Goal: Task Accomplishment & Management: Complete application form

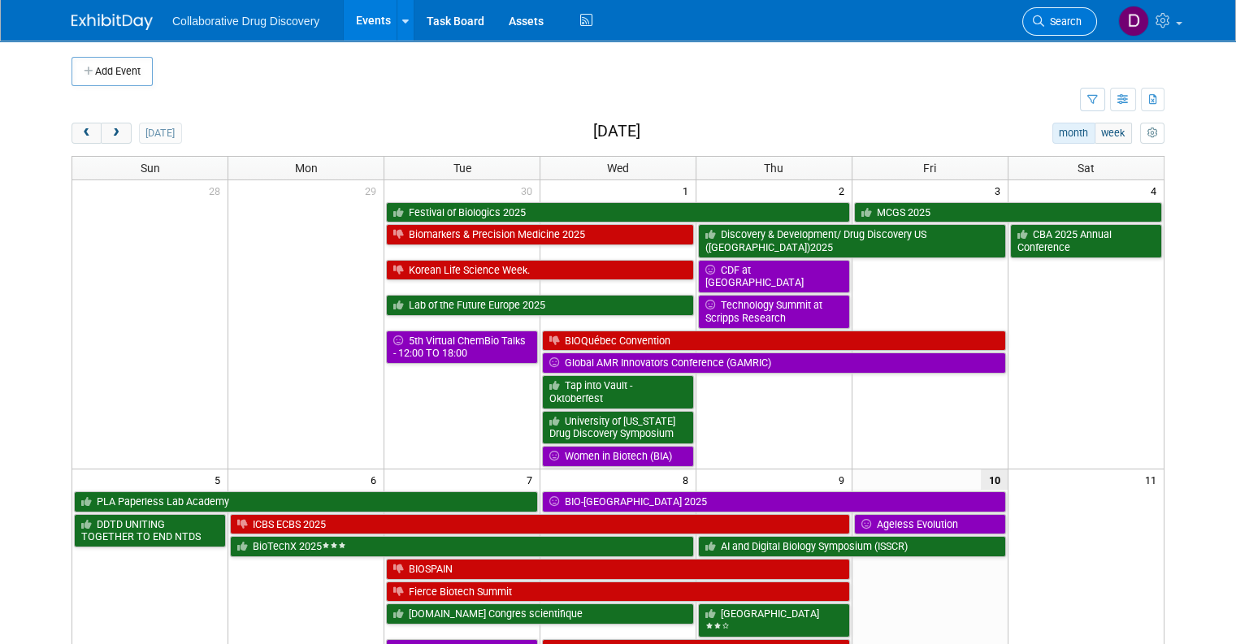
click at [1083, 15] on link "Search" at bounding box center [1059, 21] width 75 height 28
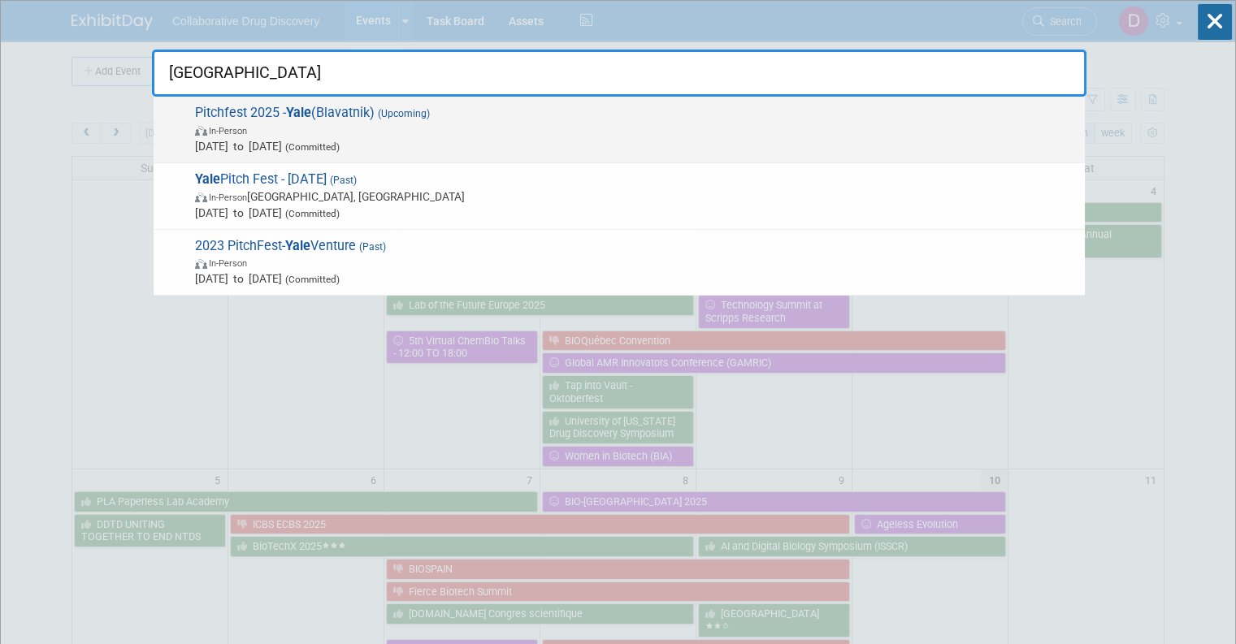
type input "yale"
click at [479, 135] on span "In-Person" at bounding box center [636, 130] width 882 height 16
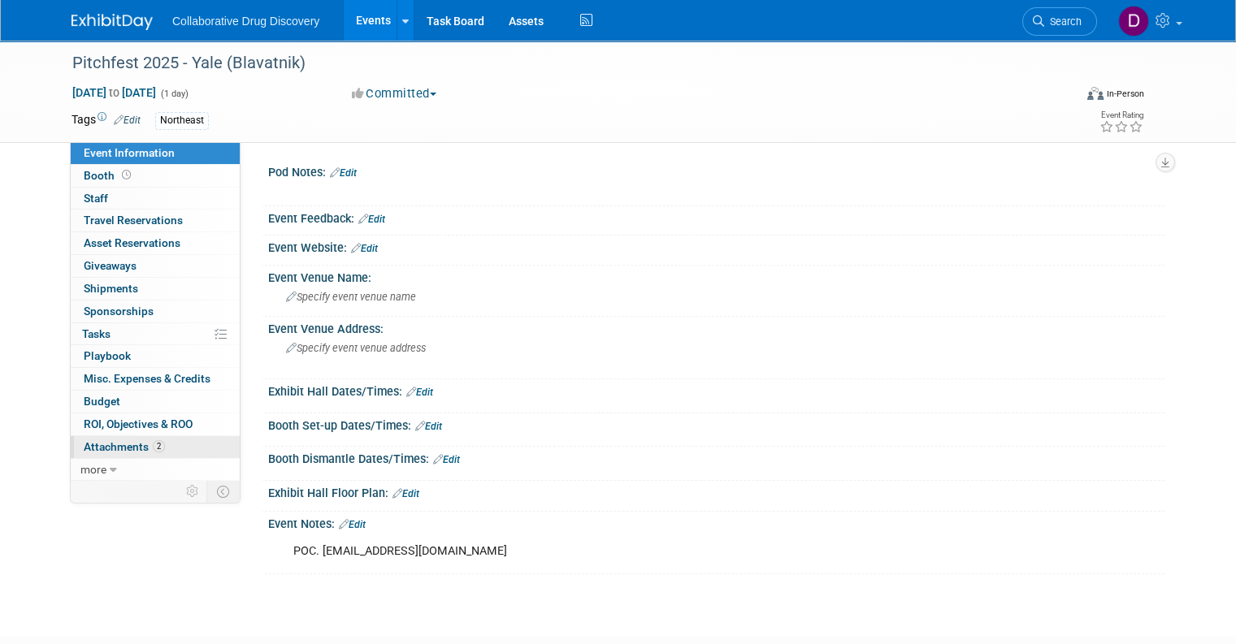
click at [139, 440] on span "Attachments 2" at bounding box center [124, 446] width 81 height 13
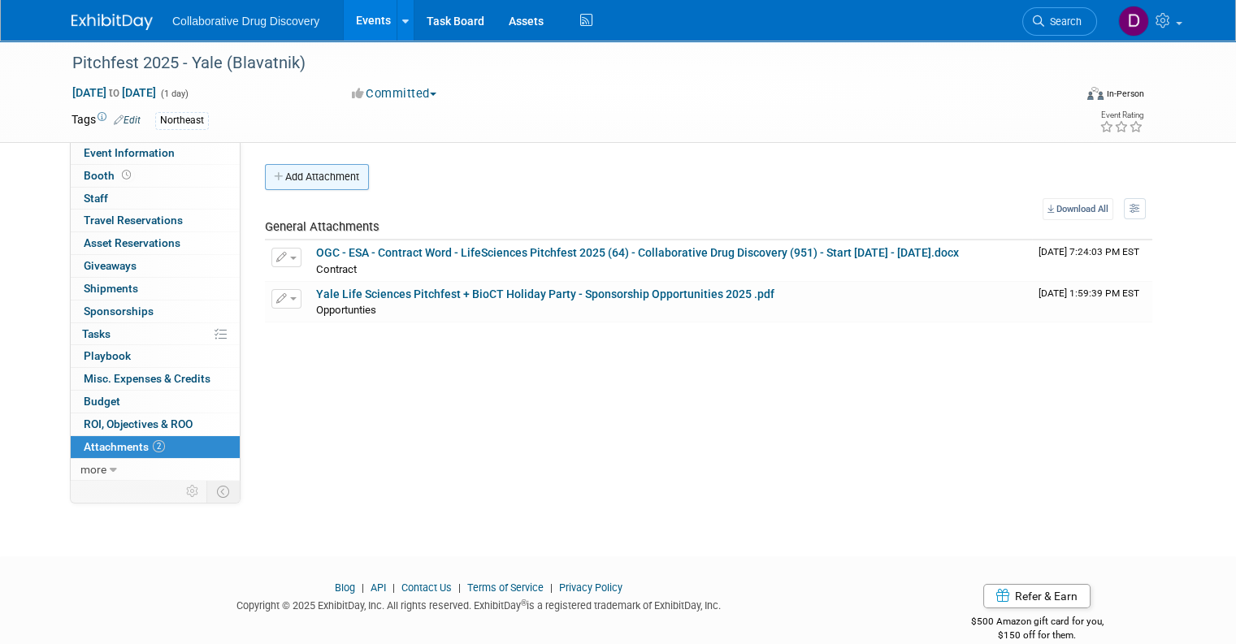
click at [294, 182] on button "Add Attachment" at bounding box center [317, 177] width 104 height 26
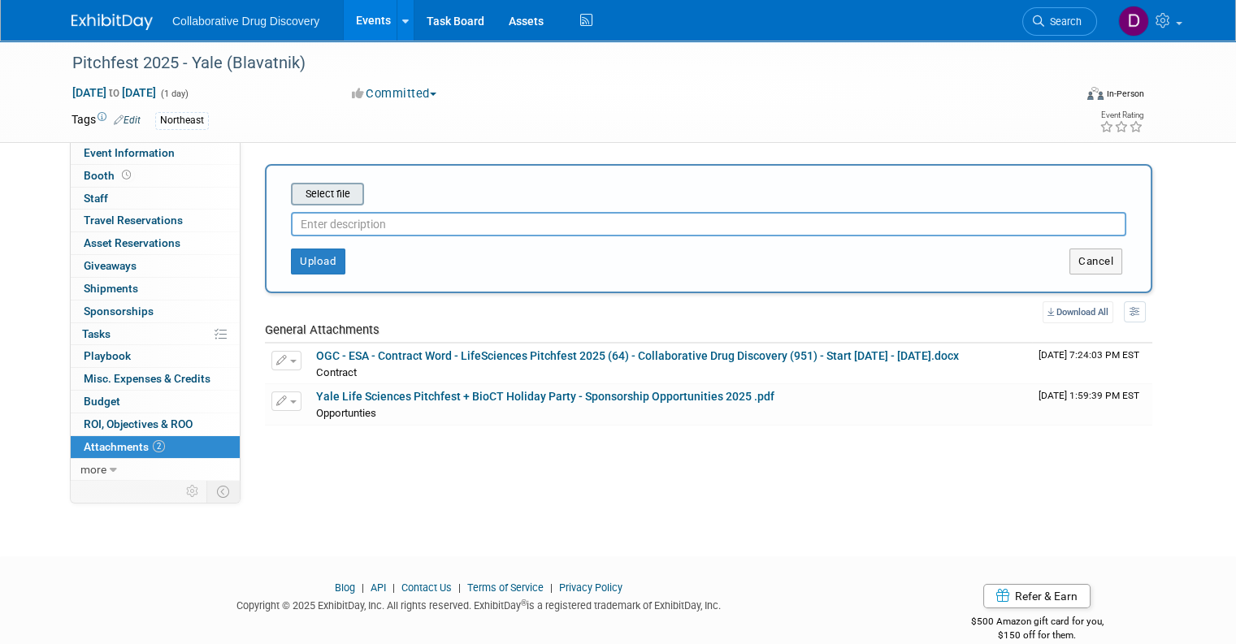
click at [323, 195] on input "file" at bounding box center [265, 194] width 193 height 20
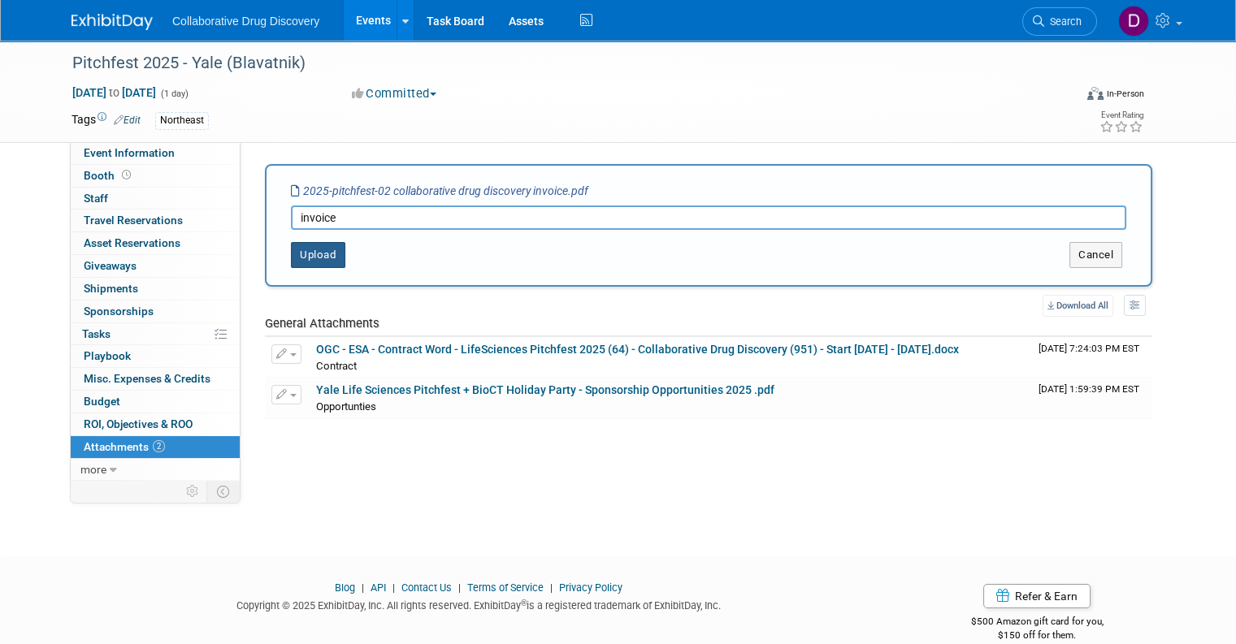
type input "invoice"
click at [291, 259] on button "Upload" at bounding box center [318, 255] width 54 height 26
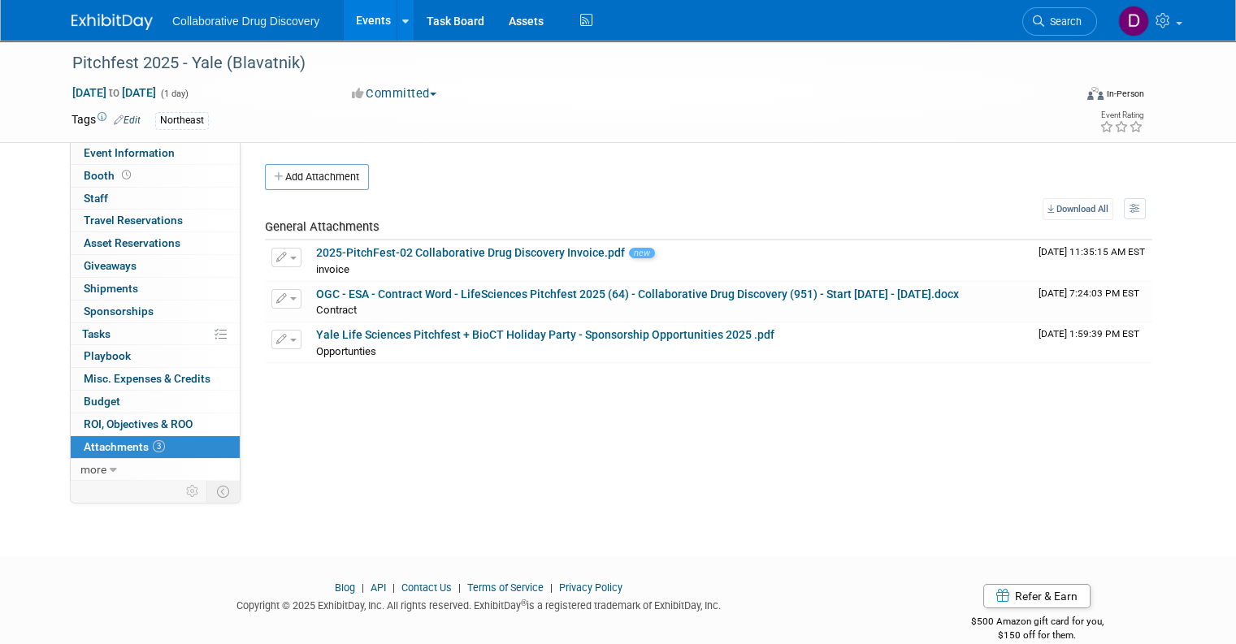
click at [81, 14] on img at bounding box center [112, 22] width 81 height 16
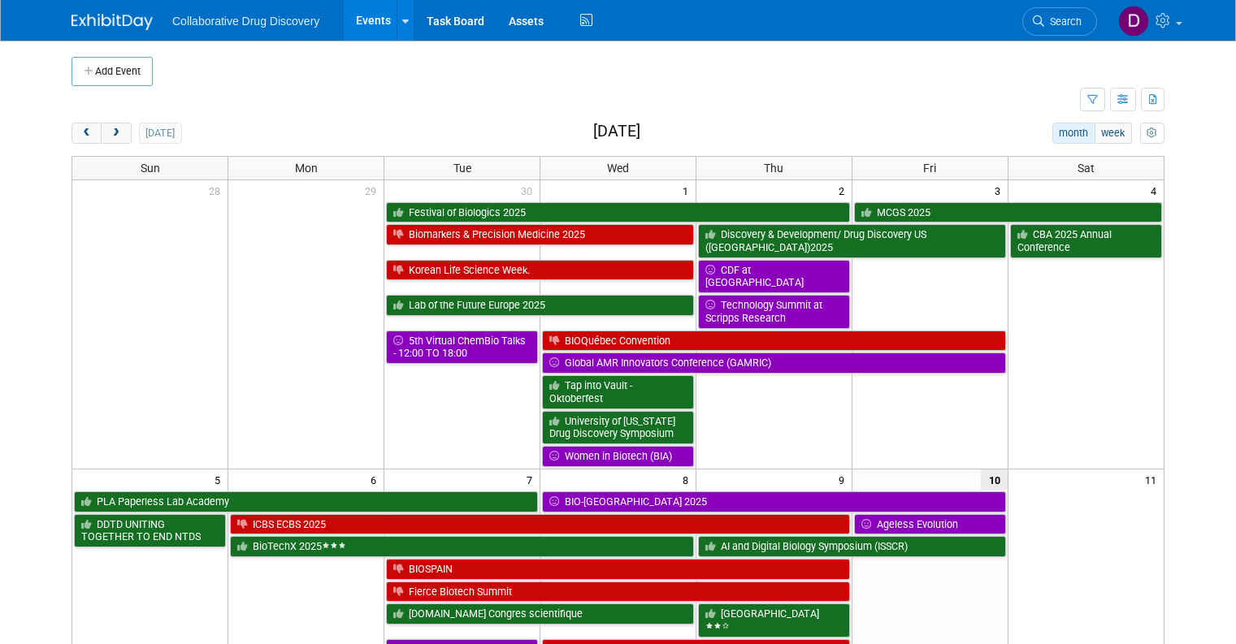
click at [1064, 20] on span "Search" at bounding box center [1062, 21] width 37 height 12
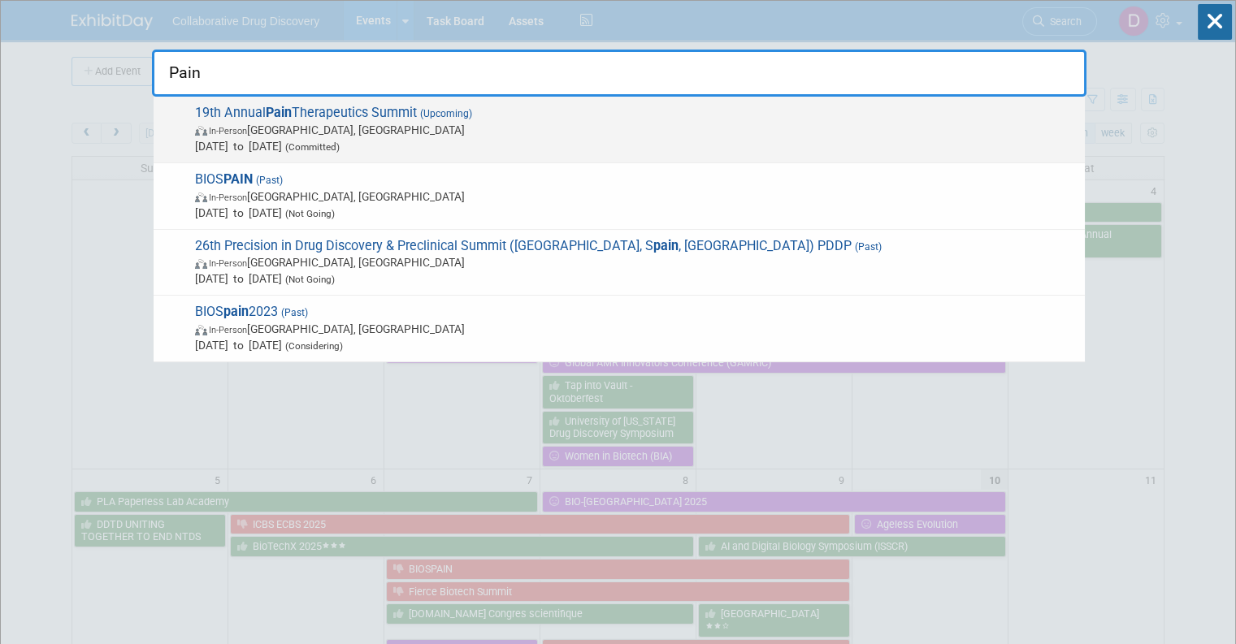
type input "Pain"
click at [506, 113] on span "19th Annual Pain Therapeutics Summit (Upcoming) In-Person San Diego, CA Oct 13,…" at bounding box center [633, 130] width 886 height 50
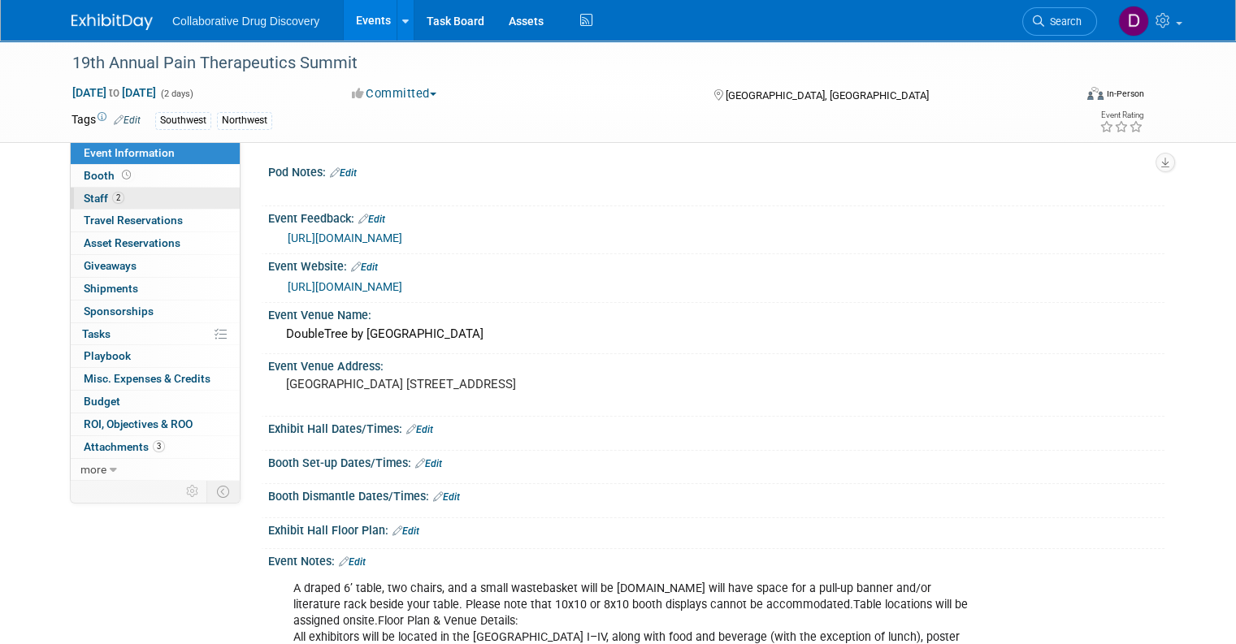
click at [132, 198] on link "2 Staff 2" at bounding box center [155, 199] width 169 height 22
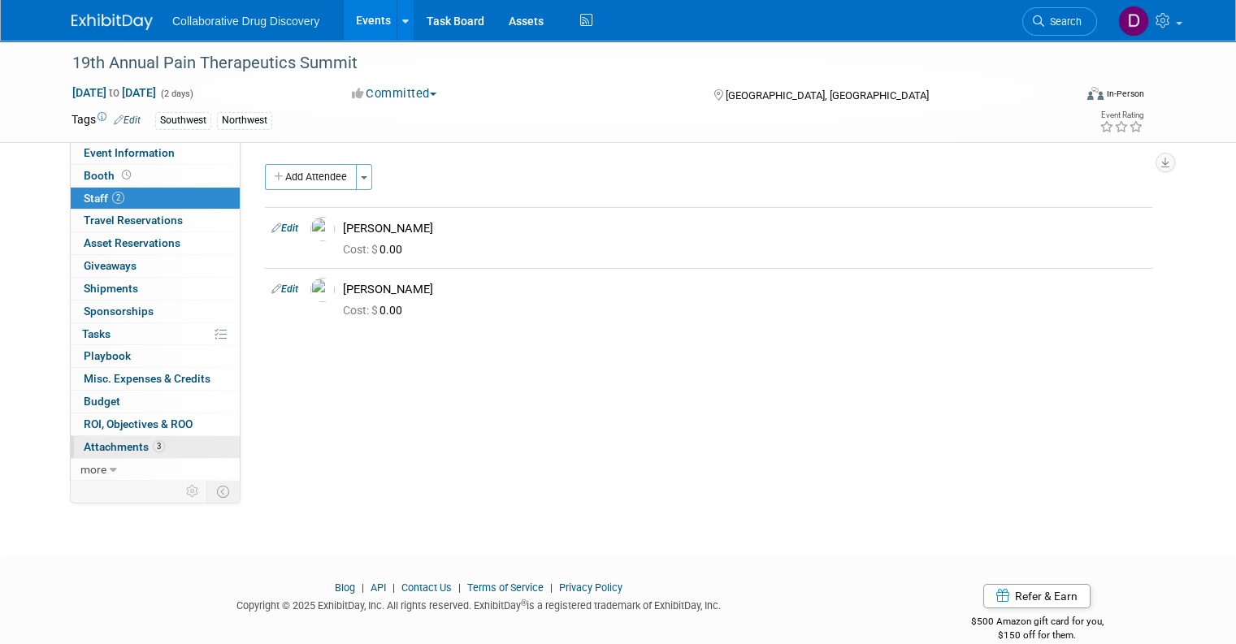
click at [125, 445] on span "Attachments 3" at bounding box center [124, 446] width 81 height 13
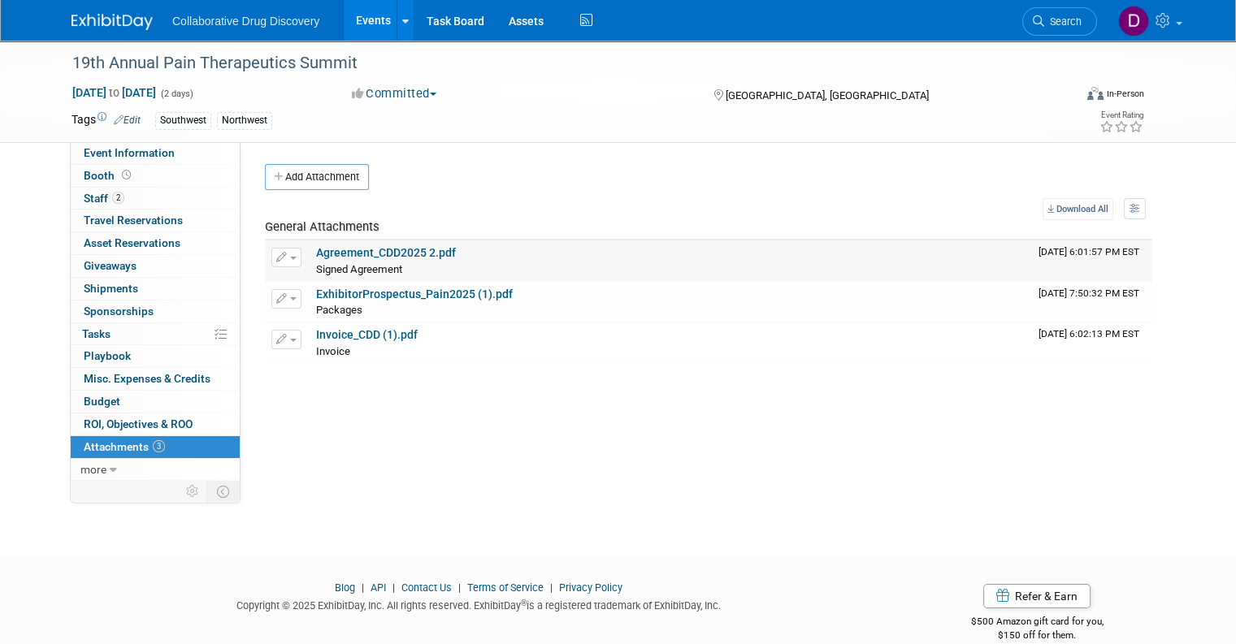
click at [375, 256] on link "Agreement_CDD2025 2.pdf" at bounding box center [386, 252] width 140 height 13
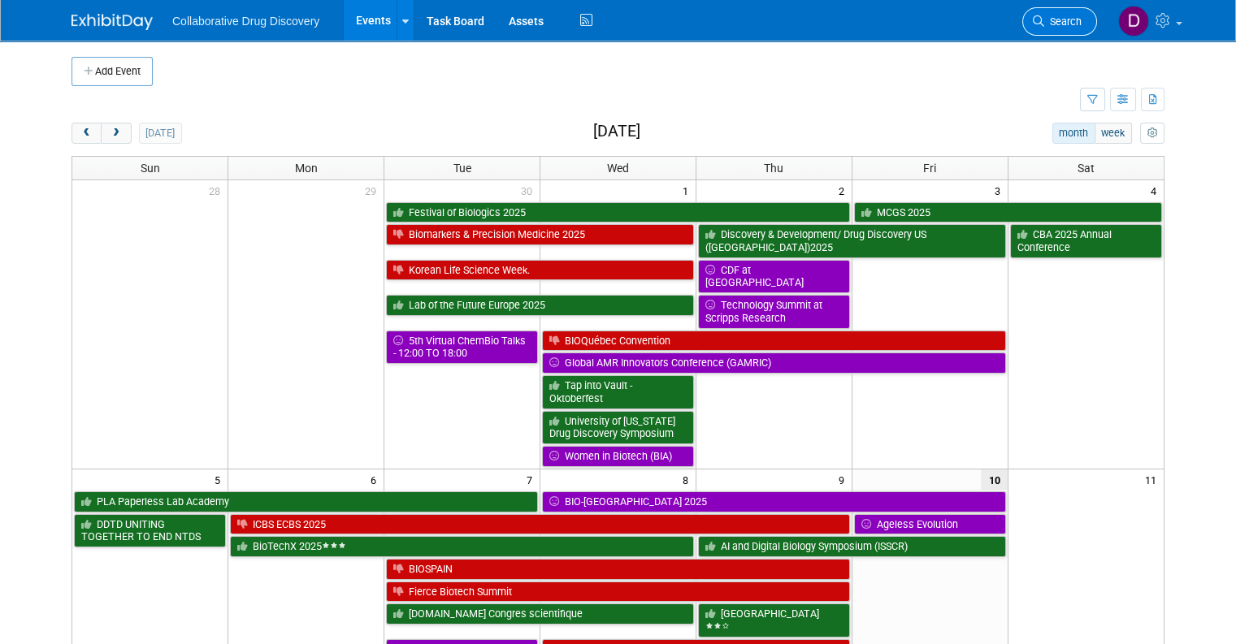
click at [1069, 30] on link "Search" at bounding box center [1059, 21] width 75 height 28
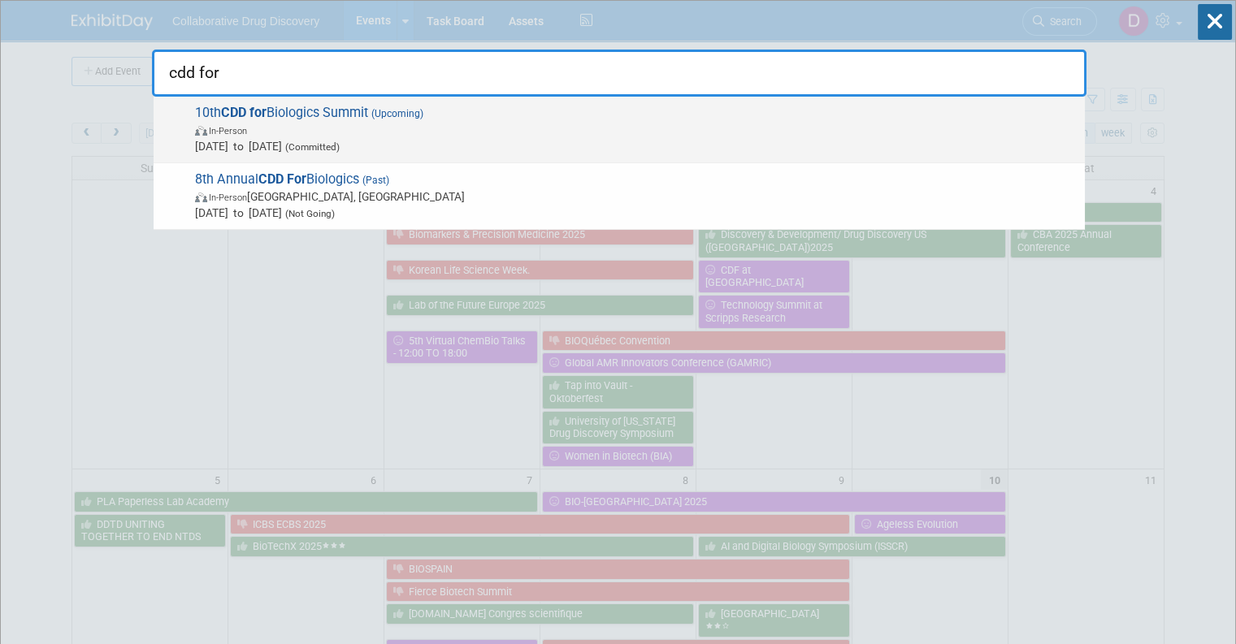
type input "cdd for"
click at [340, 143] on span "(Committed)" at bounding box center [311, 146] width 58 height 11
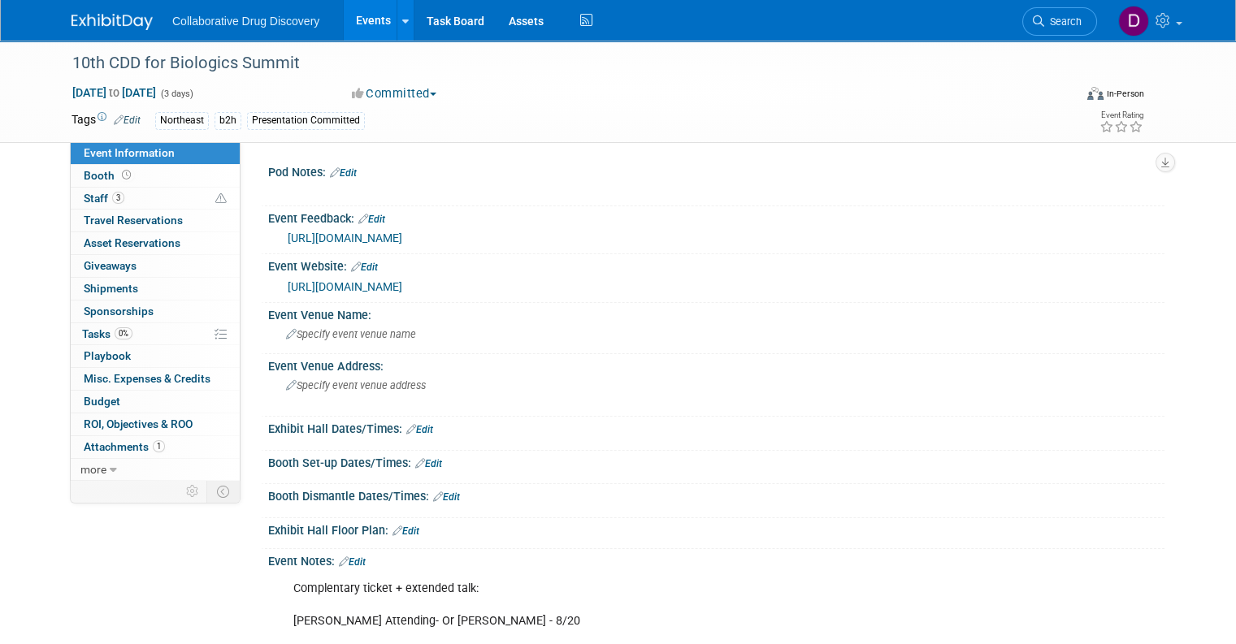
click at [402, 288] on link "https://cdd-biologics.com/?utm_source=internal&utm_medium=email&utm_campaign=re…" at bounding box center [345, 286] width 115 height 13
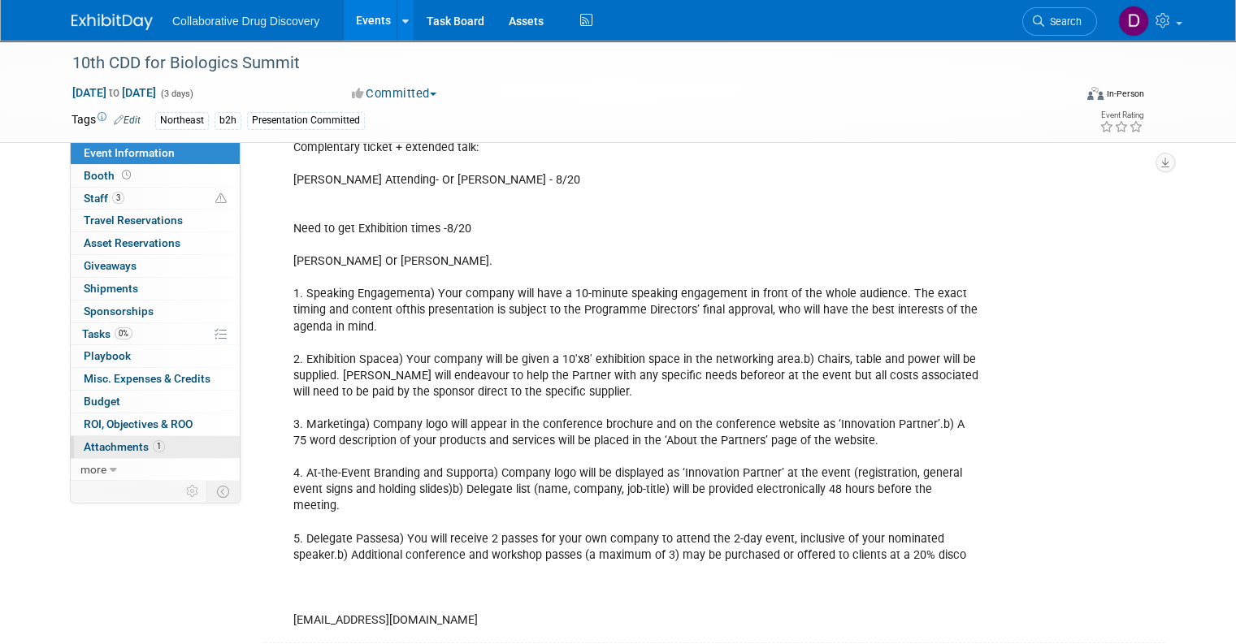
click at [153, 445] on span "1" at bounding box center [159, 446] width 12 height 12
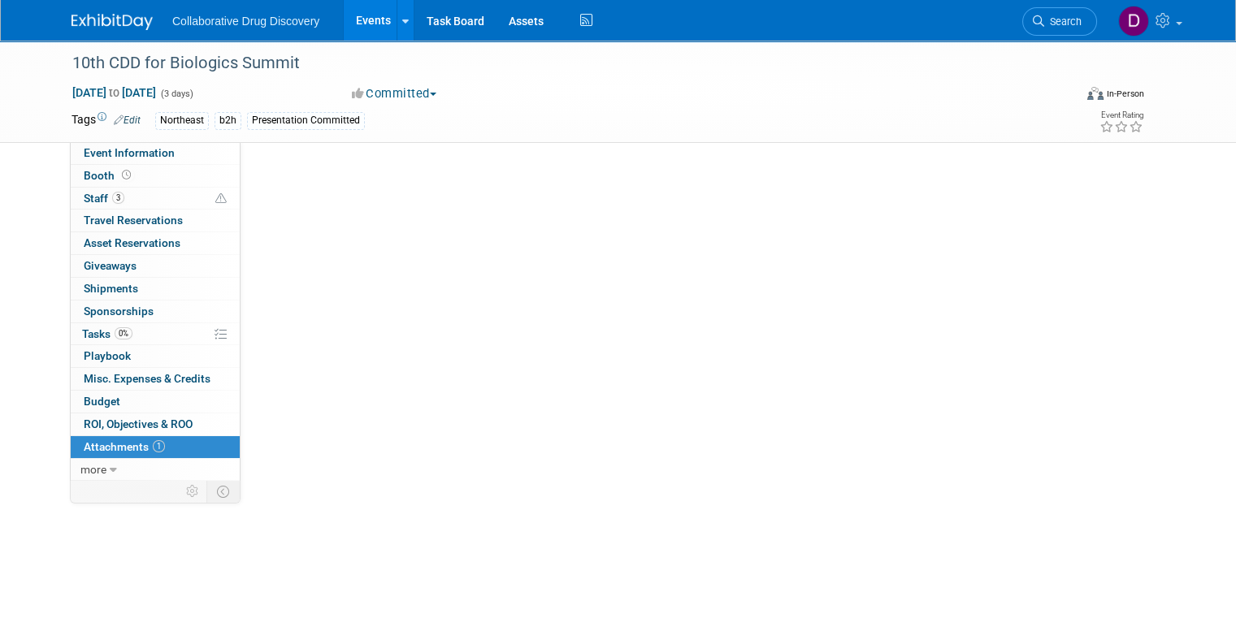
scroll to position [0, 0]
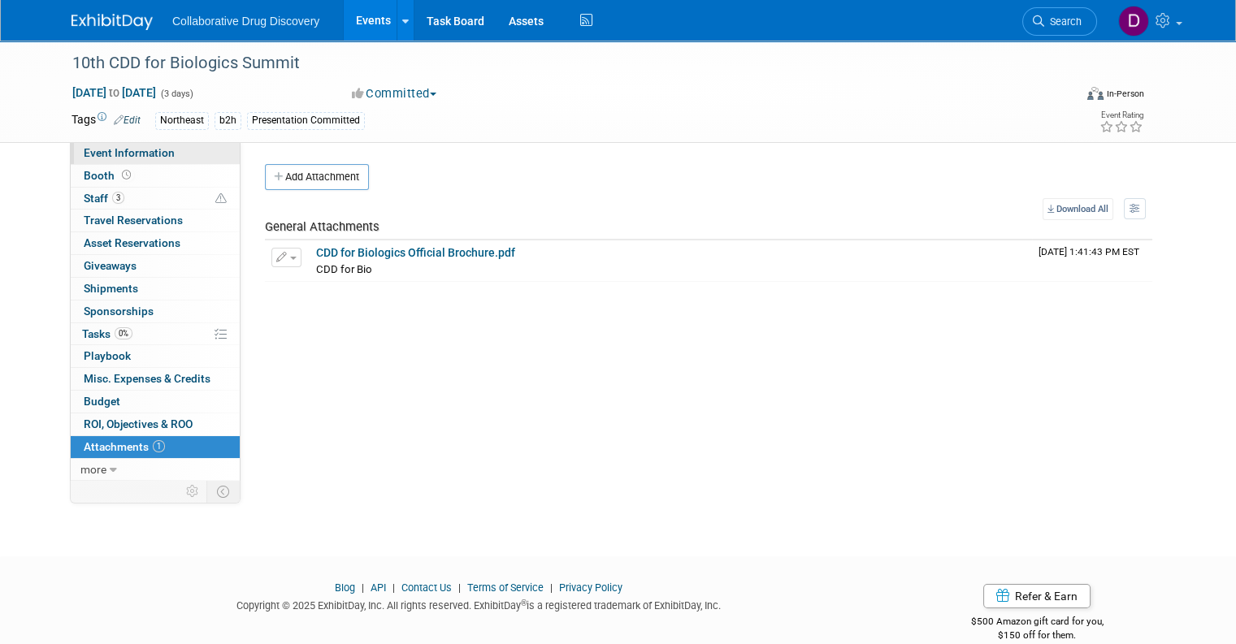
click at [117, 148] on span "Event Information" at bounding box center [129, 152] width 91 height 13
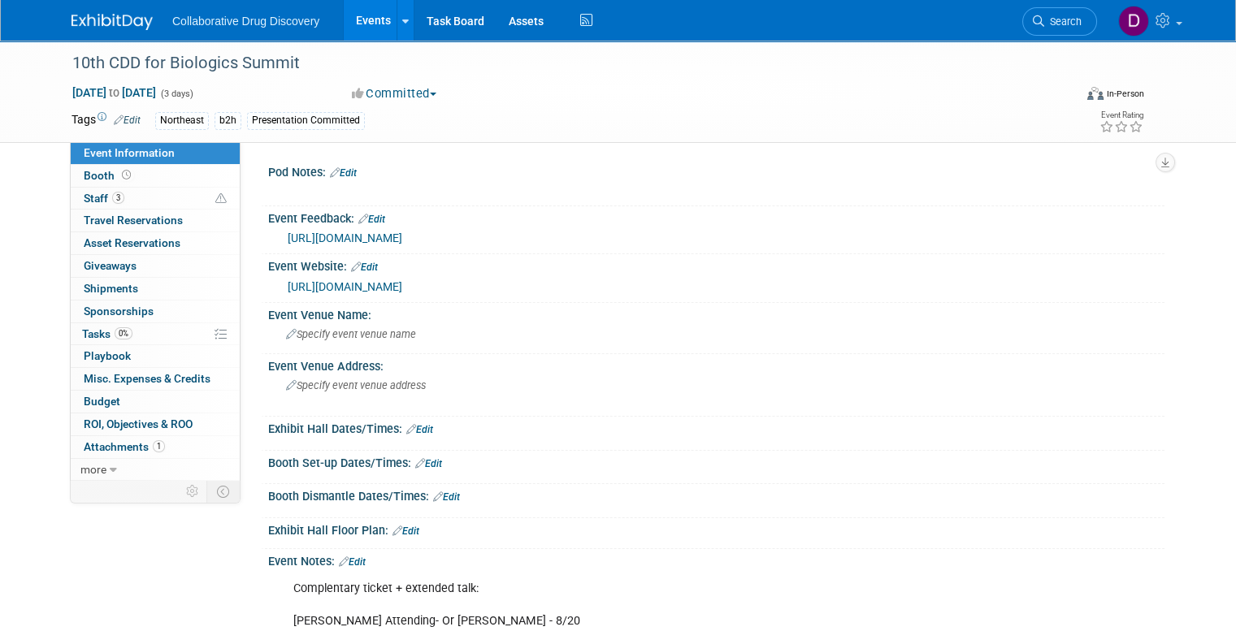
click at [332, 293] on link "https://cdd-biologics.com/?utm_source=internal&utm_medium=email&utm_campaign=re…" at bounding box center [345, 286] width 115 height 13
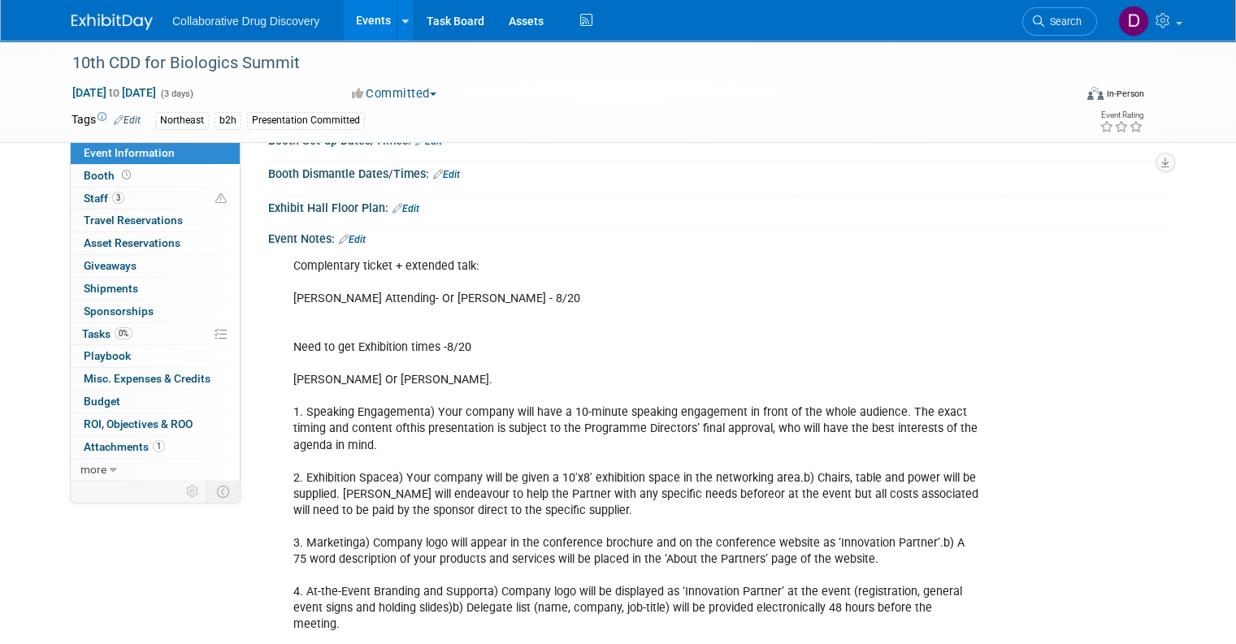
click at [344, 245] on link "Edit" at bounding box center [352, 239] width 27 height 11
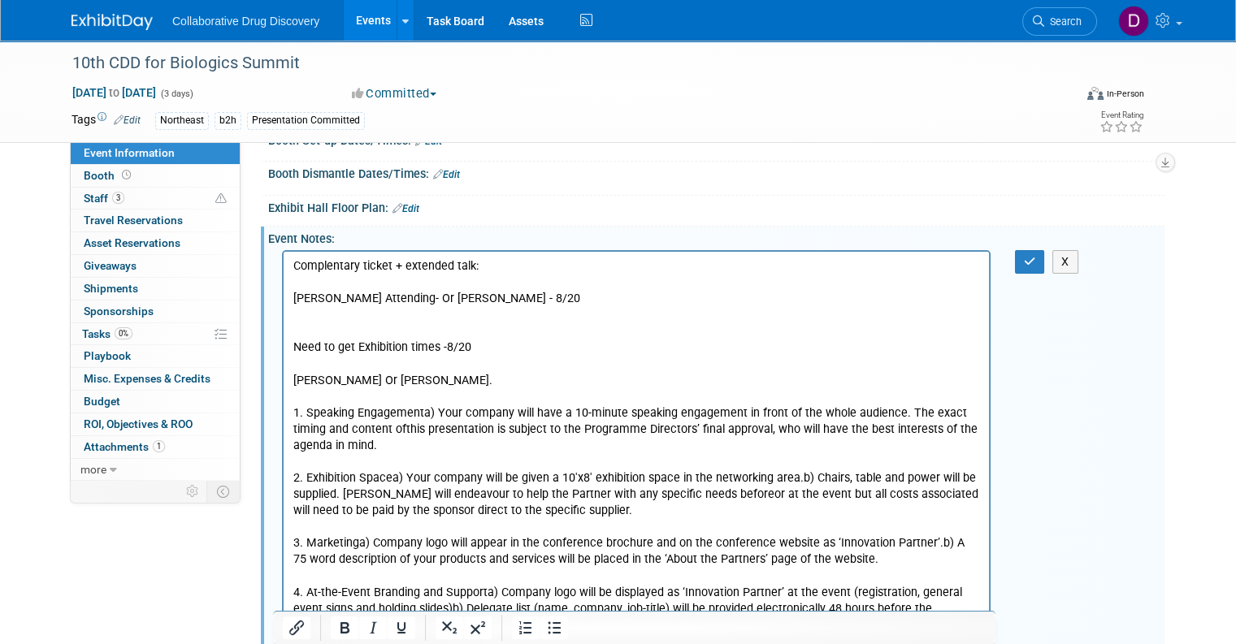
scroll to position [0, 0]
click at [440, 268] on p "Complentary ticket + extended talk: Ryan Attending- Or Ralf - 8/20 Need to get …" at bounding box center [636, 502] width 687 height 489
click at [440, 269] on p "Complentary ticket + extended talk: Ryan Attending- Or Ralf - 8/20 Need to get …" at bounding box center [636, 502] width 687 height 489
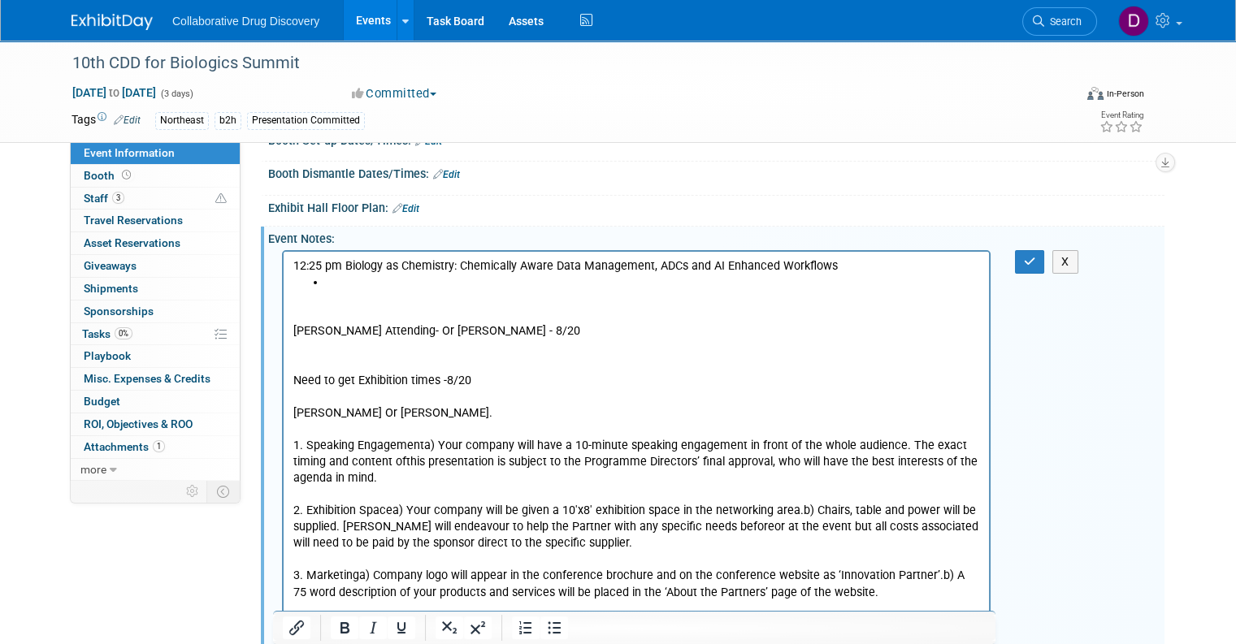
click at [856, 266] on p "12:25 pm Biology as Chemistry: Chemically Aware Data Management, ADCs and AI En…" at bounding box center [636, 266] width 687 height 16
click at [1036, 267] on icon "button" at bounding box center [1030, 261] width 12 height 11
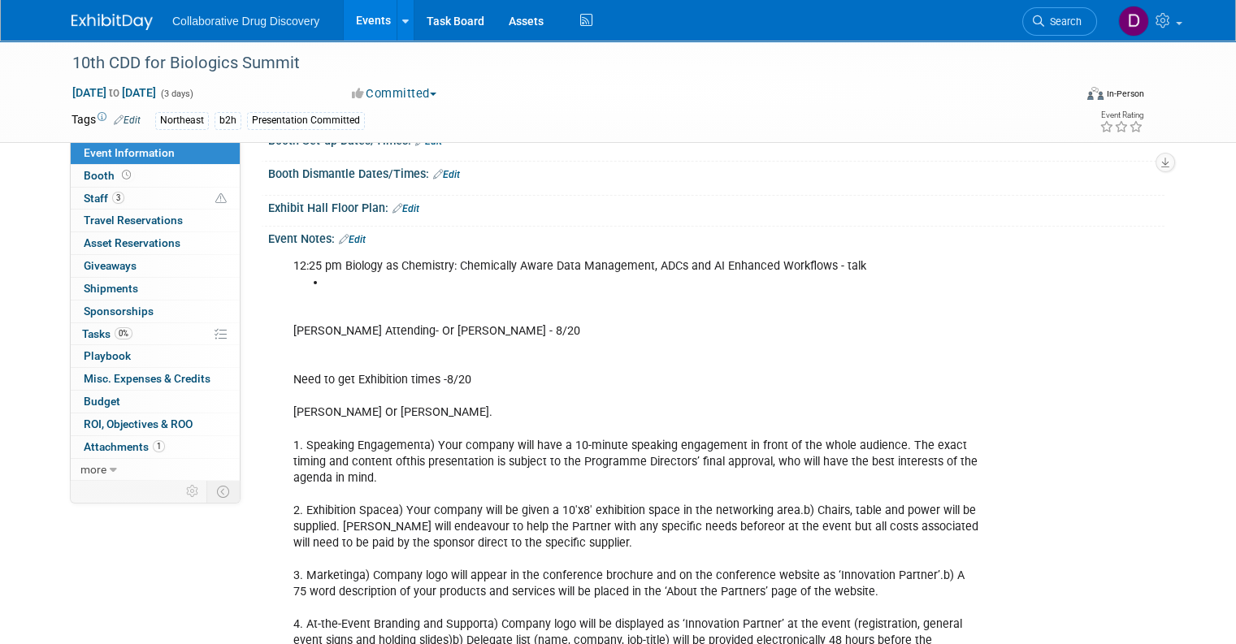
scroll to position [314, 0]
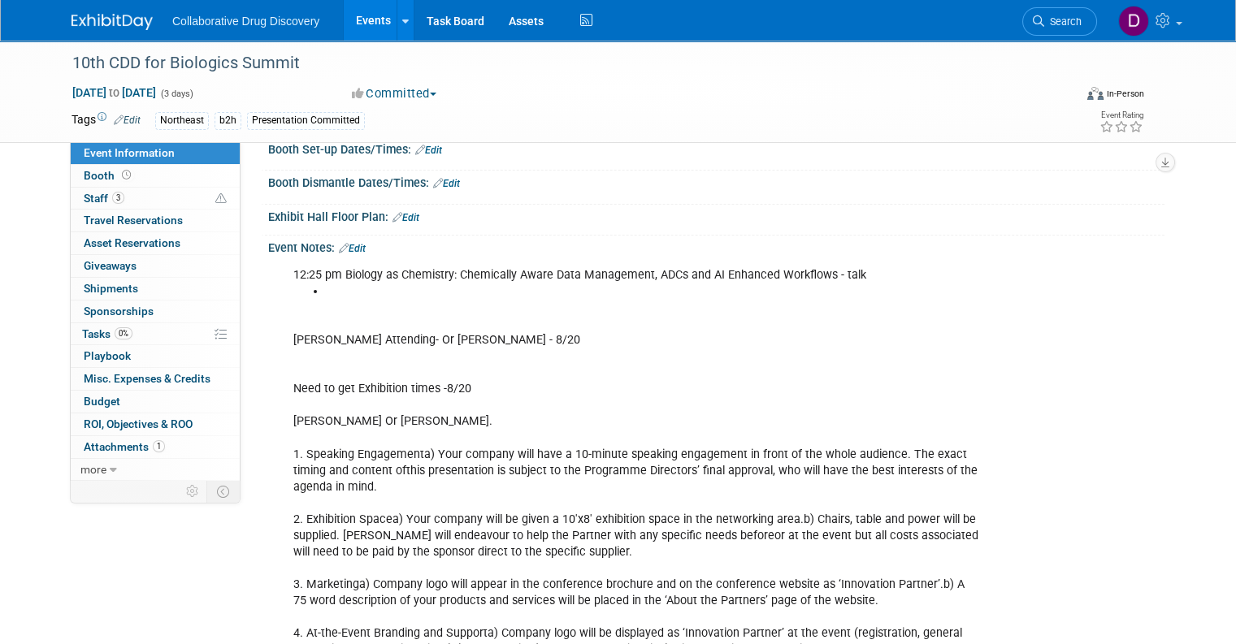
click at [350, 254] on link "Edit" at bounding box center [352, 248] width 27 height 11
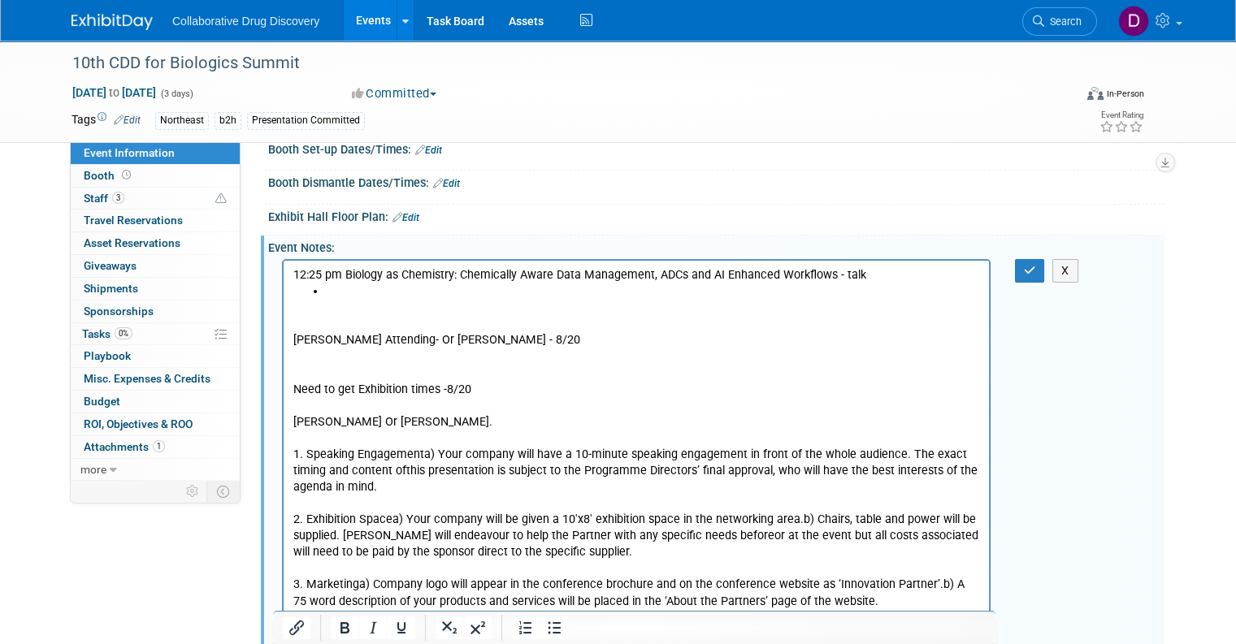
scroll to position [0, 0]
click at [342, 293] on li "Rich Text Area. Press ALT-0 for help." at bounding box center [653, 291] width 654 height 16
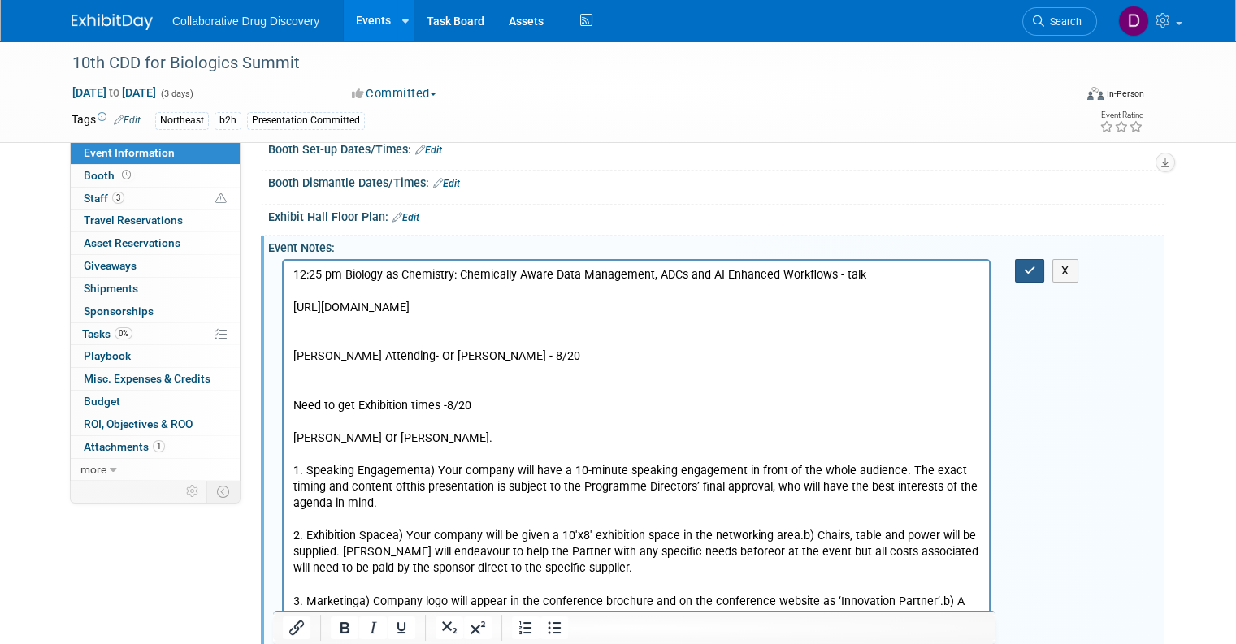
click at [1021, 283] on button "button" at bounding box center [1030, 271] width 30 height 24
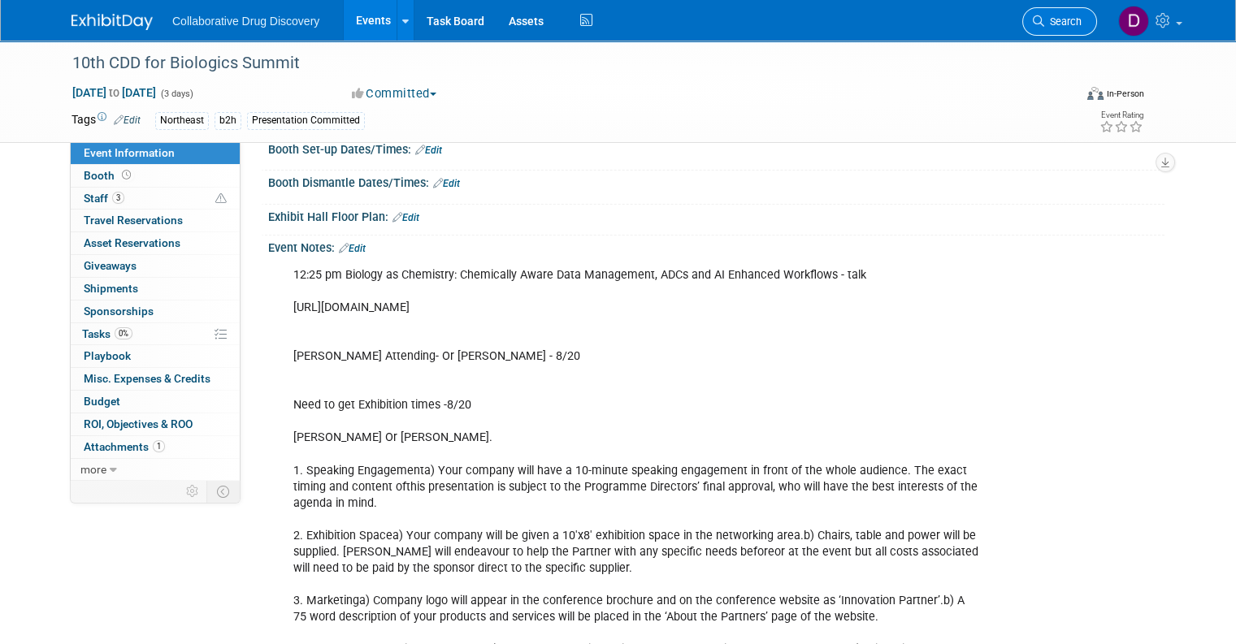
click at [1039, 15] on link "Search" at bounding box center [1059, 21] width 75 height 28
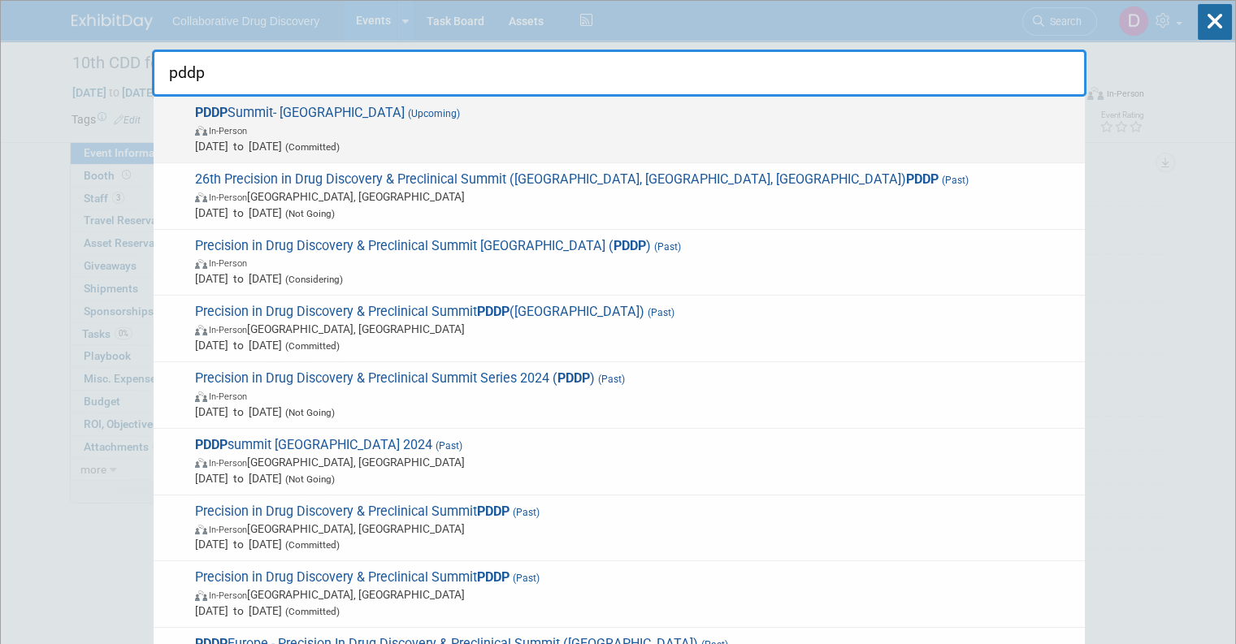
type input "pddp"
click at [717, 102] on div "PDDP Summit- San Diego (Upcoming) In-Person Oct 16, 2025 to Oct 17, 2025 (Commi…" at bounding box center [619, 130] width 931 height 67
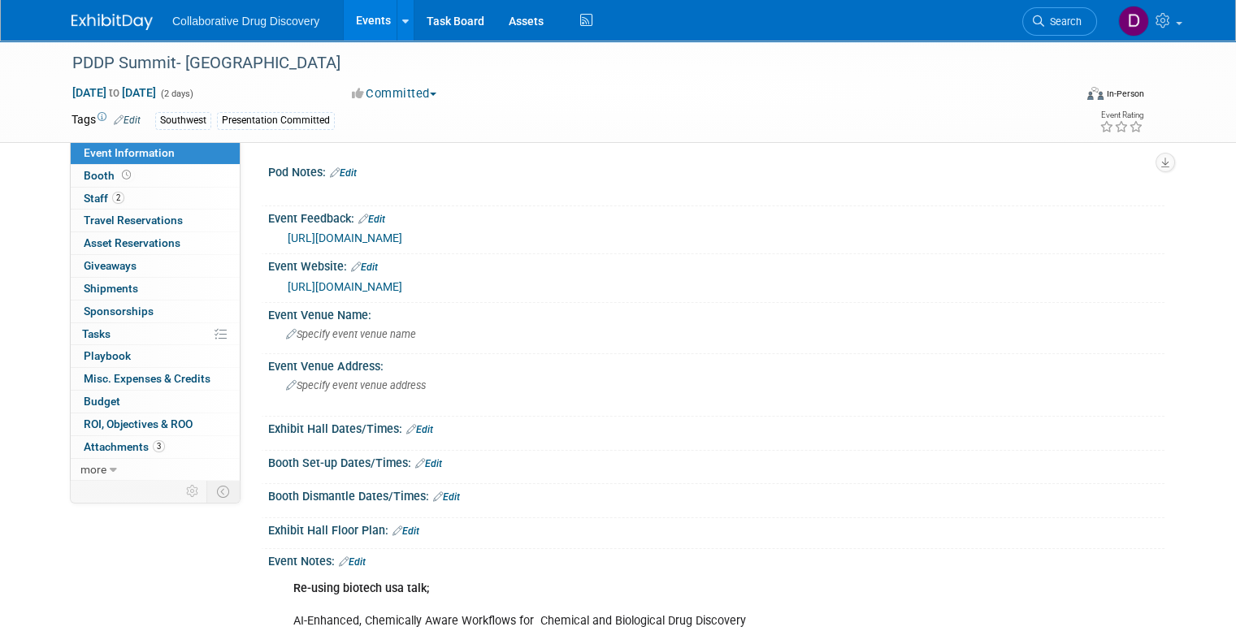
click at [402, 284] on link "[URL][DOMAIN_NAME]" at bounding box center [345, 286] width 115 height 13
click at [1065, 20] on span "Search" at bounding box center [1062, 21] width 37 height 12
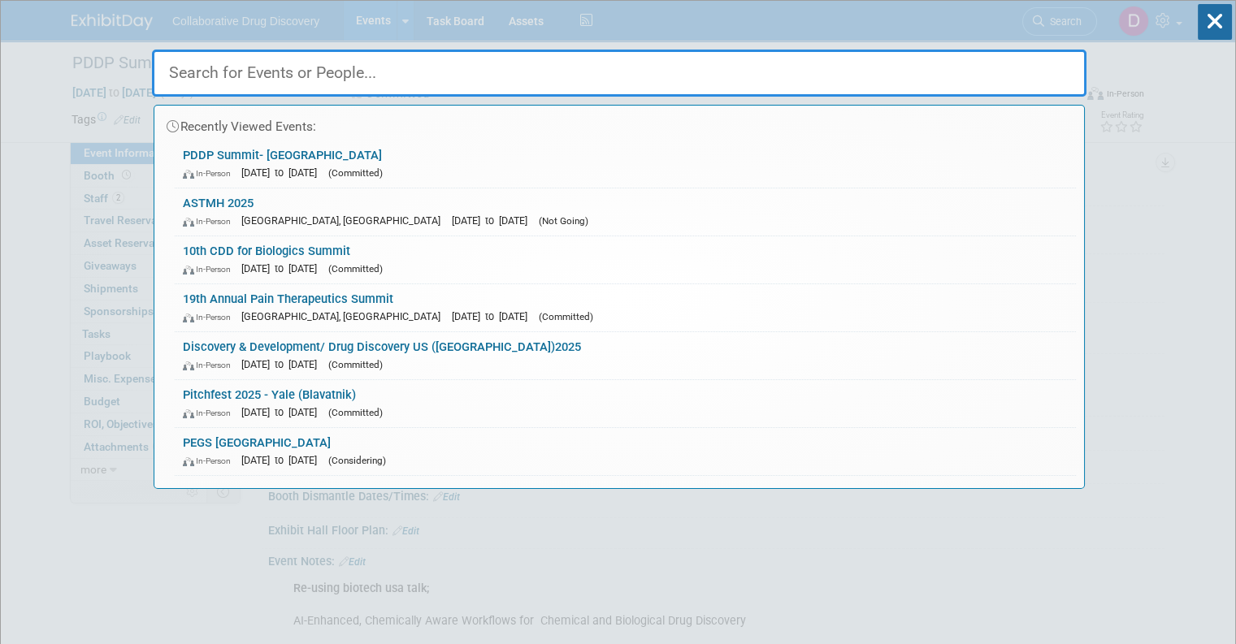
paste input "NMCS 2026"
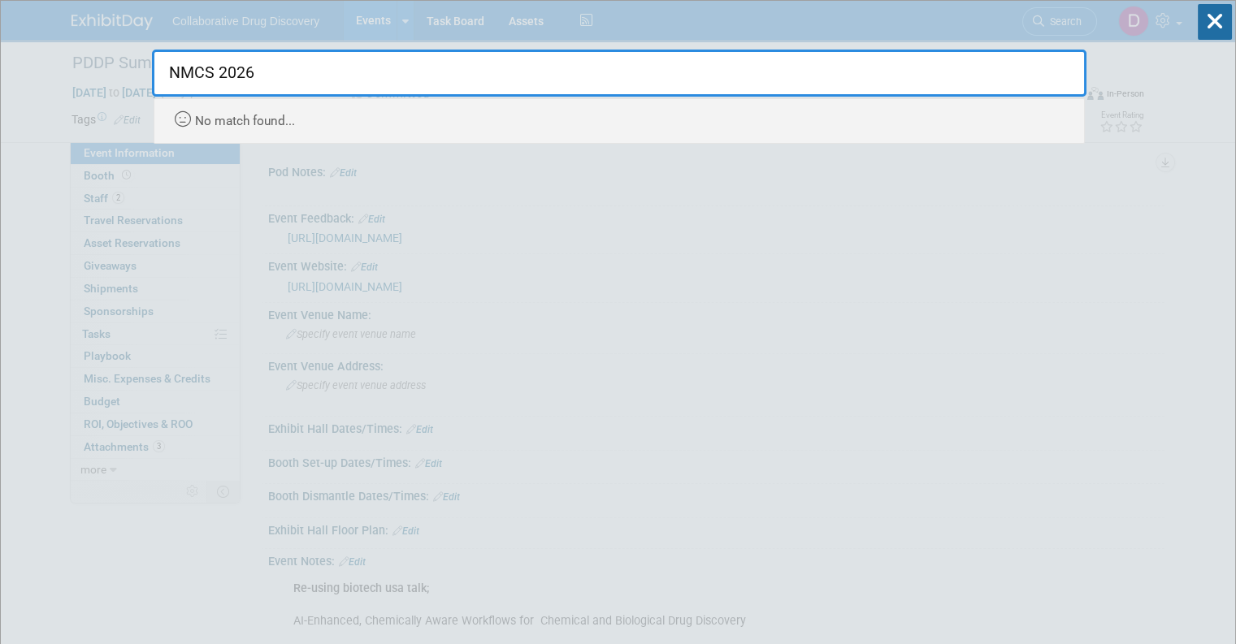
type input "NMCS 2026"
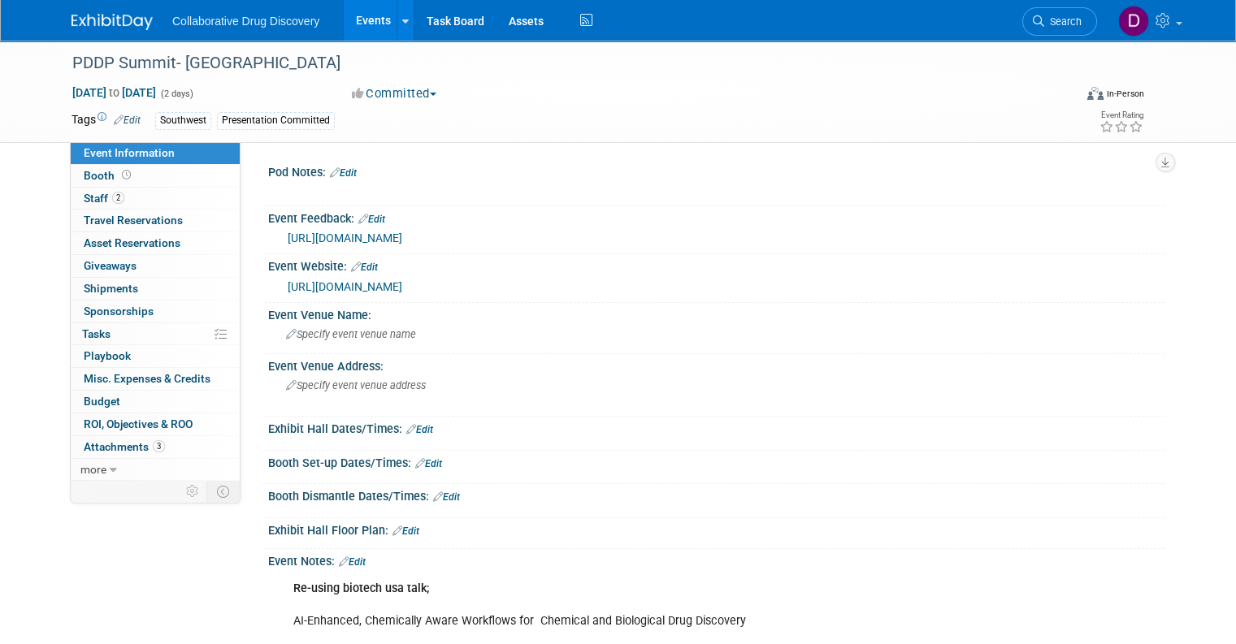
click at [87, 16] on img at bounding box center [112, 22] width 81 height 16
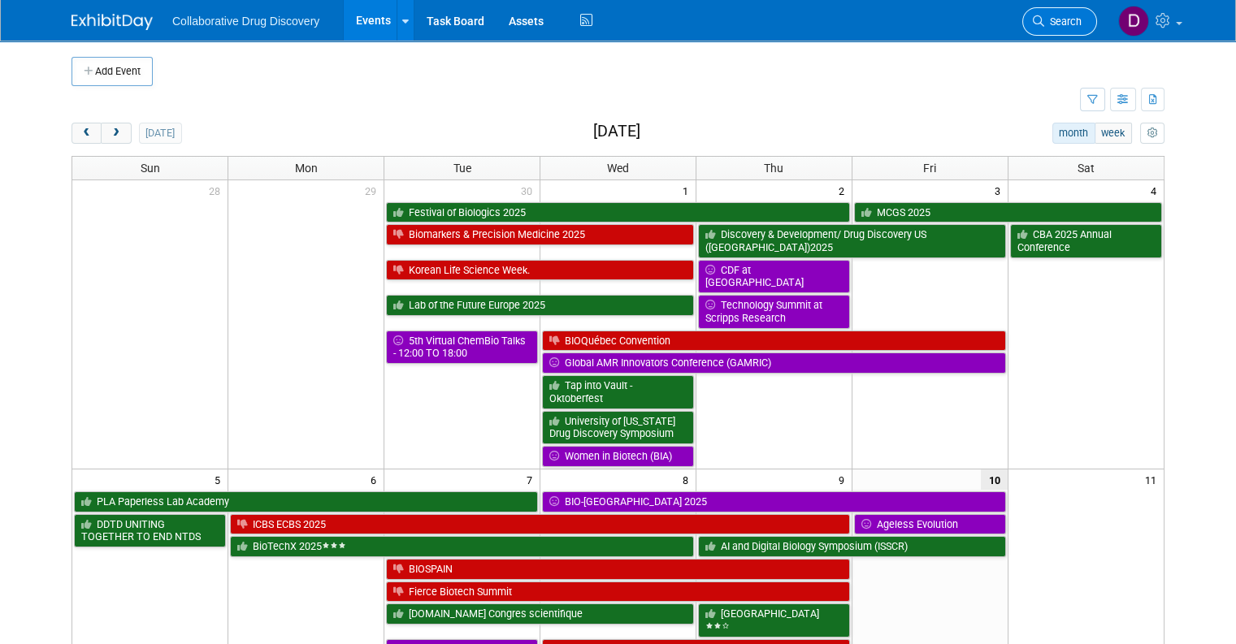
click at [1082, 21] on span "Search" at bounding box center [1062, 21] width 37 height 12
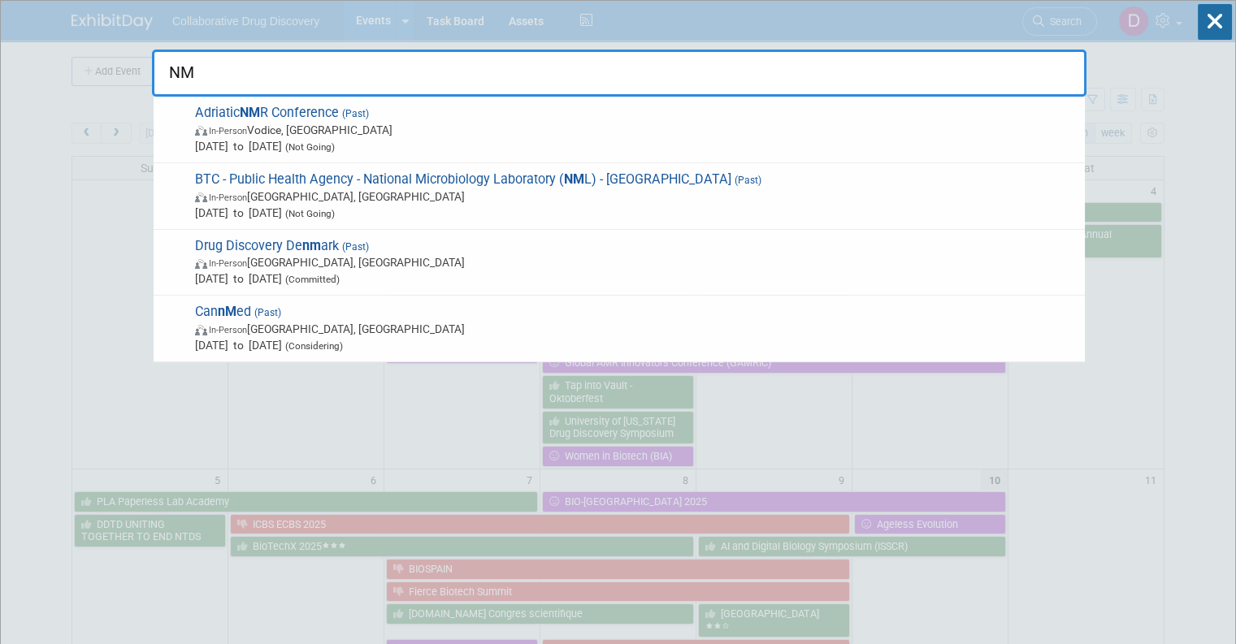
type input "NM"
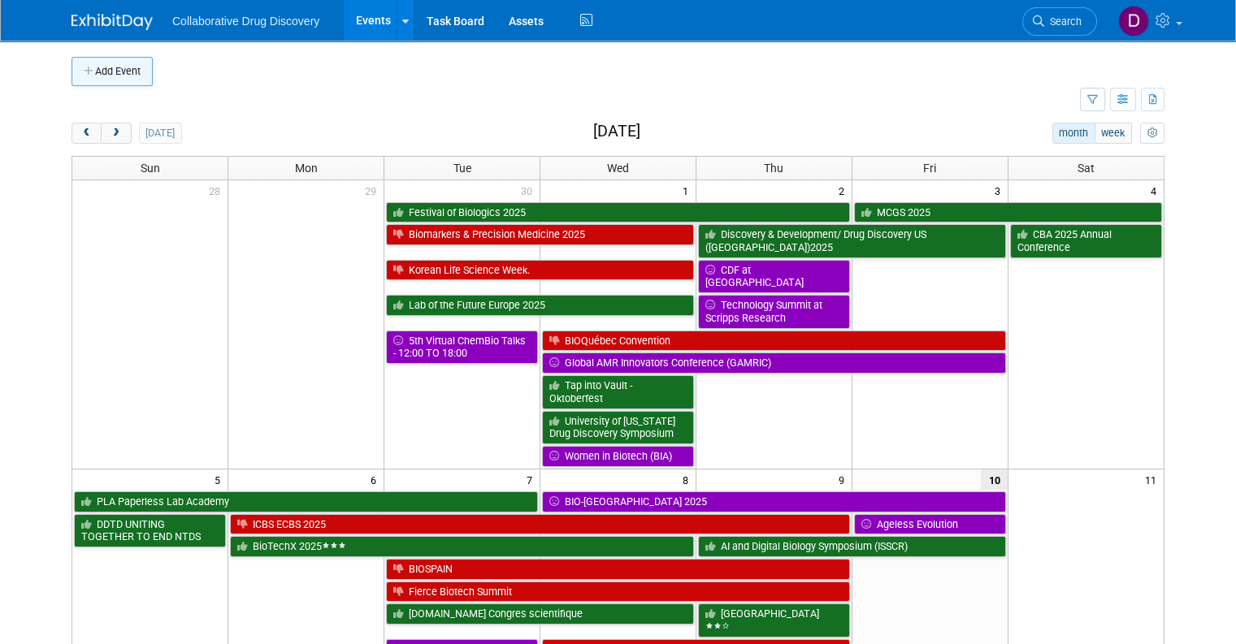
click at [120, 76] on button "Add Event" at bounding box center [112, 71] width 81 height 29
select select "9"
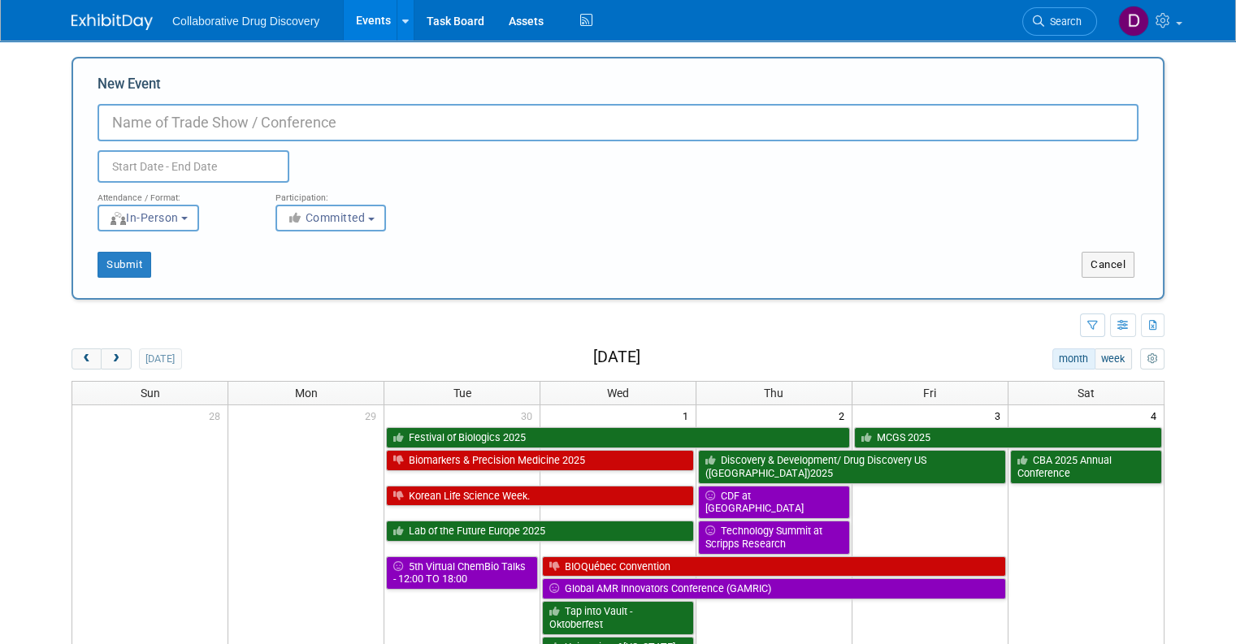
paste input "NMCS 2026"
type input "NMCS 2026"
click at [211, 161] on input "text" at bounding box center [194, 166] width 192 height 33
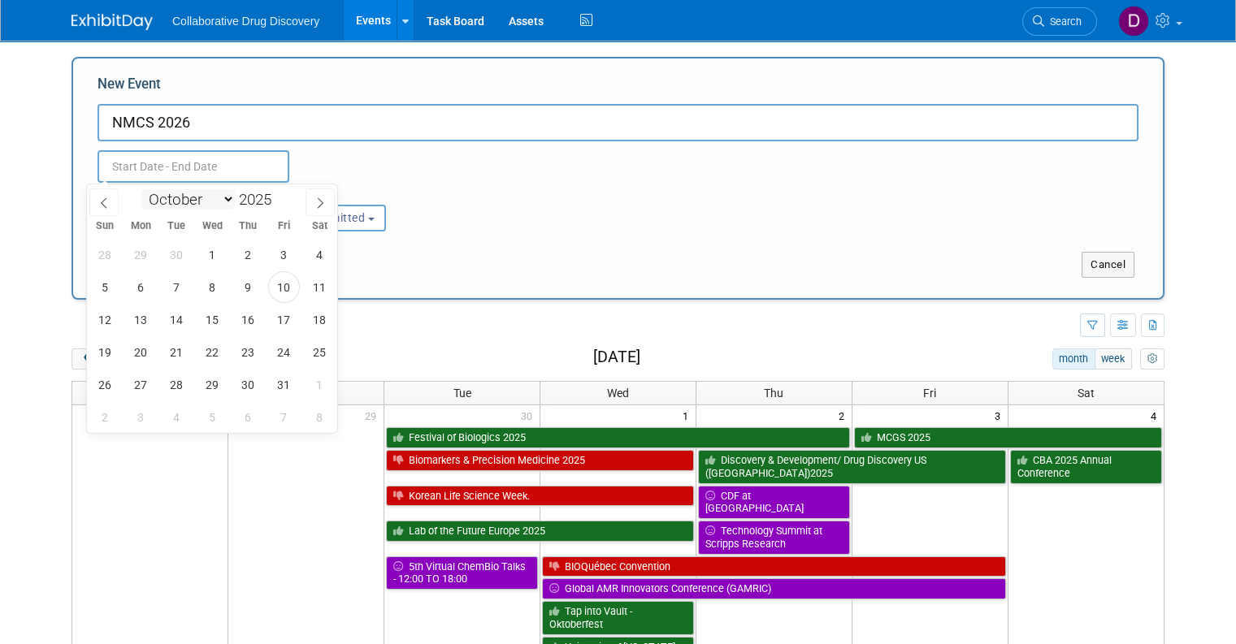
click at [225, 192] on select "January February March April May June July August September October November De…" at bounding box center [187, 199] width 93 height 20
select select "4"
click at [141, 189] on select "January February March April May June July August September October November De…" at bounding box center [187, 199] width 93 height 20
click at [277, 197] on span at bounding box center [277, 195] width 11 height 10
type input "2026"
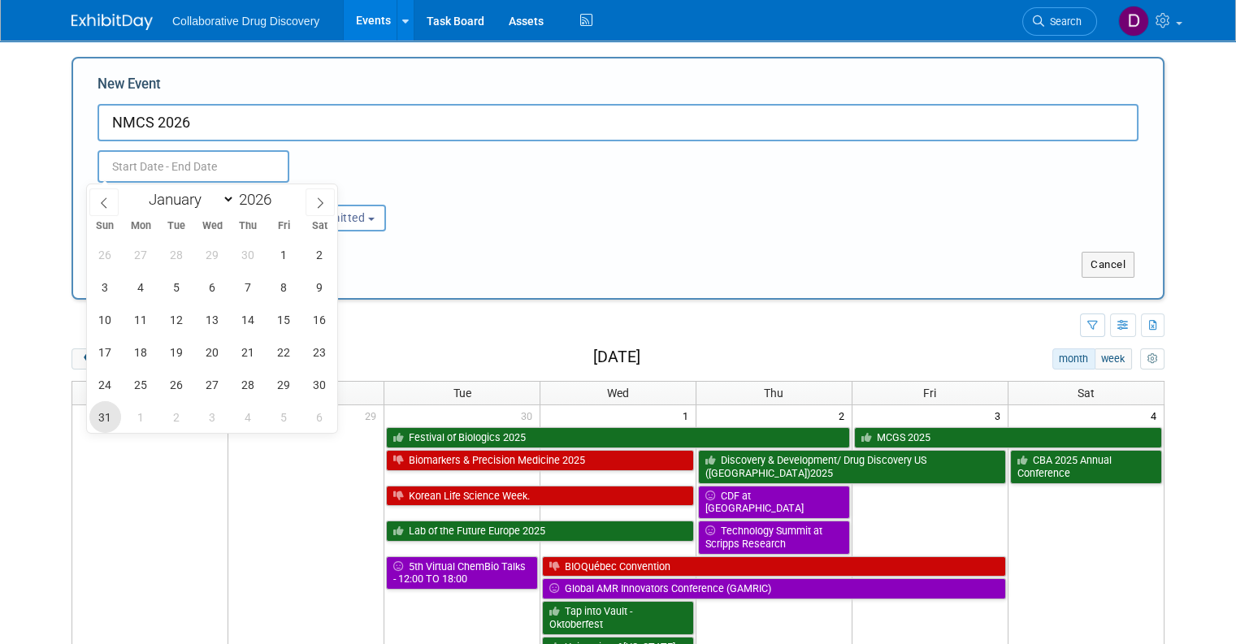
click at [106, 408] on span "31" at bounding box center [105, 417] width 32 height 32
type input "[DATE] to [DATE]"
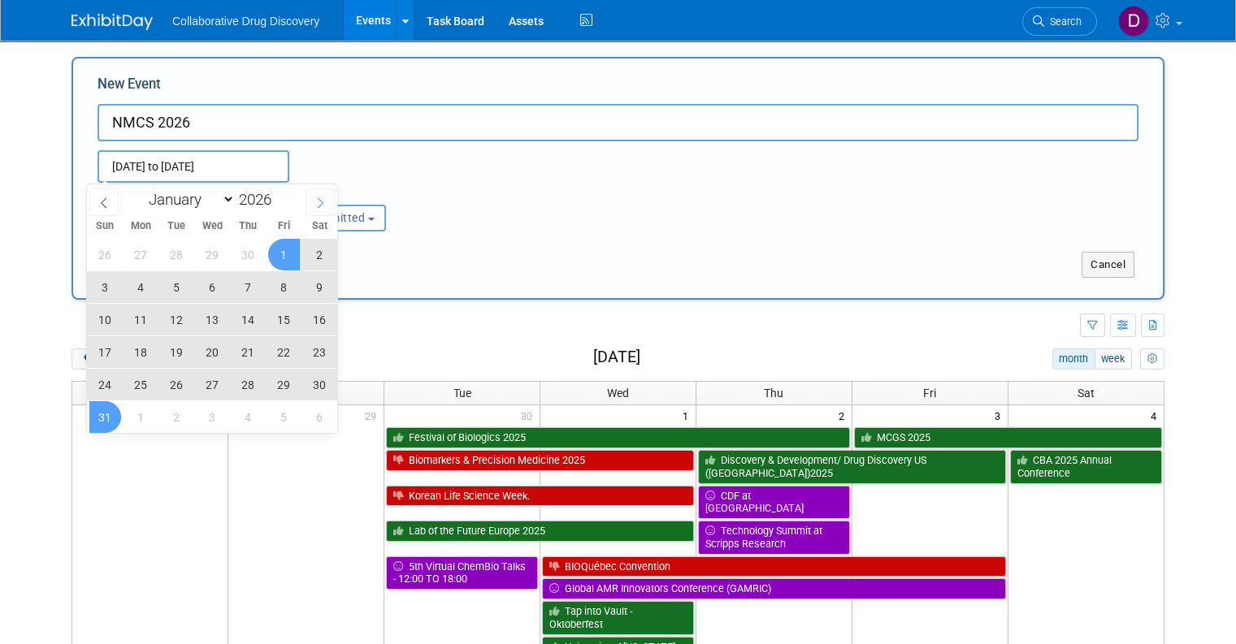
click at [311, 204] on span at bounding box center [320, 203] width 29 height 28
select select "5"
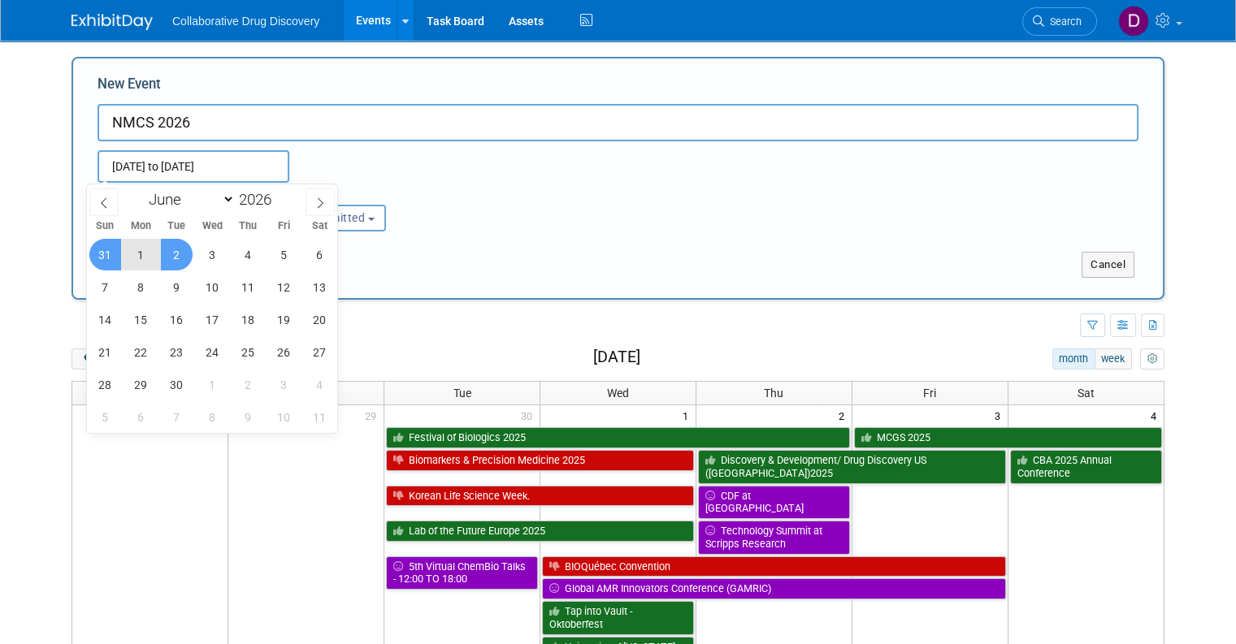
click at [188, 255] on span "2" at bounding box center [177, 255] width 32 height 32
click at [217, 254] on span "3" at bounding box center [213, 255] width 32 height 32
type input "[DATE] to [DATE]"
type input "Jun 3, 2026 to Jun 3, 2026"
click at [483, 249] on div "Submit Cancel" at bounding box center [617, 255] width 1065 height 46
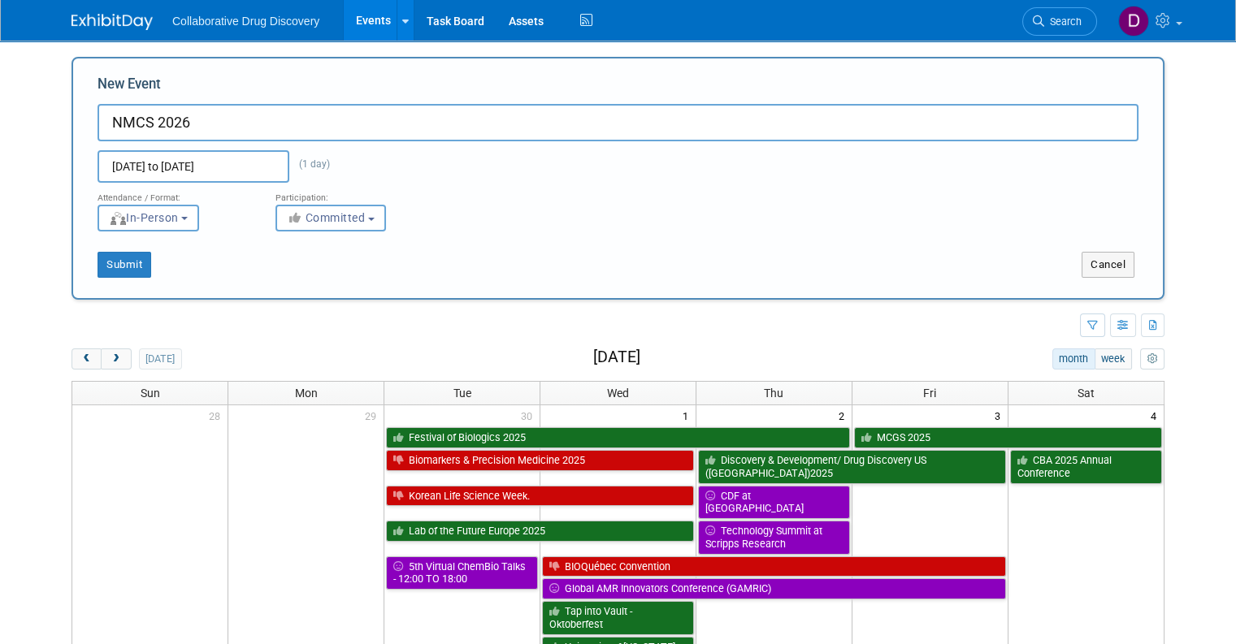
click at [327, 195] on div "Participation:" at bounding box center [352, 193] width 154 height 21
click at [327, 215] on span "Committed" at bounding box center [326, 217] width 79 height 13
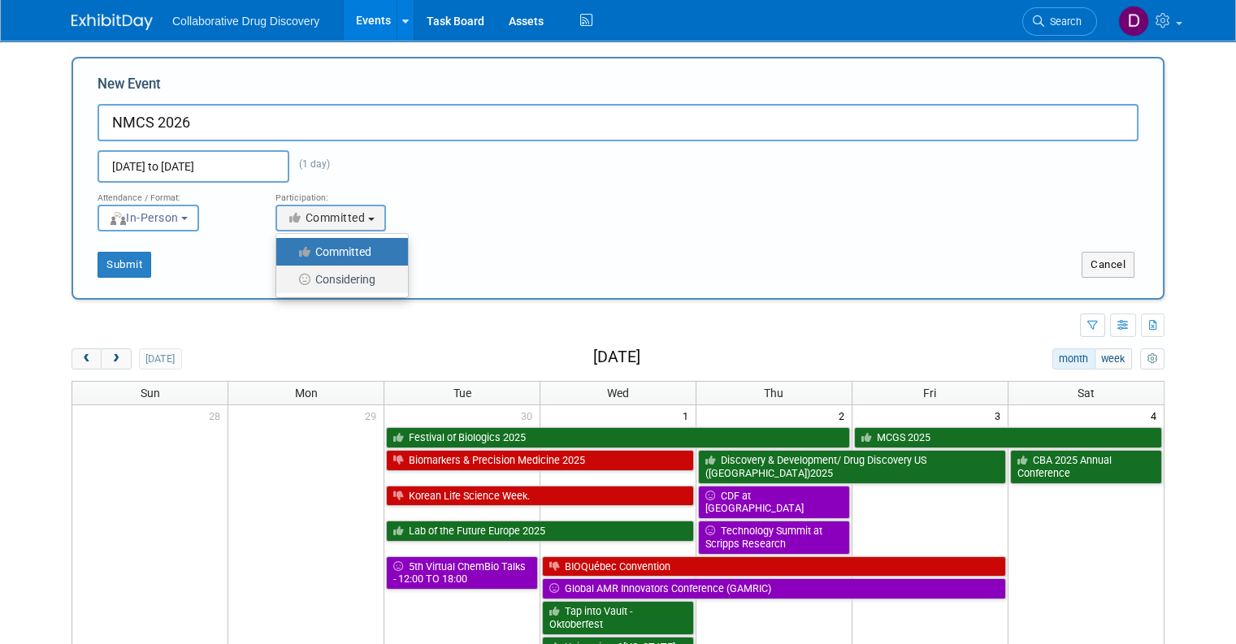
click at [309, 272] on label "Considering" at bounding box center [337, 279] width 107 height 21
click at [291, 275] on input "Considering" at bounding box center [285, 280] width 11 height 11
select select "2"
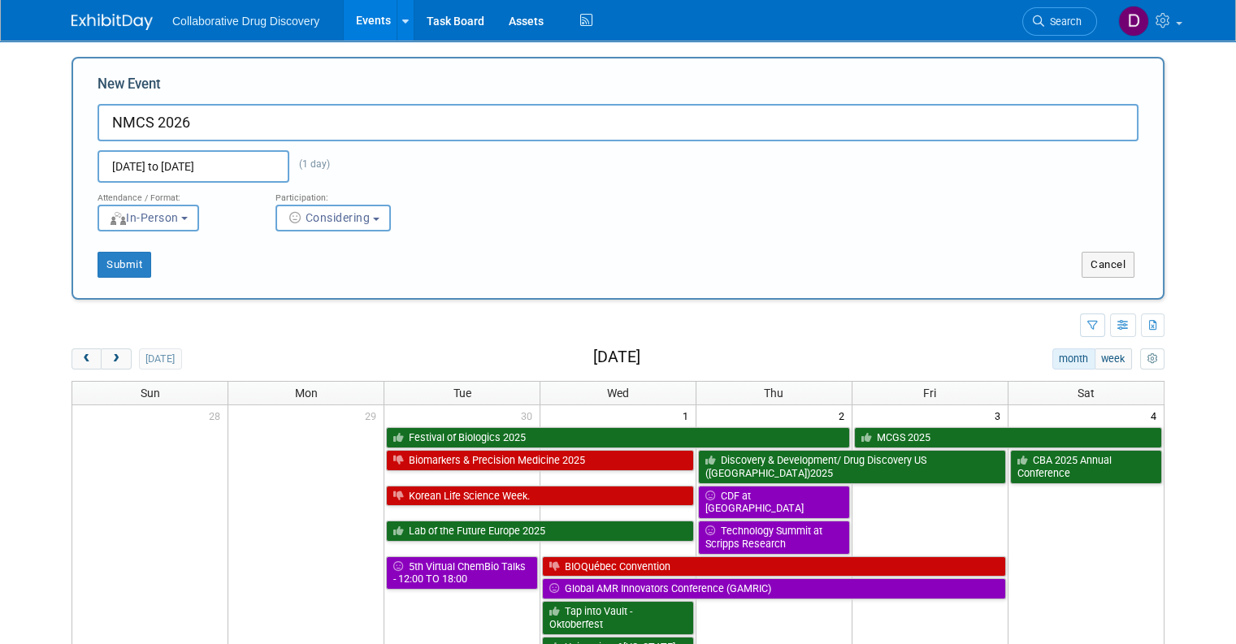
drag, startPoint x: 189, startPoint y: 263, endPoint x: 171, endPoint y: 274, distance: 21.5
click at [190, 263] on div "Submit" at bounding box center [300, 265] width 454 height 26
click at [73, 272] on div "Submit" at bounding box center [300, 265] width 454 height 26
click at [116, 267] on button "Submit" at bounding box center [125, 265] width 54 height 26
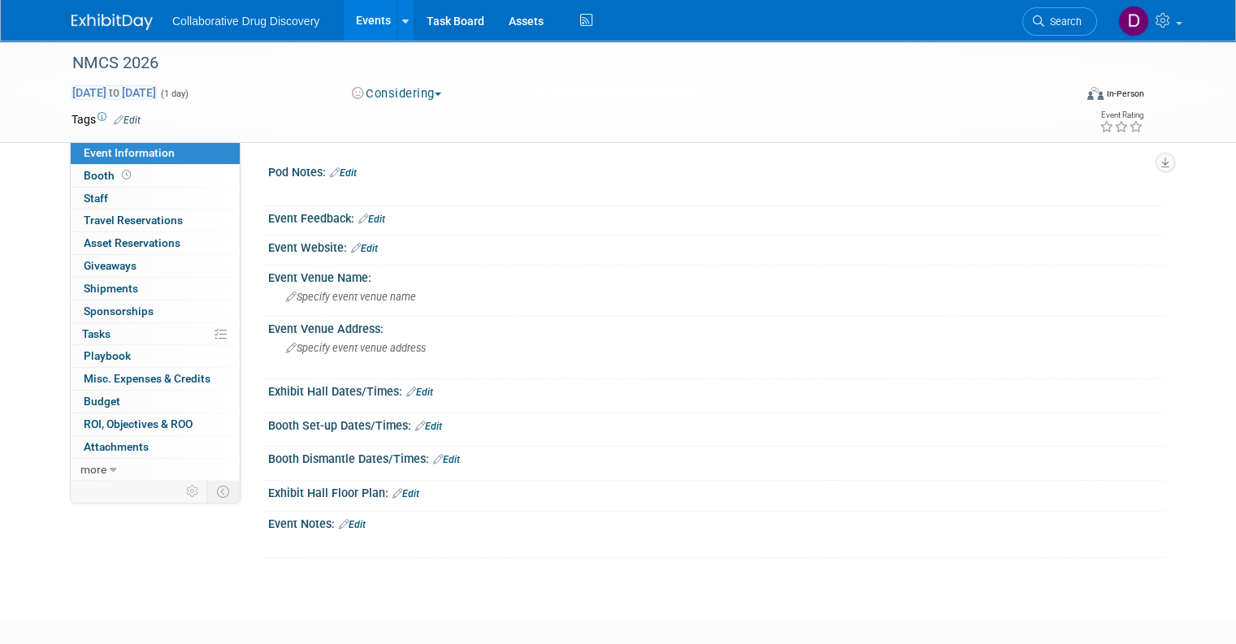
click at [143, 94] on span "[DATE] to [DATE]" at bounding box center [114, 92] width 85 height 15
type input "[DATE]"
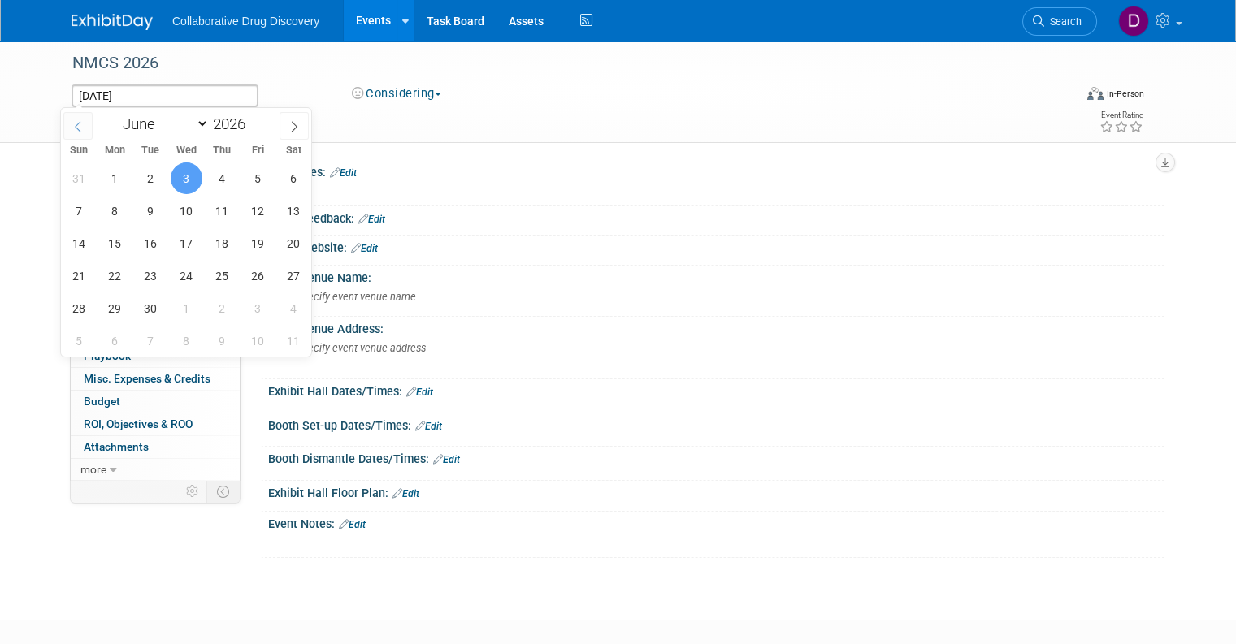
click at [81, 124] on icon at bounding box center [77, 126] width 11 height 11
select select "4"
click at [81, 340] on span "31" at bounding box center [79, 341] width 32 height 32
type input "[DATE]"
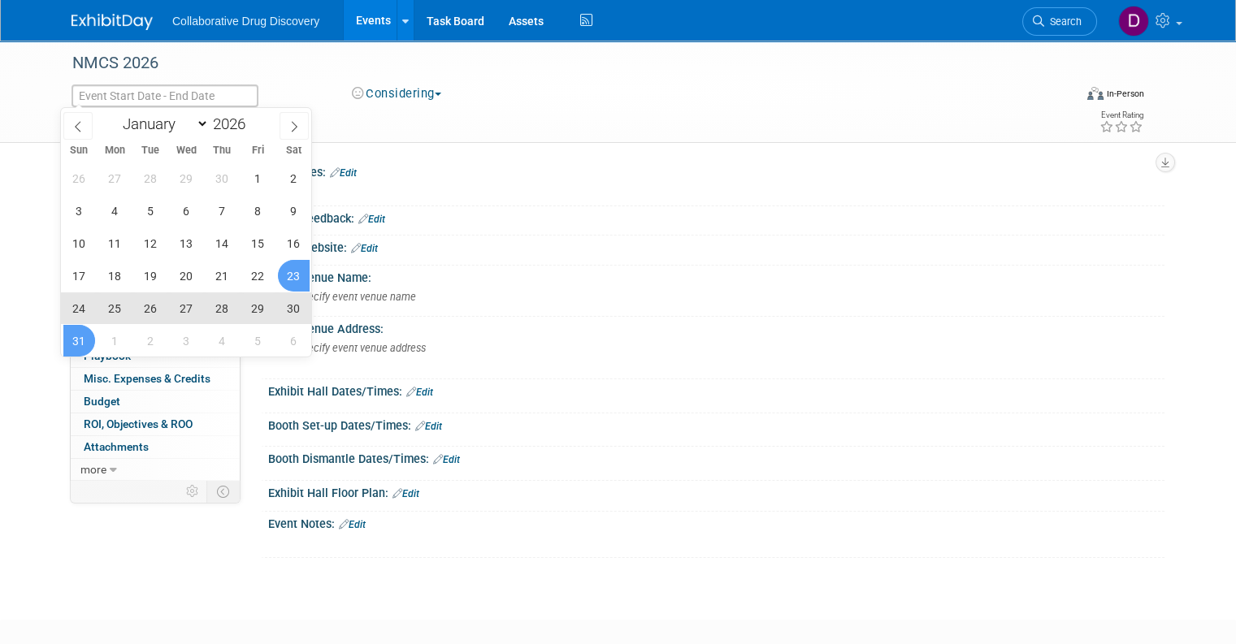
click at [505, 262] on div "Event Website: Edit" at bounding box center [713, 251] width 904 height 30
select select "5"
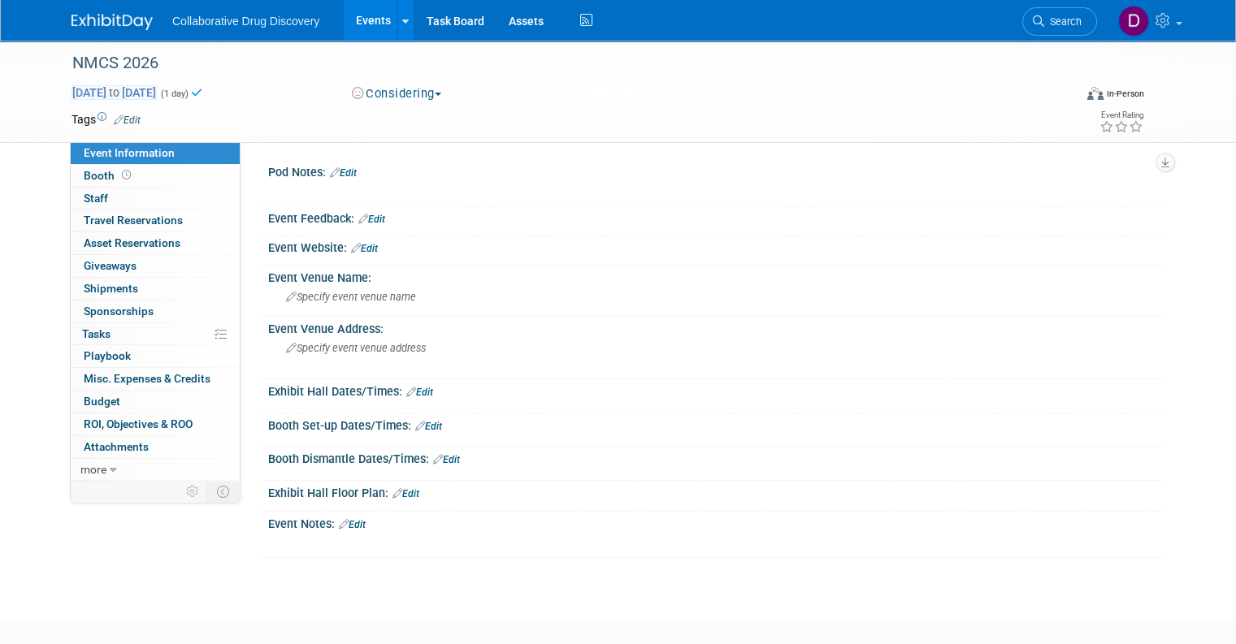
click at [157, 91] on span "[DATE] to [DATE]" at bounding box center [114, 92] width 85 height 15
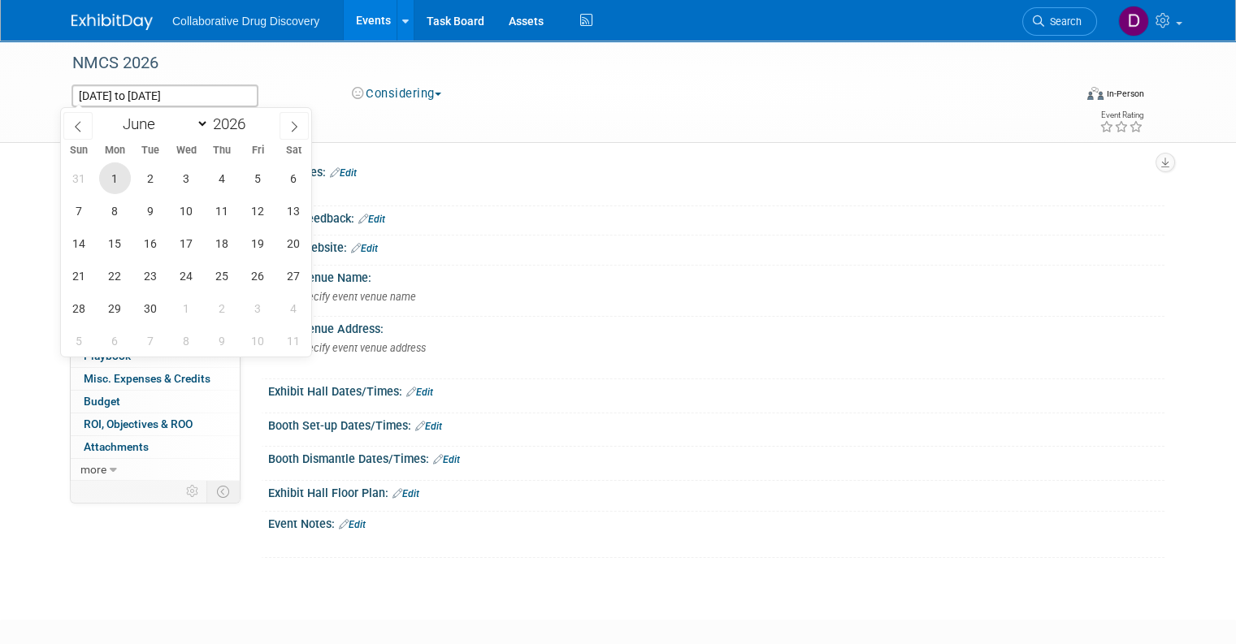
click at [115, 178] on span "1" at bounding box center [115, 179] width 32 height 32
type input "Jun 1, 2026"
click at [84, 179] on span "31" at bounding box center [79, 179] width 32 height 32
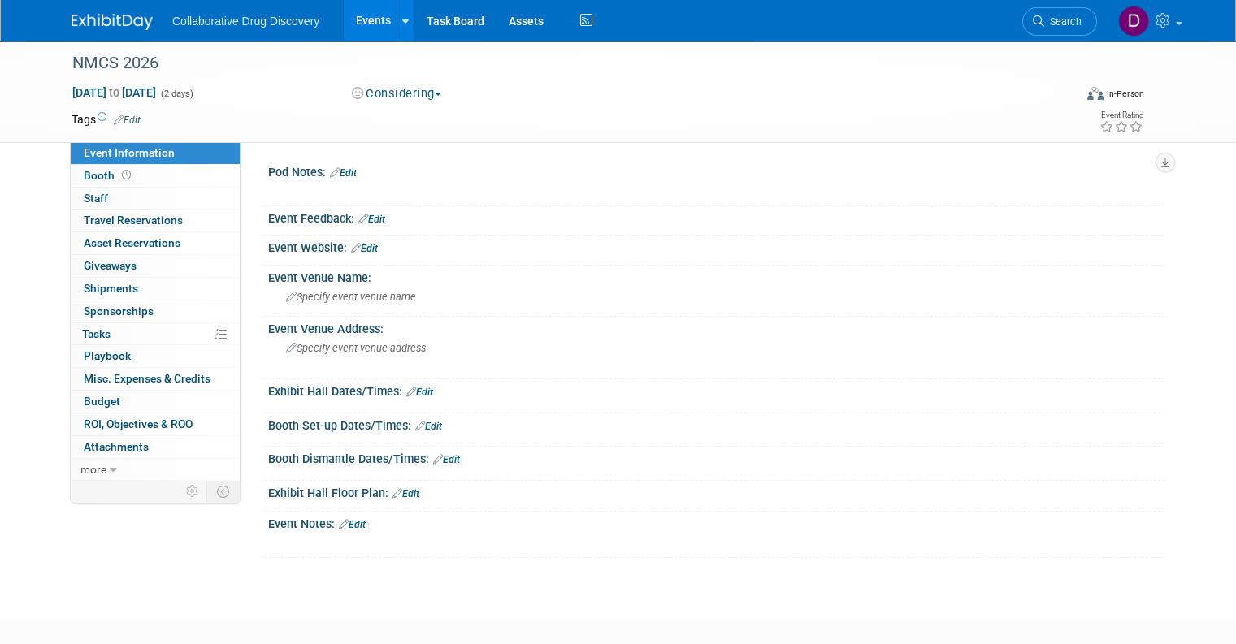
click at [915, 111] on td at bounding box center [551, 119] width 821 height 16
click at [115, 123] on link "Edit" at bounding box center [127, 120] width 27 height 11
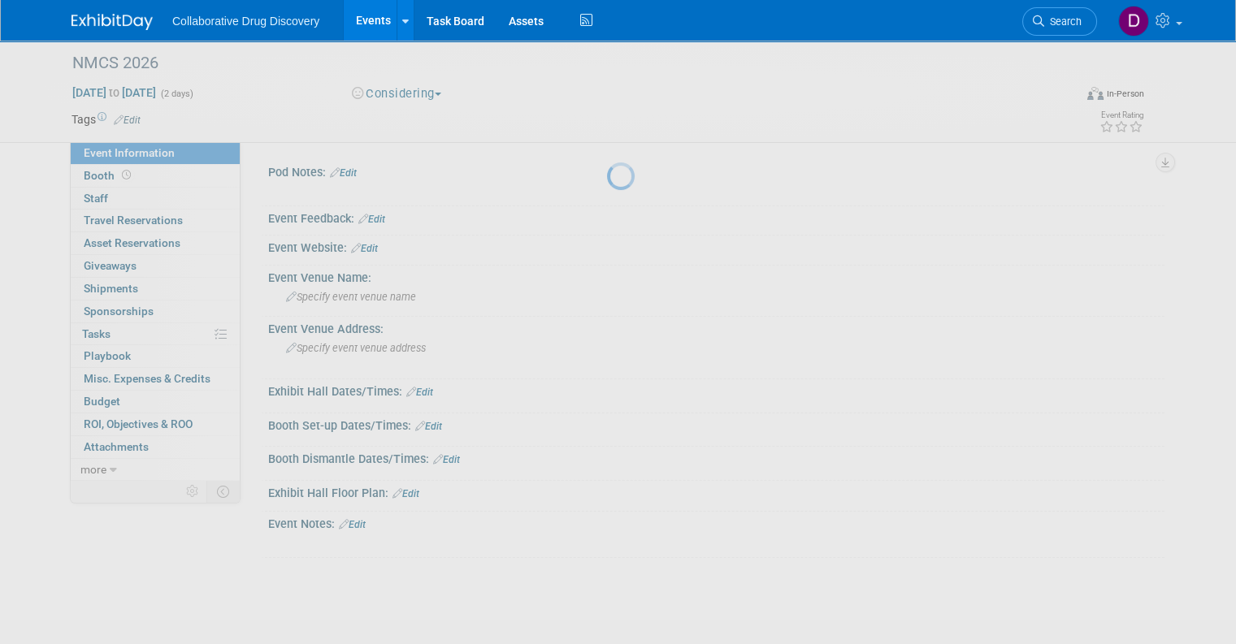
click at [607, 120] on div at bounding box center [618, 322] width 23 height 644
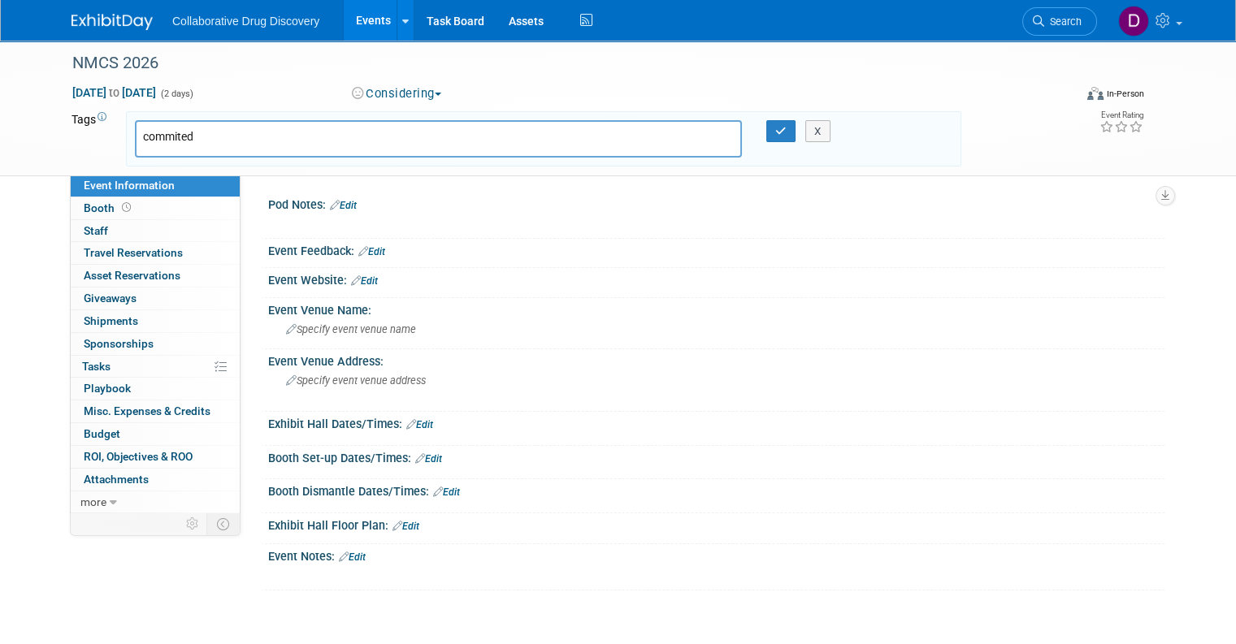
click at [233, 145] on div "commited" at bounding box center [438, 138] width 607 height 37
click at [233, 144] on div "commited" at bounding box center [438, 138] width 607 height 37
click at [231, 137] on input "commited" at bounding box center [257, 136] width 228 height 16
click at [230, 137] on input "commited" at bounding box center [257, 136] width 228 height 16
click at [229, 137] on input "commited" at bounding box center [257, 136] width 228 height 16
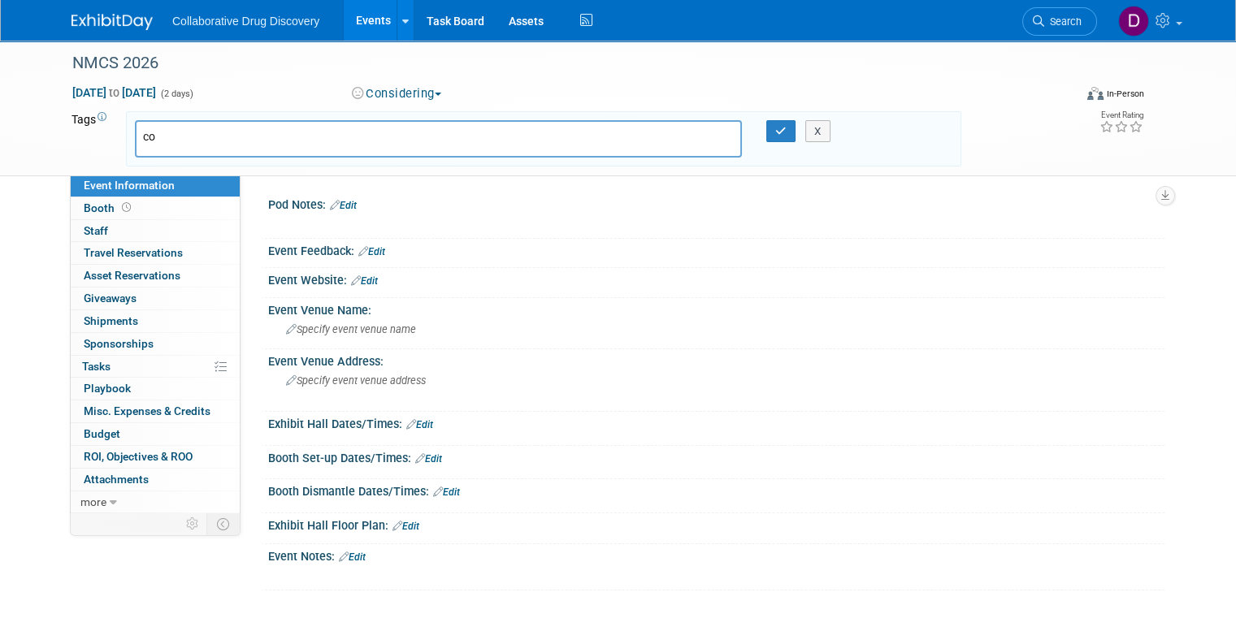
type input "c"
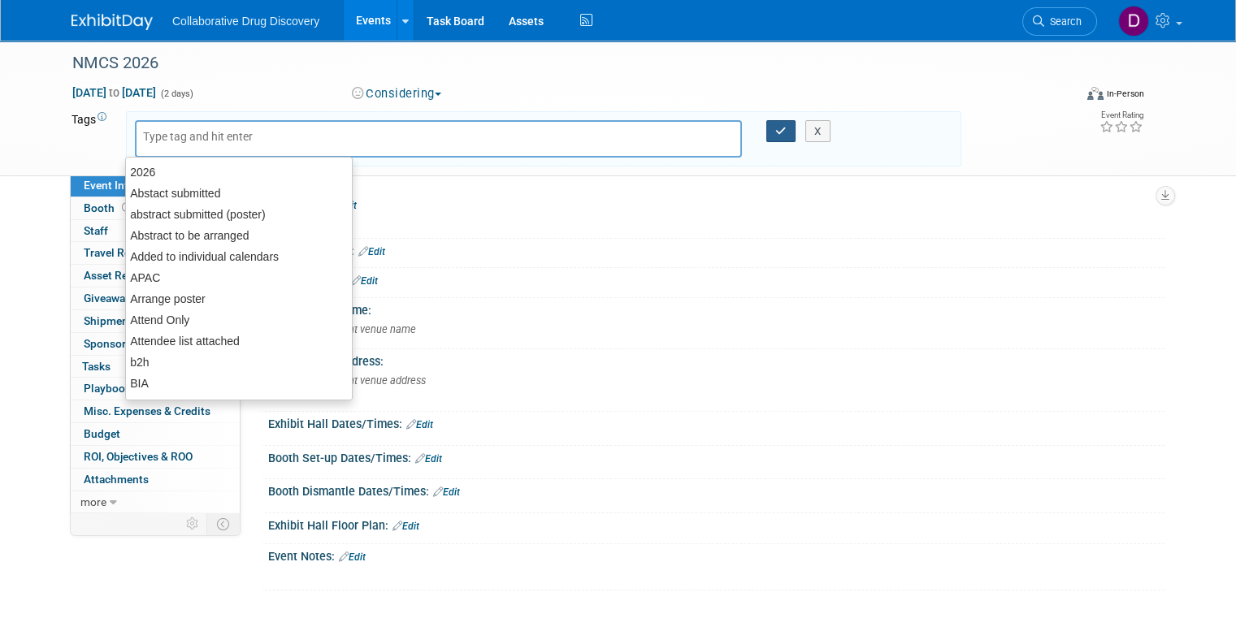
click at [776, 130] on button "button" at bounding box center [780, 131] width 29 height 23
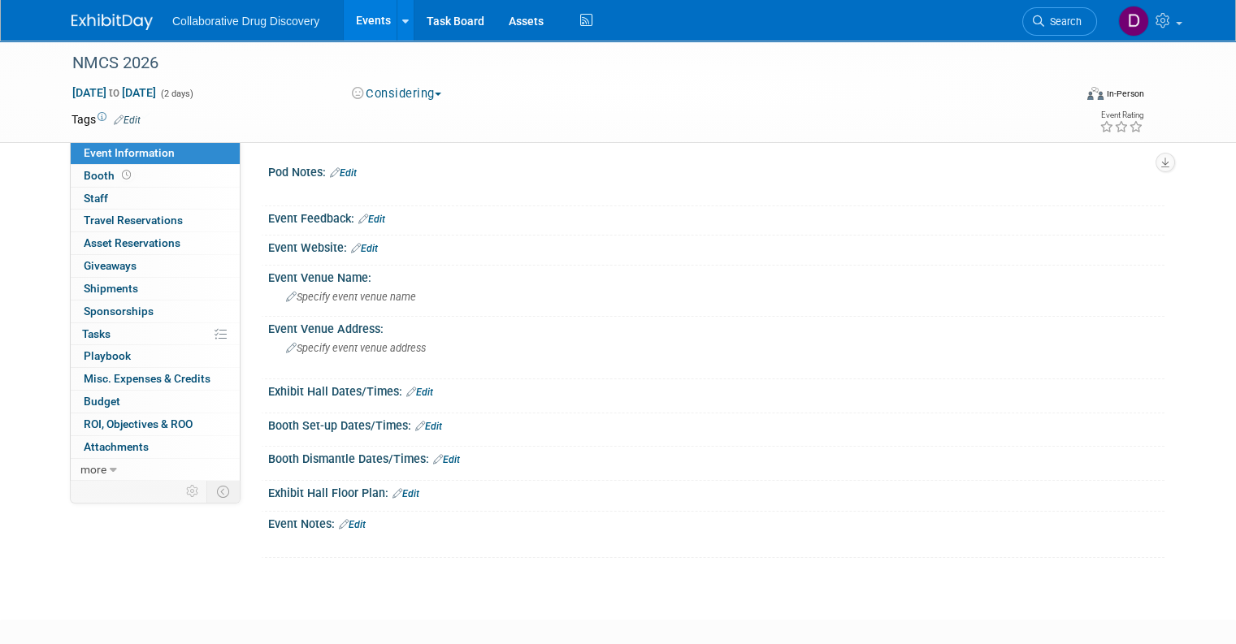
click at [438, 93] on span "button" at bounding box center [438, 94] width 7 height 3
click at [436, 119] on link "Committed" at bounding box center [411, 120] width 128 height 23
click at [573, 106] on div "May 31, 2026 to Jun 1, 2026 (2 days) May 31, 2026 to Jun 1, 2026 Considering Co…" at bounding box center [607, 97] width 1097 height 24
click at [125, 180] on link "Booth" at bounding box center [155, 176] width 169 height 22
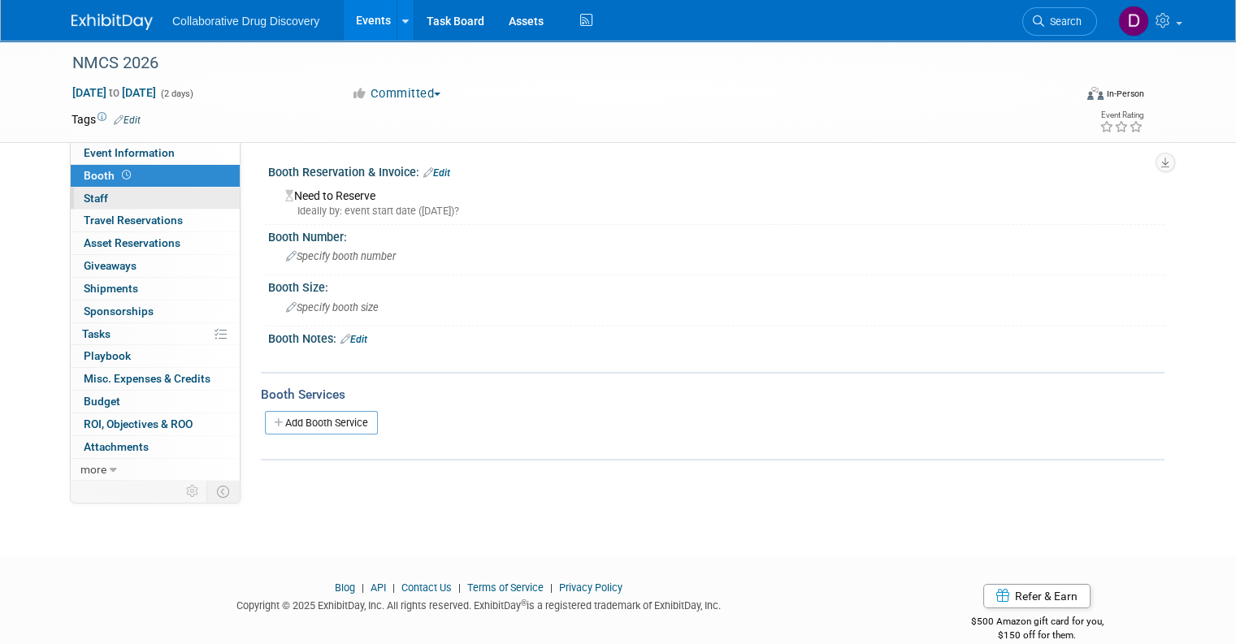
click at [101, 206] on link "0 Staff 0" at bounding box center [155, 199] width 169 height 22
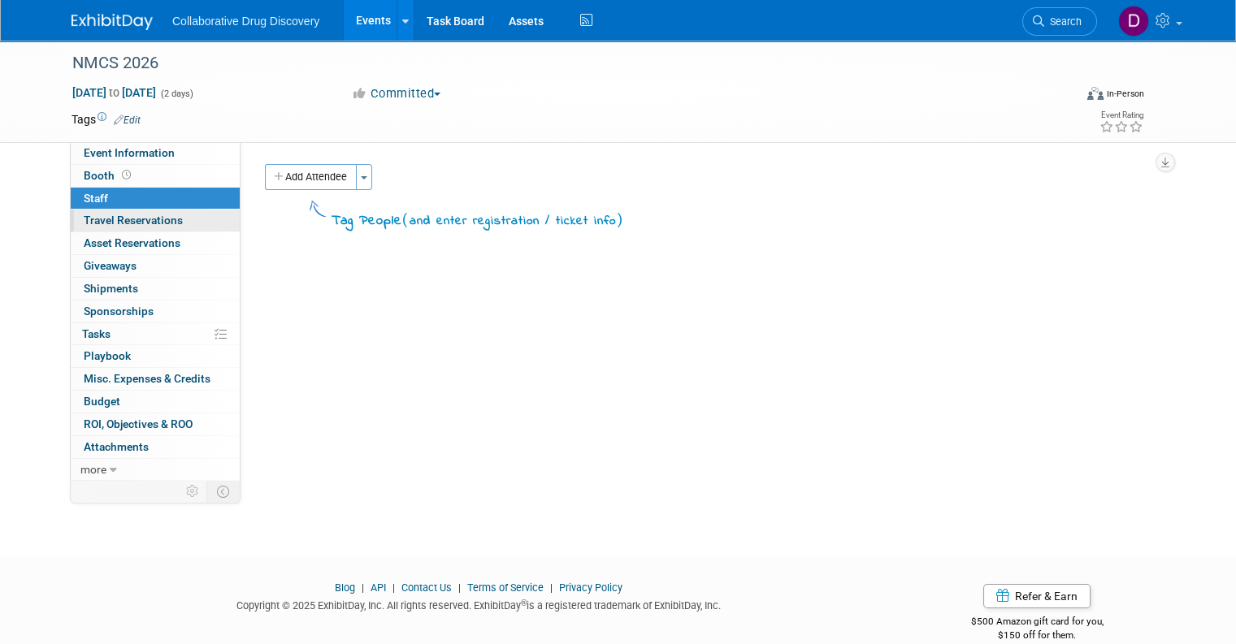
click at [104, 220] on span "Travel Reservations 0" at bounding box center [133, 220] width 99 height 13
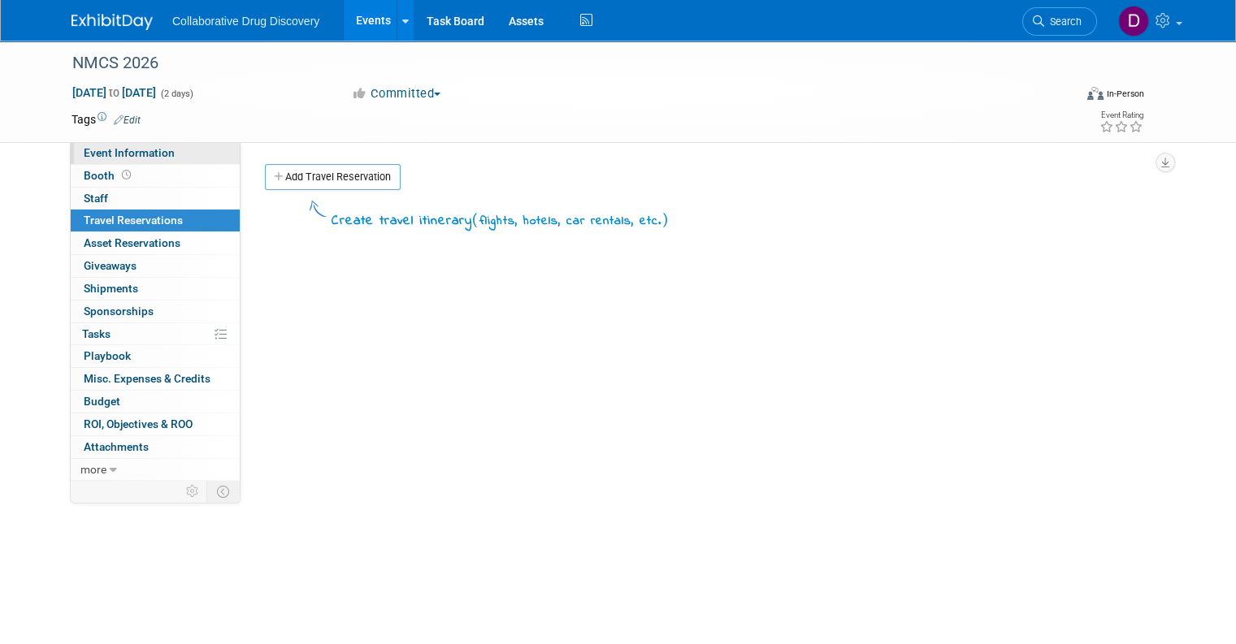
click at [124, 152] on span "Event Information" at bounding box center [129, 152] width 91 height 13
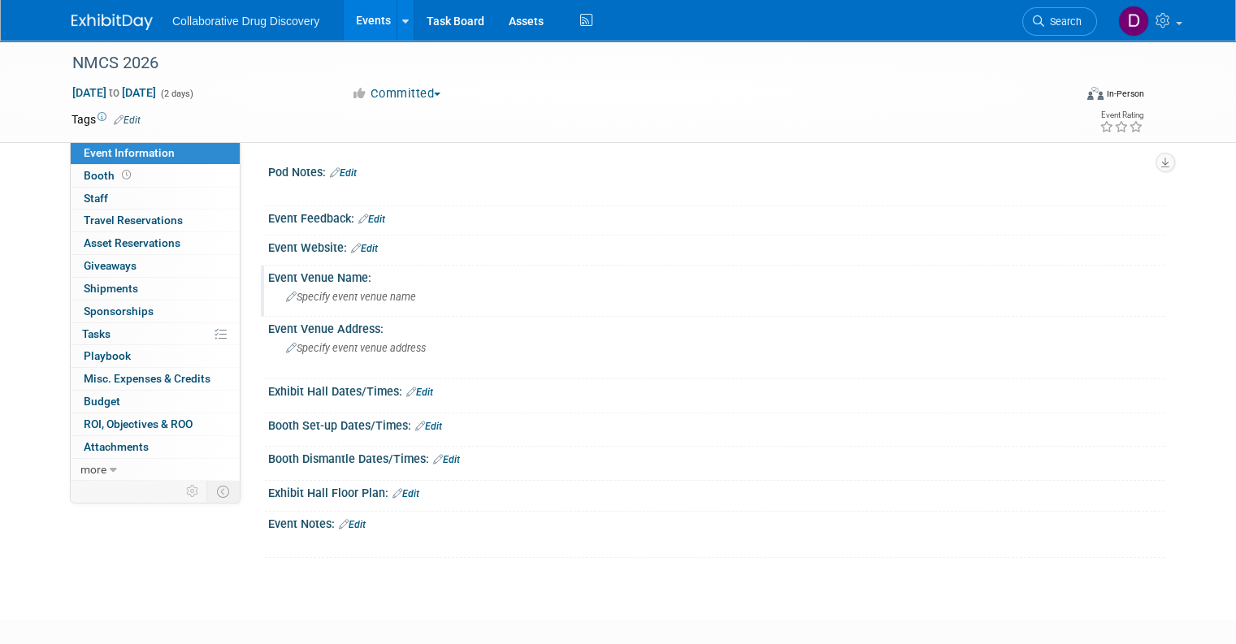
click at [336, 295] on span "Specify event venue name" at bounding box center [351, 297] width 130 height 12
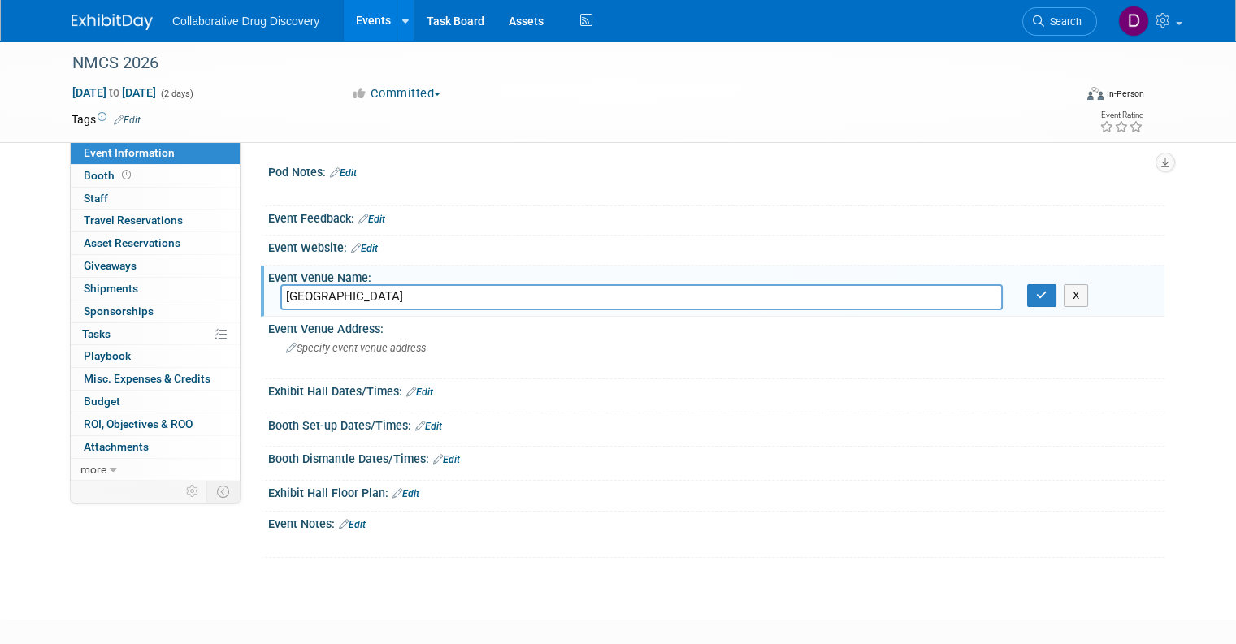
type input "Atlanta"
click at [340, 289] on input "Atlanta" at bounding box center [641, 296] width 722 height 25
click at [334, 348] on span "Specify event venue address" at bounding box center [356, 348] width 140 height 12
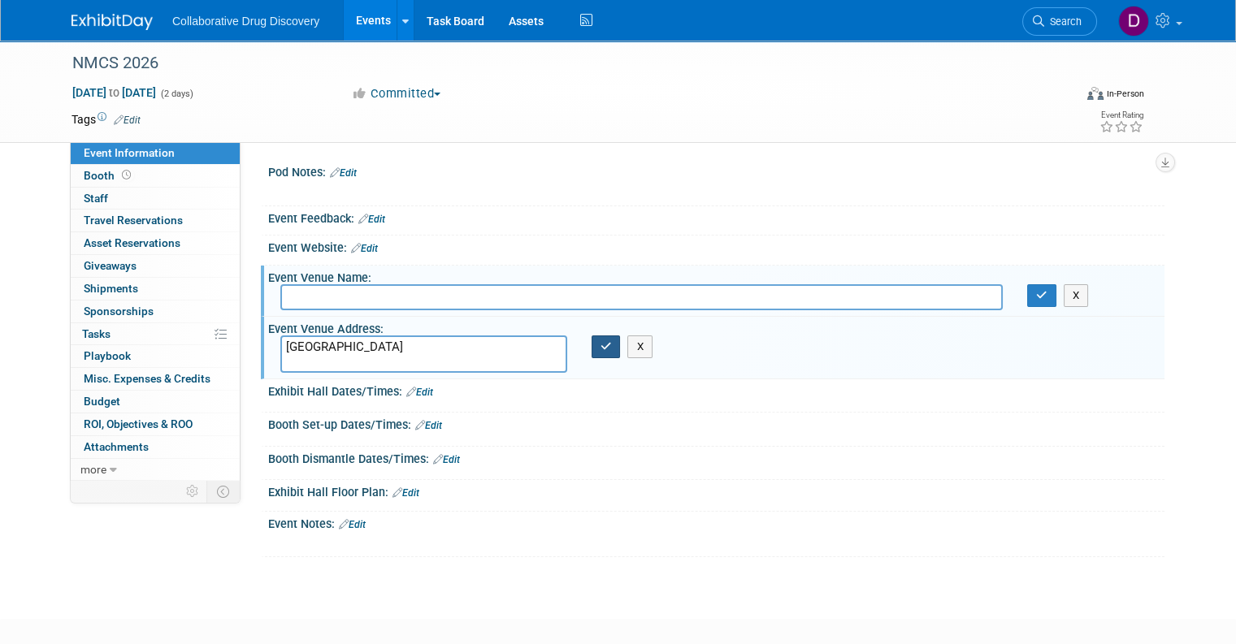
type textarea "Atlanta"
click at [592, 345] on button "button" at bounding box center [606, 347] width 29 height 23
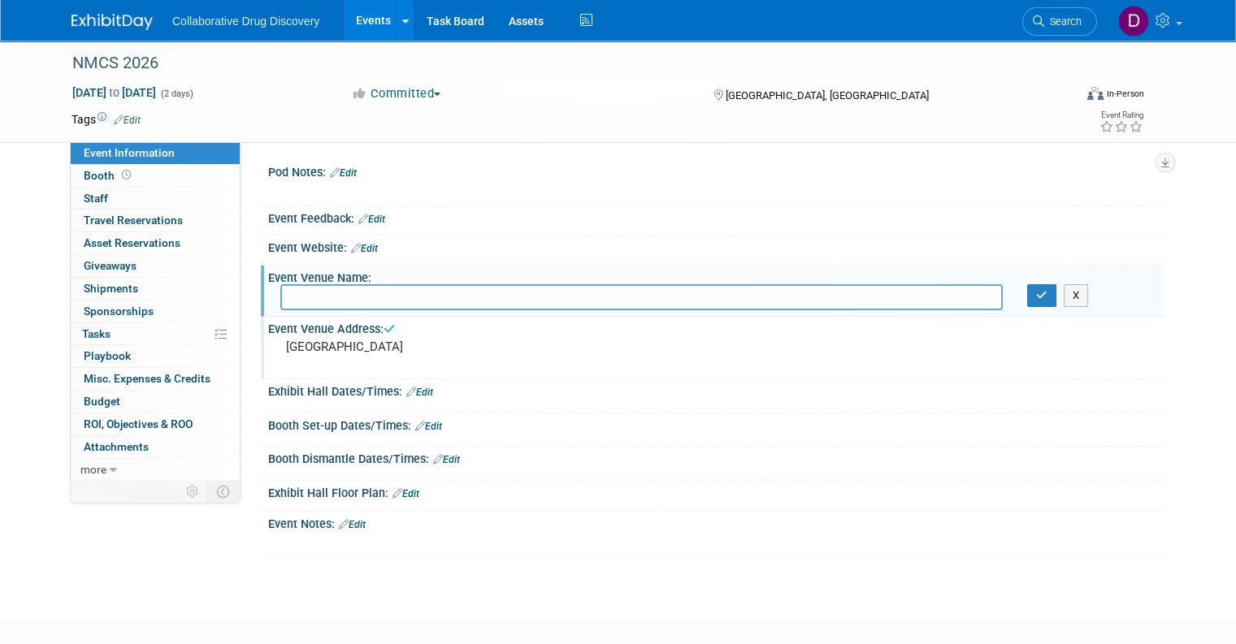
click at [1050, 306] on div "X" at bounding box center [716, 296] width 896 height 25
click at [127, 124] on link "Edit" at bounding box center [127, 120] width 27 height 11
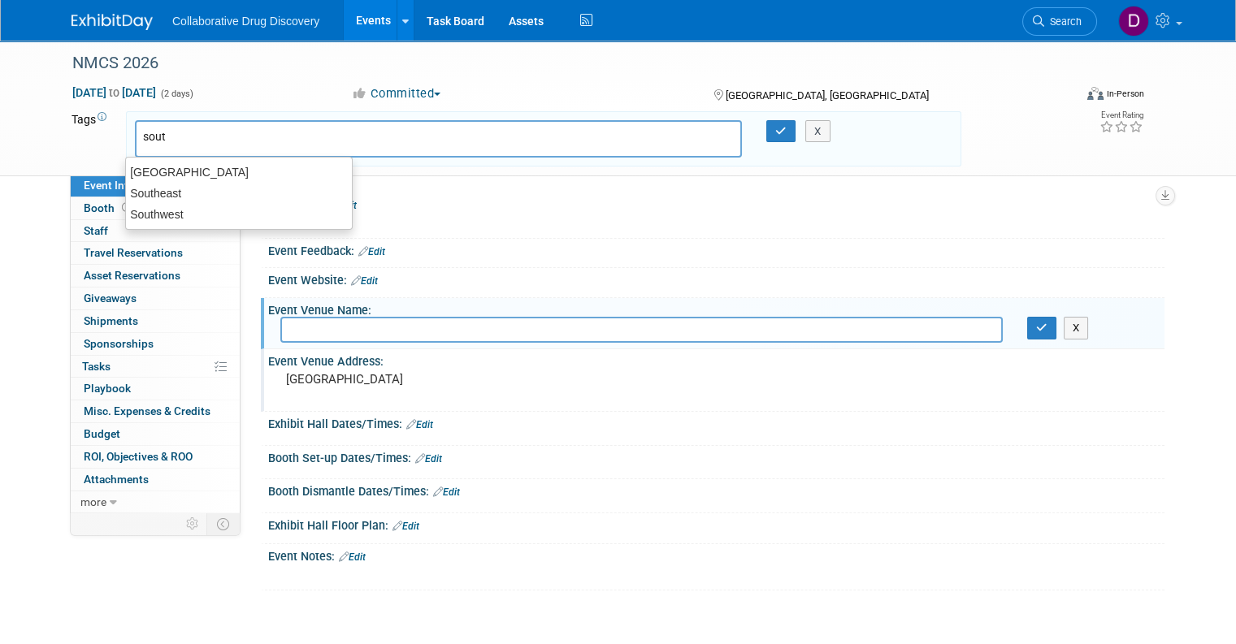
type input "south"
click at [141, 180] on div "South America" at bounding box center [239, 172] width 228 height 23
type input "South America"
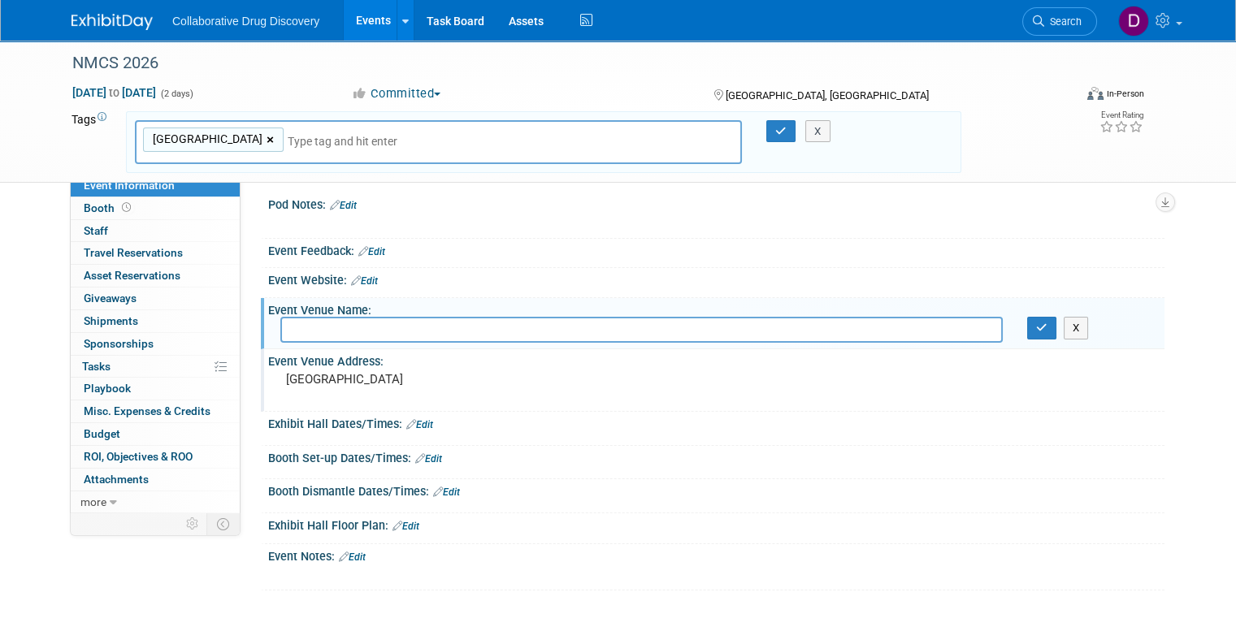
click at [267, 141] on link "×" at bounding box center [272, 140] width 11 height 19
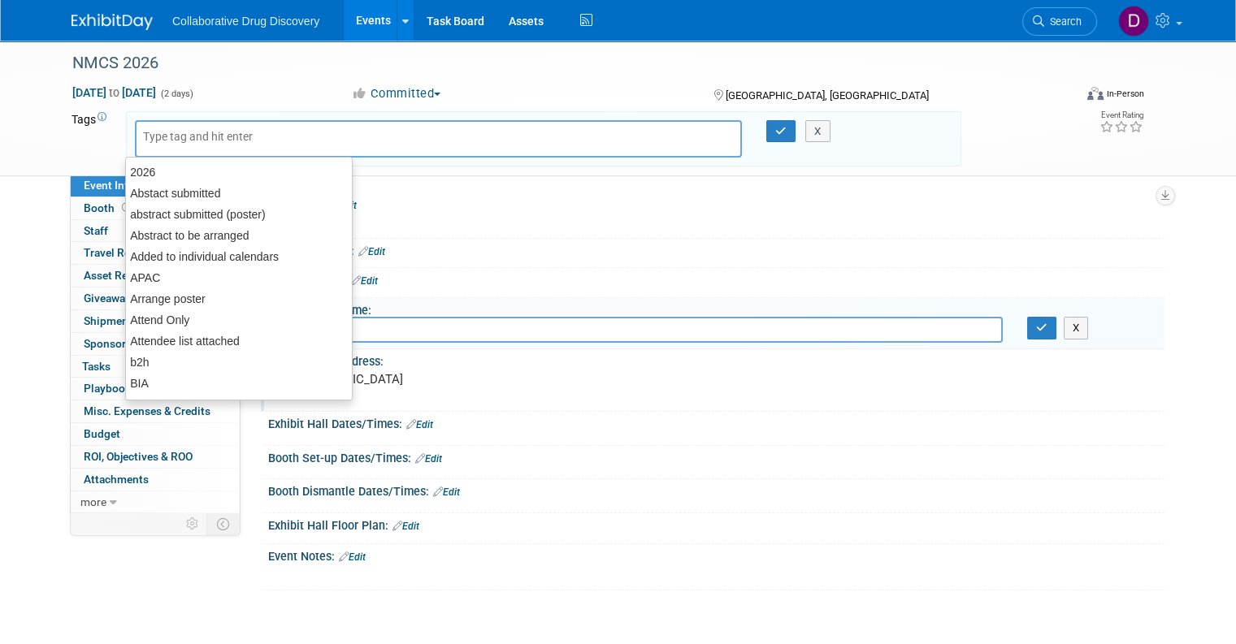
click at [224, 141] on input "text" at bounding box center [257, 136] width 228 height 16
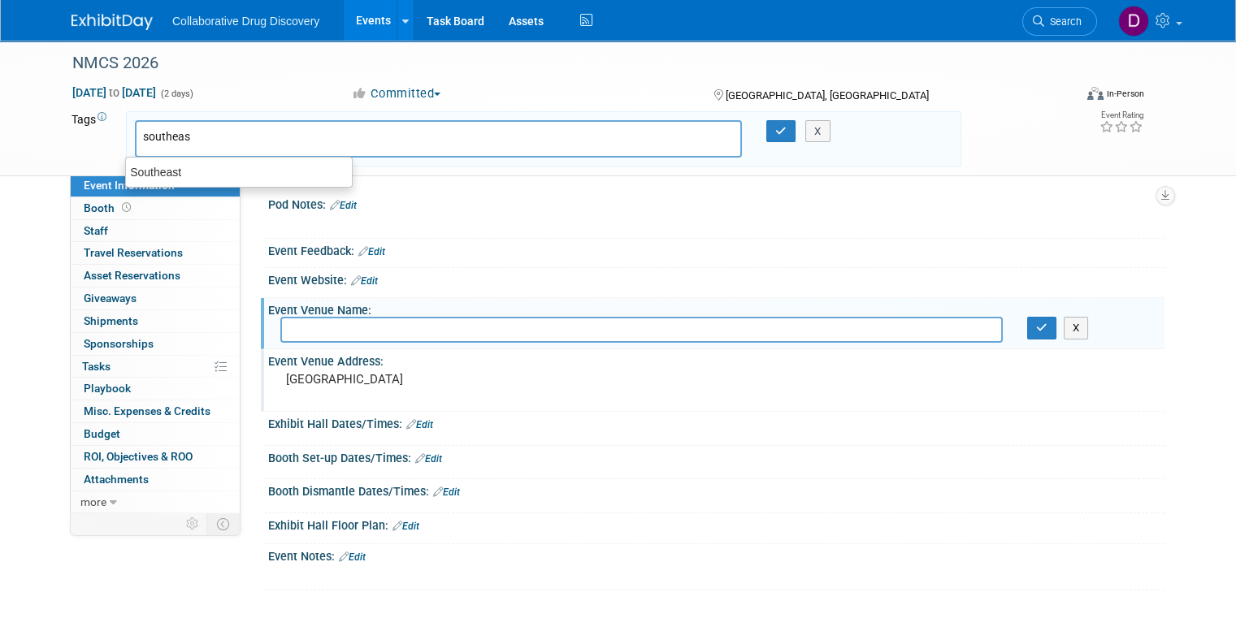
type input "southeast"
click at [210, 163] on div "Southeast" at bounding box center [239, 172] width 228 height 23
type input "Southeast"
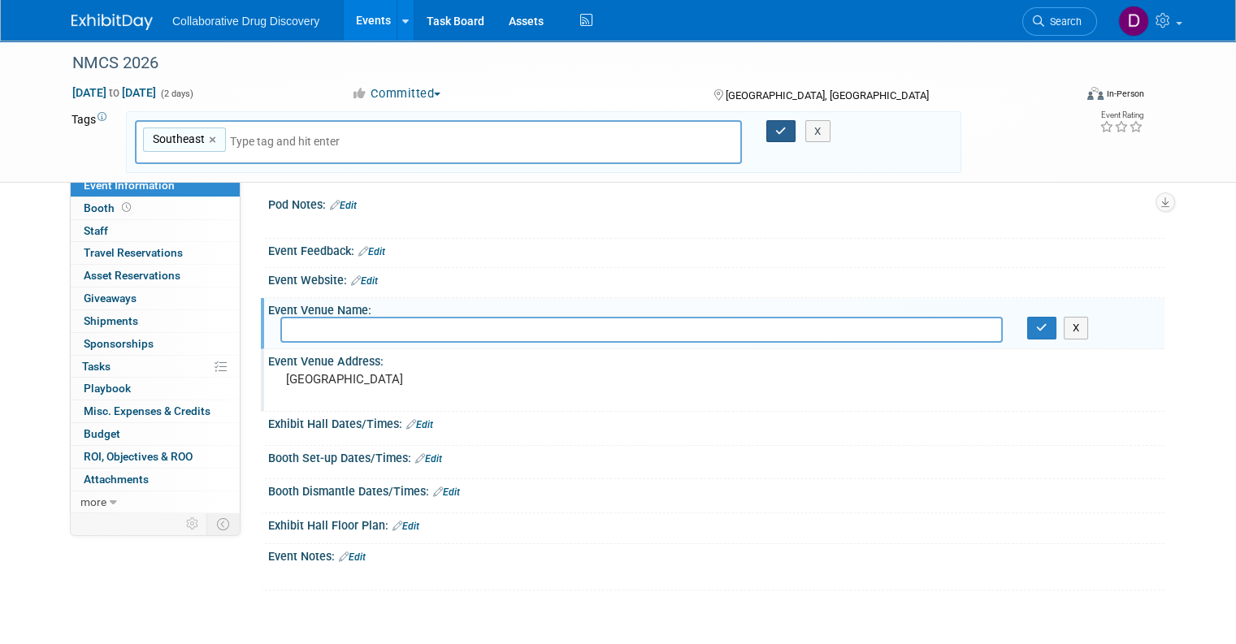
click at [774, 129] on button "button" at bounding box center [780, 131] width 29 height 23
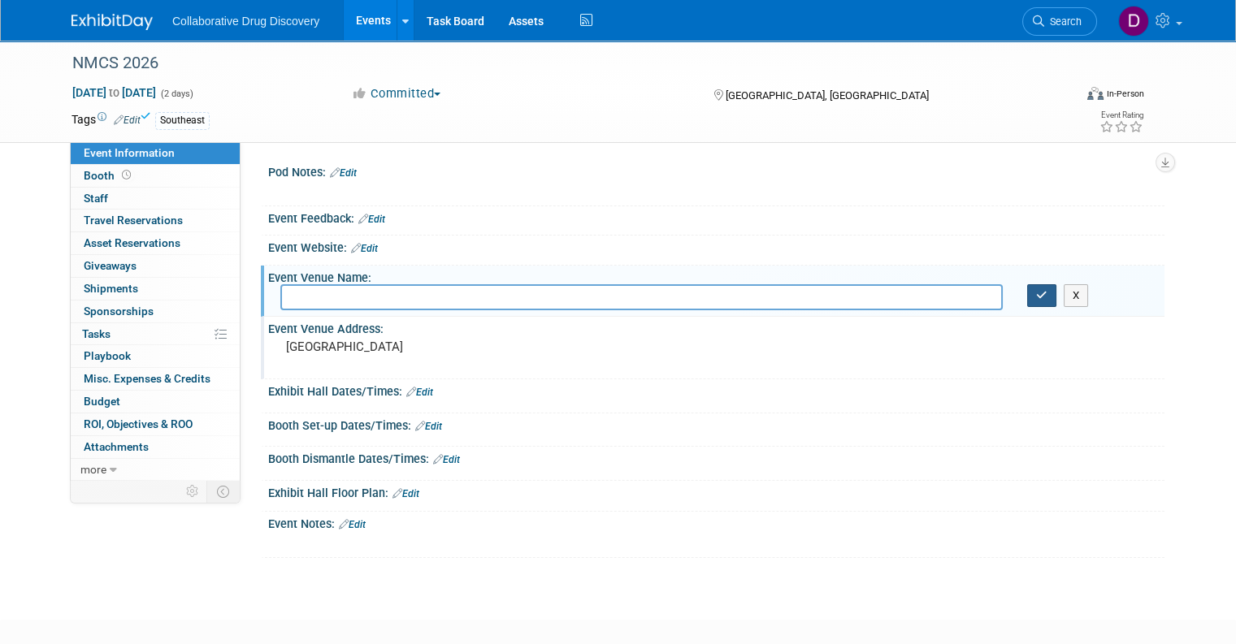
click at [1038, 301] on button "button" at bounding box center [1041, 295] width 29 height 23
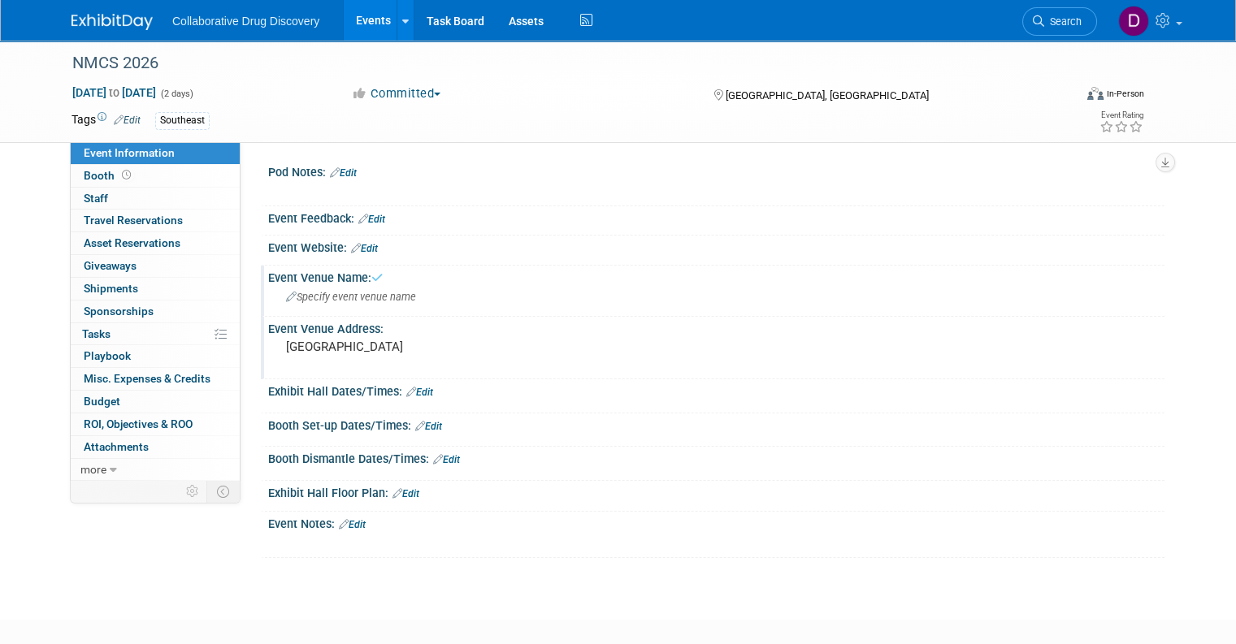
click at [122, 121] on link "Edit" at bounding box center [127, 120] width 27 height 11
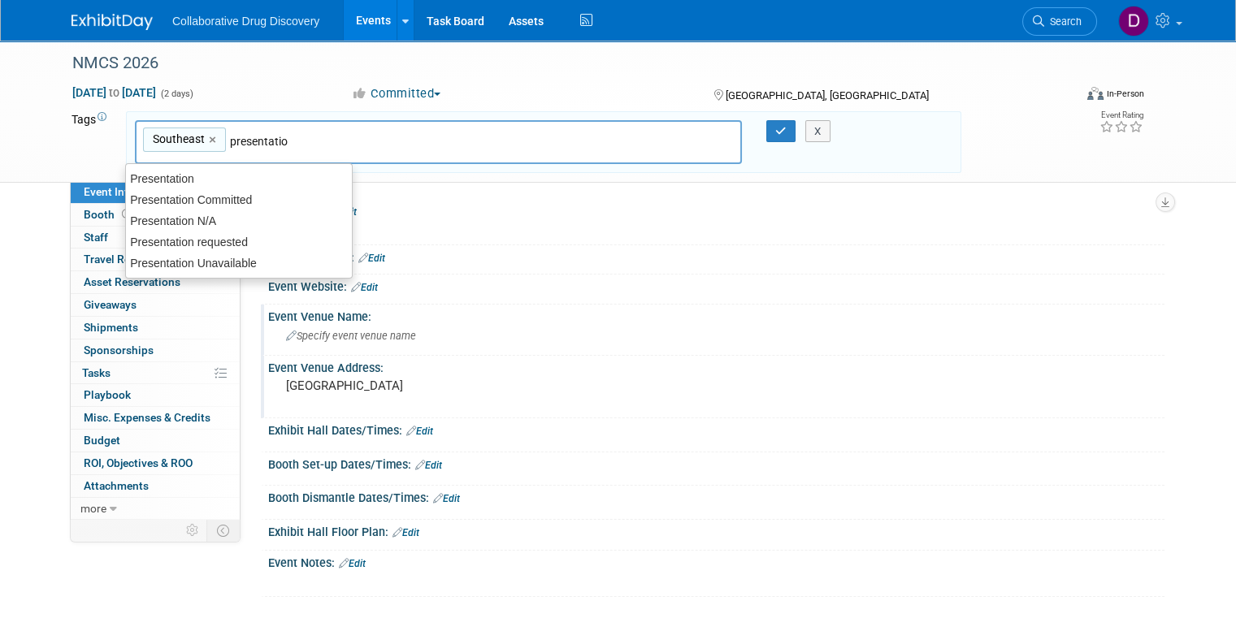
type input "presentation"
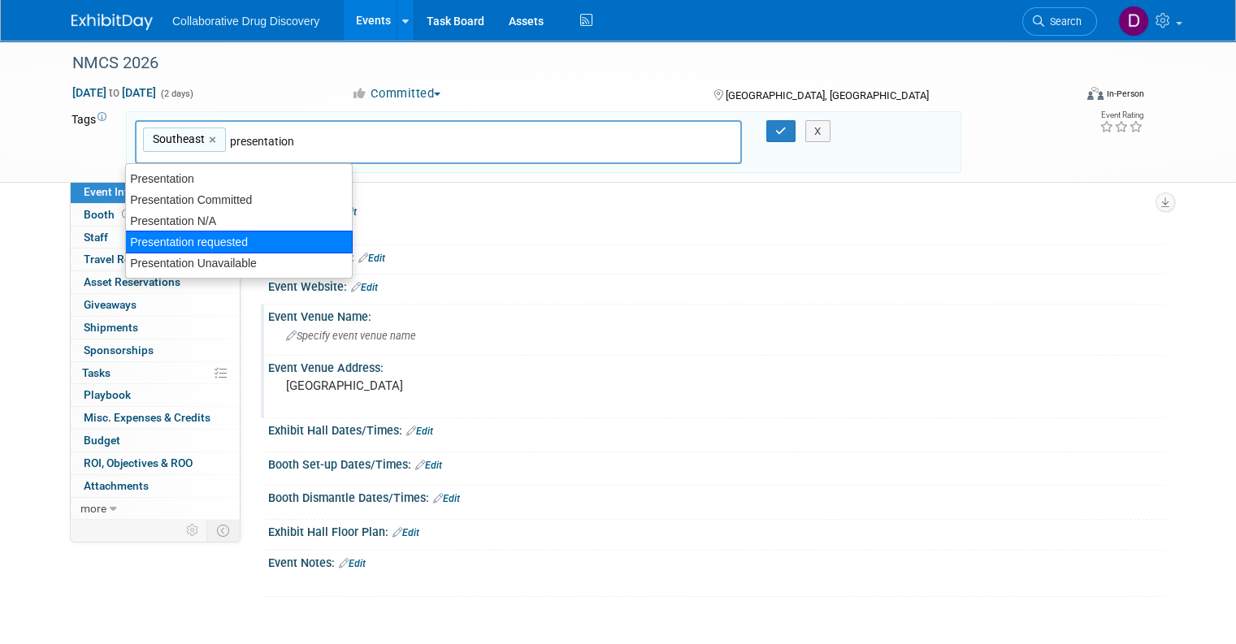
click at [217, 240] on div "Presentation requested" at bounding box center [239, 242] width 228 height 23
type input "Southeast, Presentation requested"
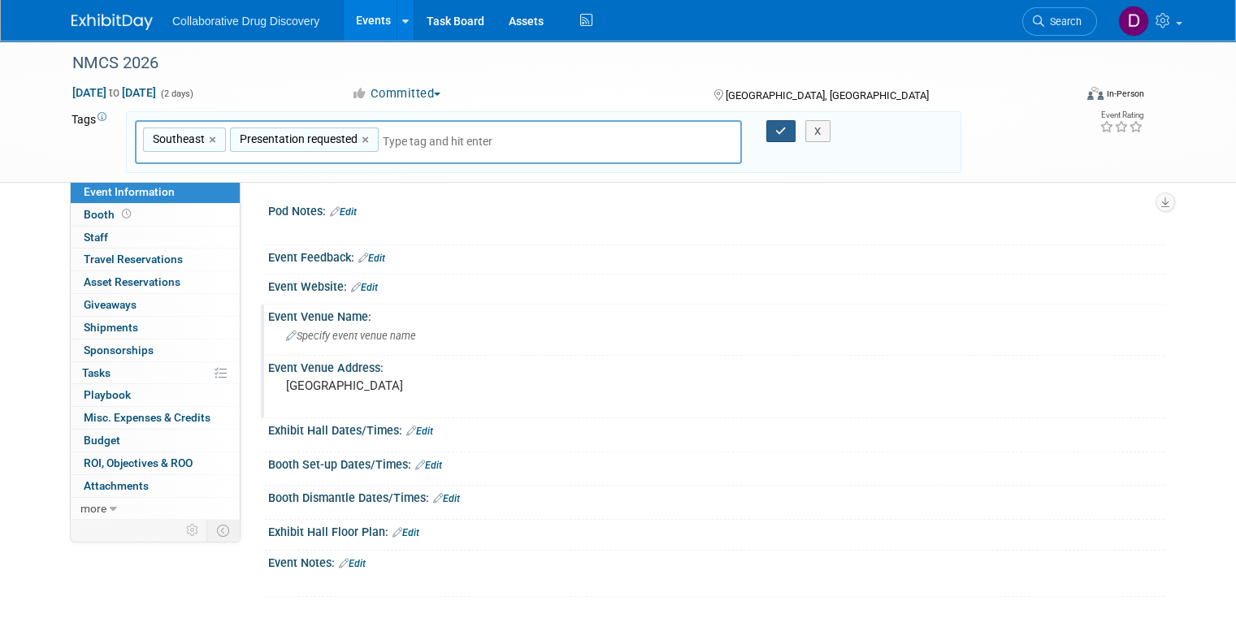
click at [775, 130] on button "button" at bounding box center [780, 131] width 29 height 23
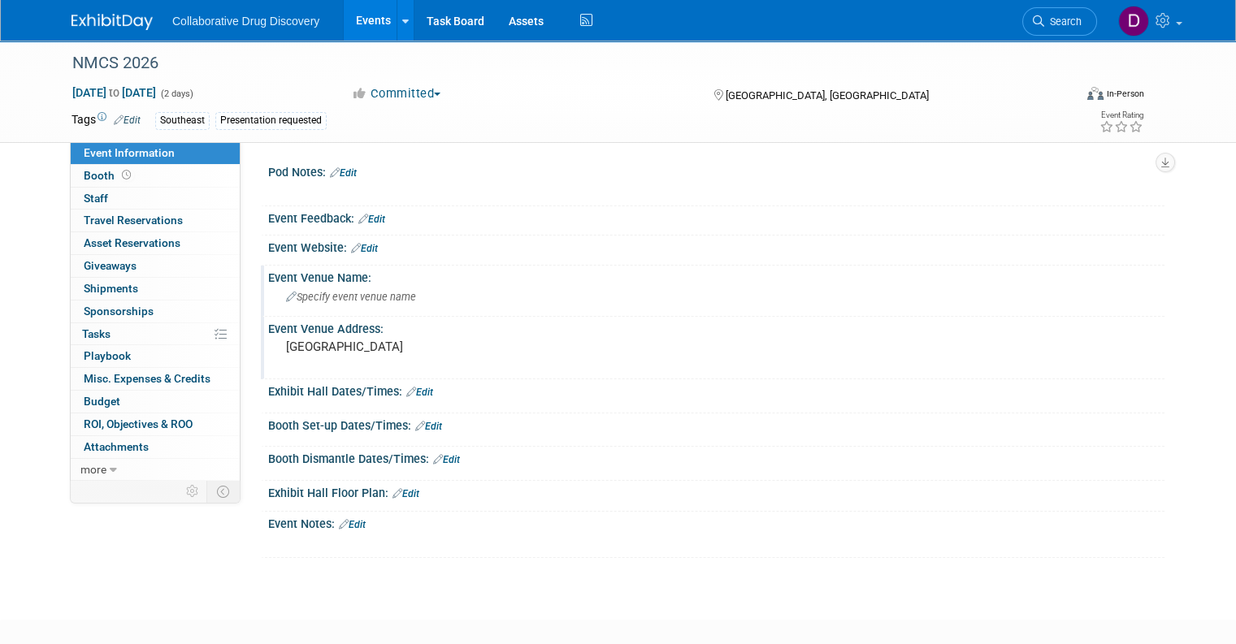
click at [356, 521] on link "Edit" at bounding box center [352, 524] width 27 height 11
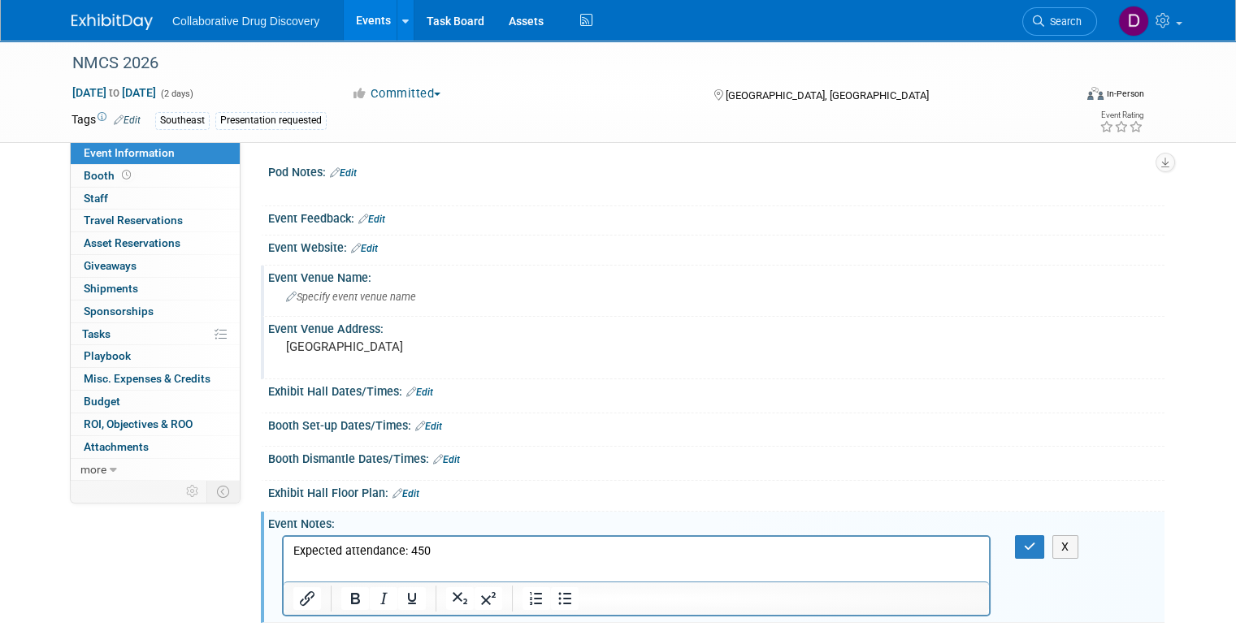
click at [559, 549] on p "Expected attendance: 450" at bounding box center [636, 551] width 687 height 16
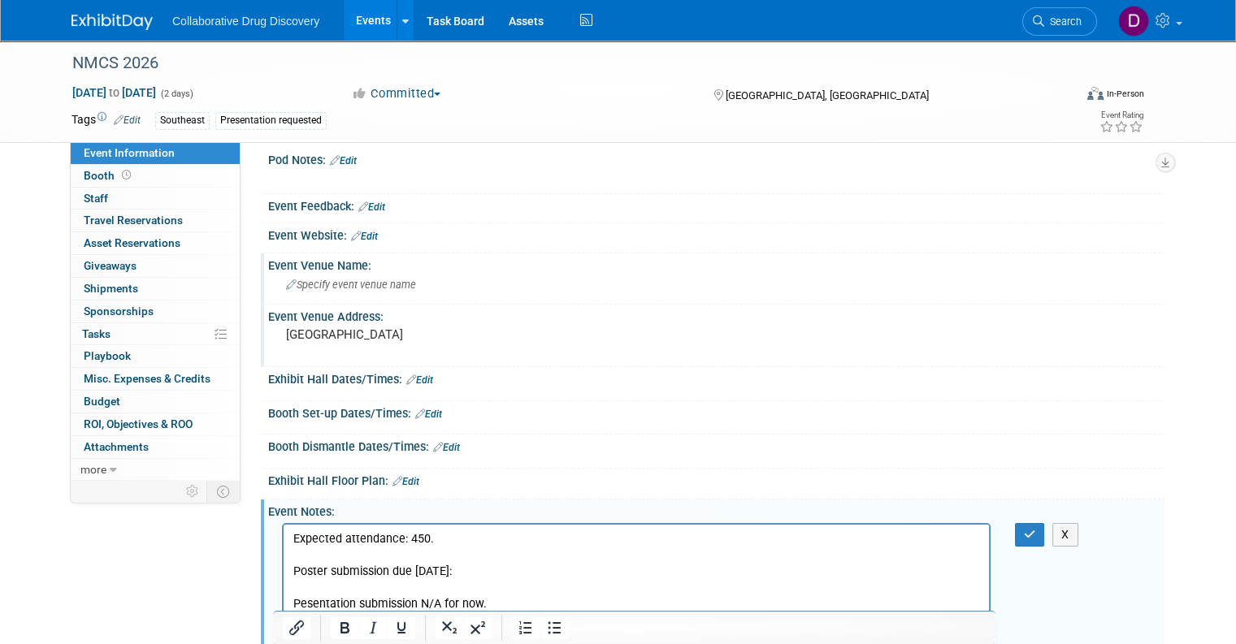
scroll to position [28, 0]
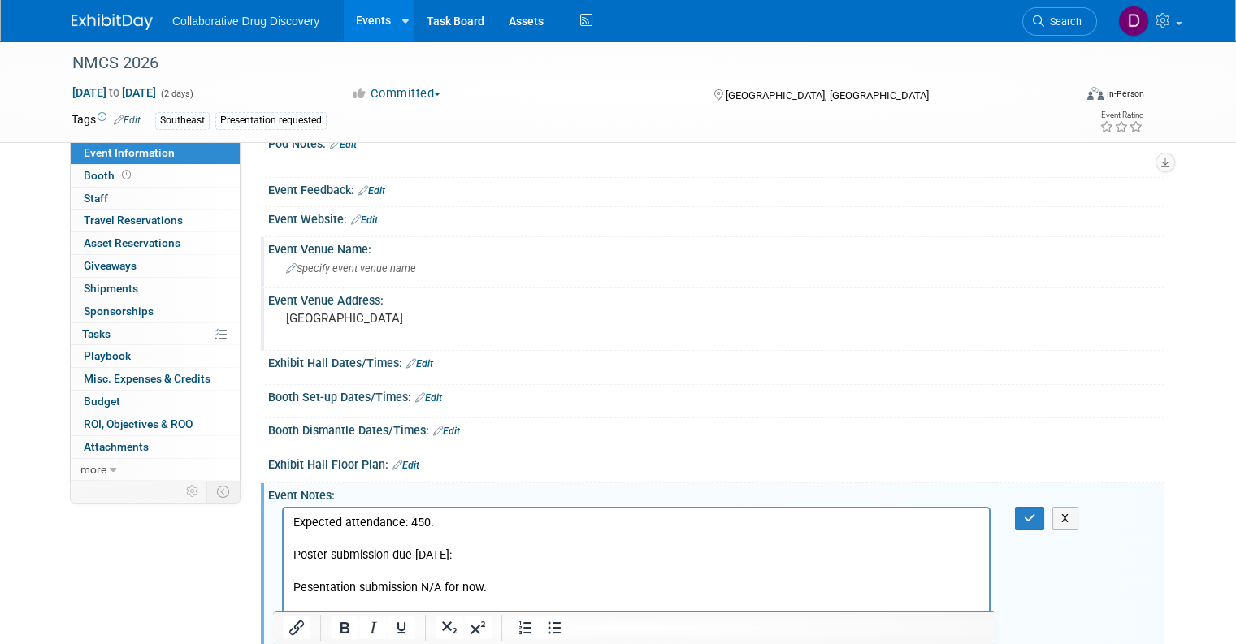
click at [1020, 519] on div "X" at bounding box center [1039, 519] width 72 height 24
click at [1033, 514] on icon "button" at bounding box center [1030, 518] width 12 height 11
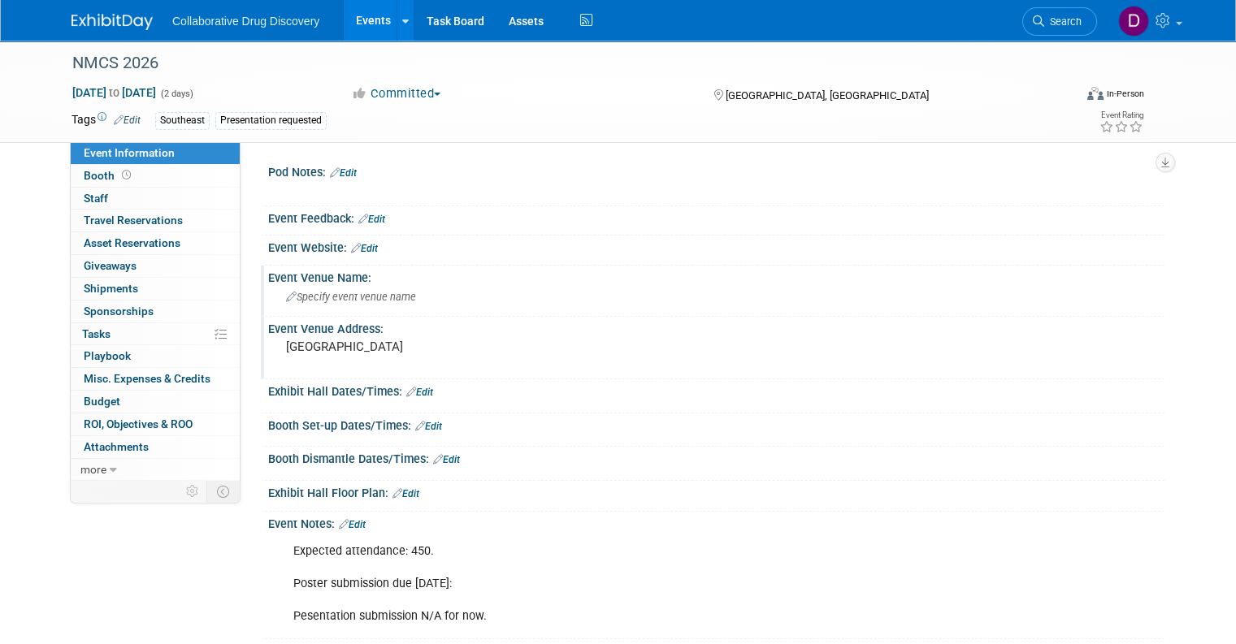
scroll to position [28, 0]
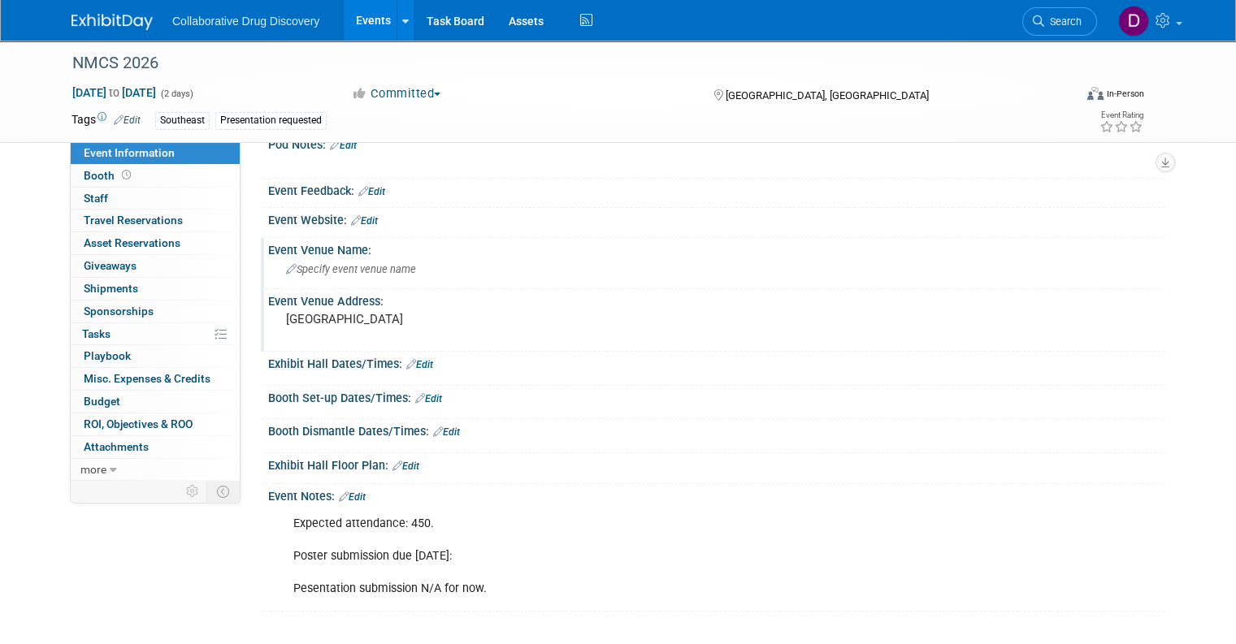
click at [357, 493] on link "Edit" at bounding box center [352, 497] width 27 height 11
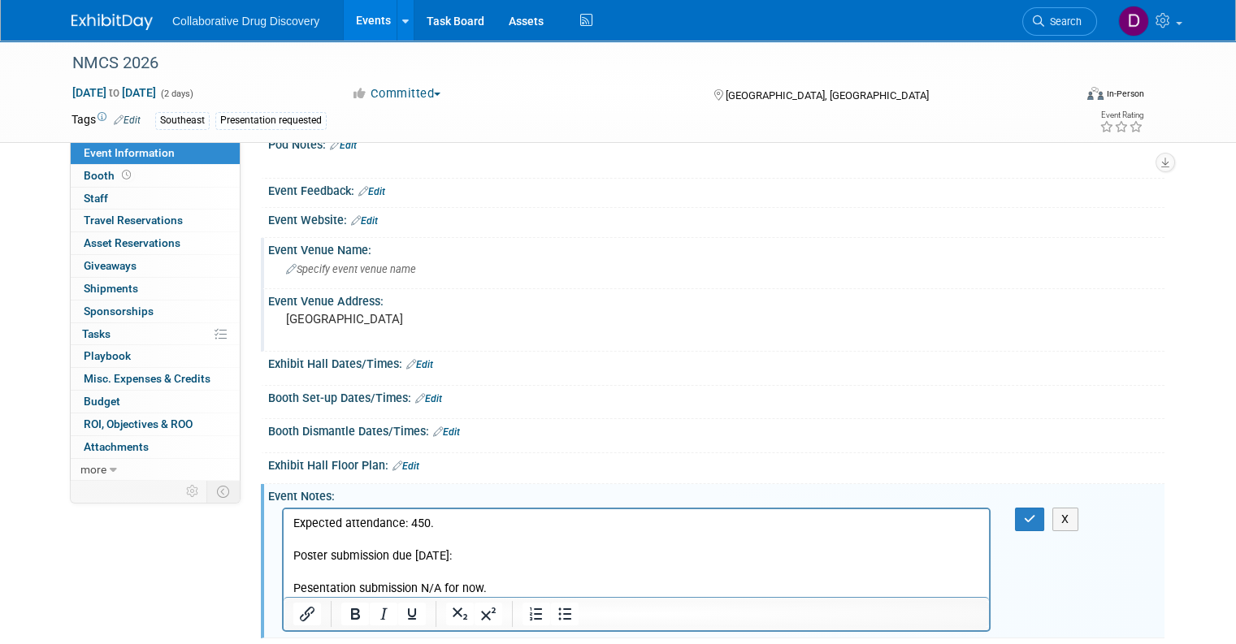
scroll to position [0, 0]
click at [462, 523] on p "Expected attendance: 450. Poster submission due feb 12: Pesentation submission …" at bounding box center [636, 555] width 687 height 81
click at [310, 537] on p "2 ticckets" at bounding box center [636, 539] width 687 height 16
click at [319, 540] on p "2 ticckets" at bounding box center [636, 539] width 687 height 16
click at [1036, 514] on icon "button" at bounding box center [1030, 519] width 12 height 11
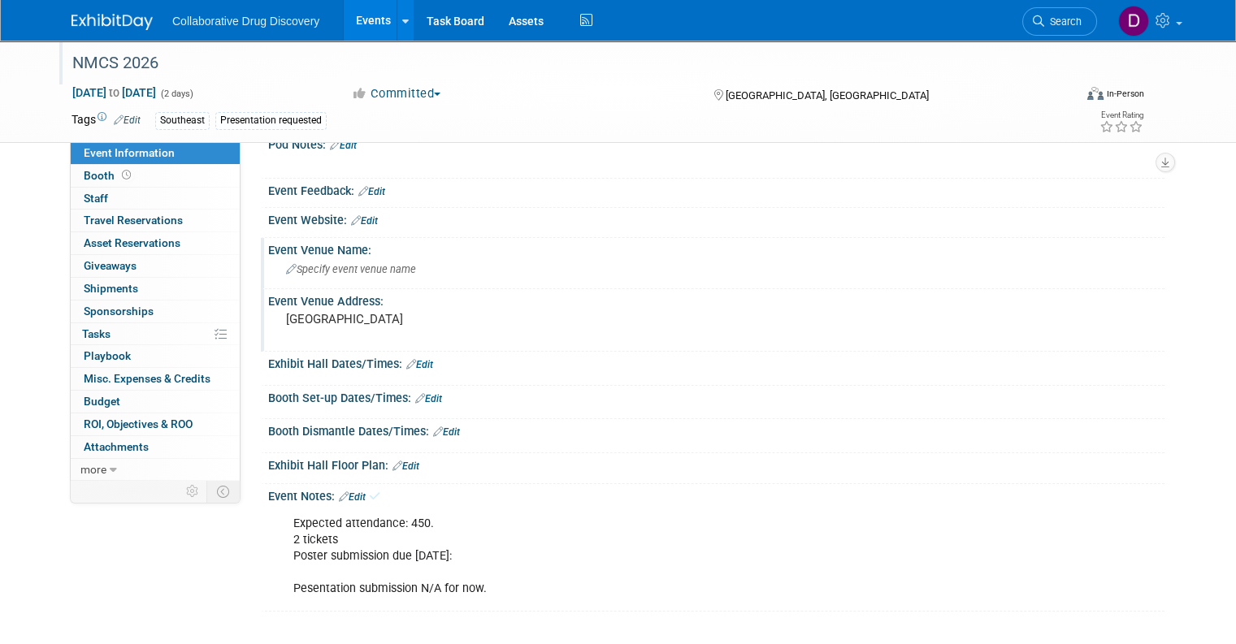
click at [120, 67] on div "NMCS 2026" at bounding box center [560, 63] width 986 height 29
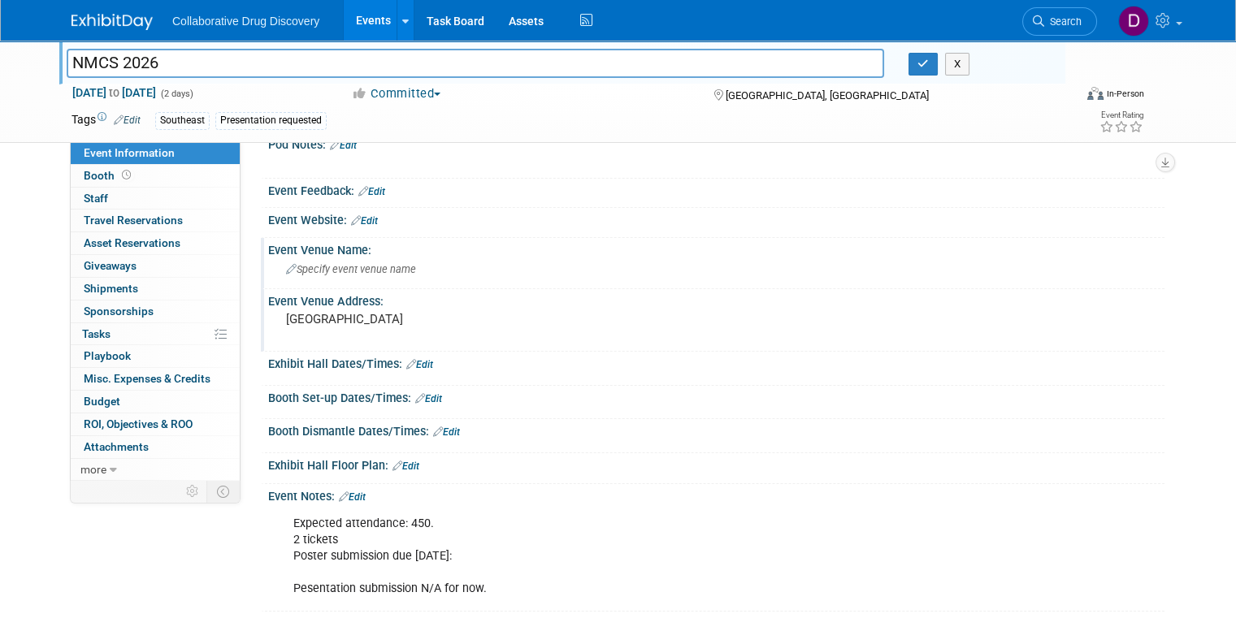
click at [119, 67] on input "NMCS 2026" at bounding box center [475, 63] width 817 height 28
click at [364, 218] on link "Edit" at bounding box center [364, 220] width 27 height 11
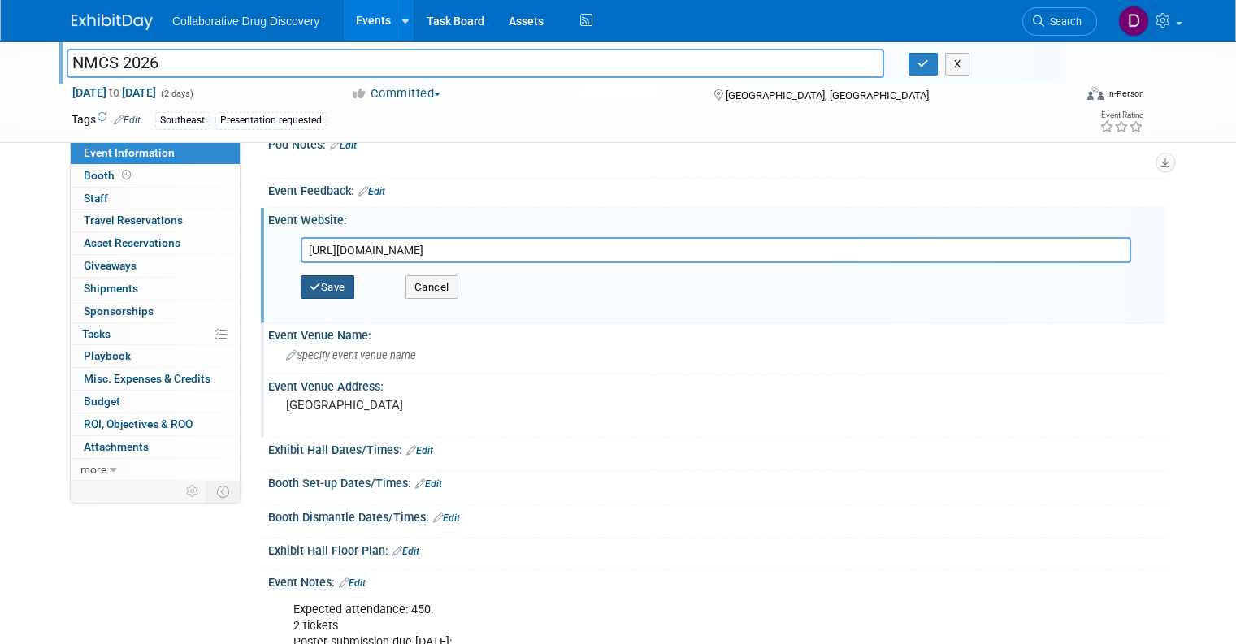
type input "https://www.nmcsmedi.org/"
click at [326, 290] on button "Save" at bounding box center [328, 287] width 54 height 24
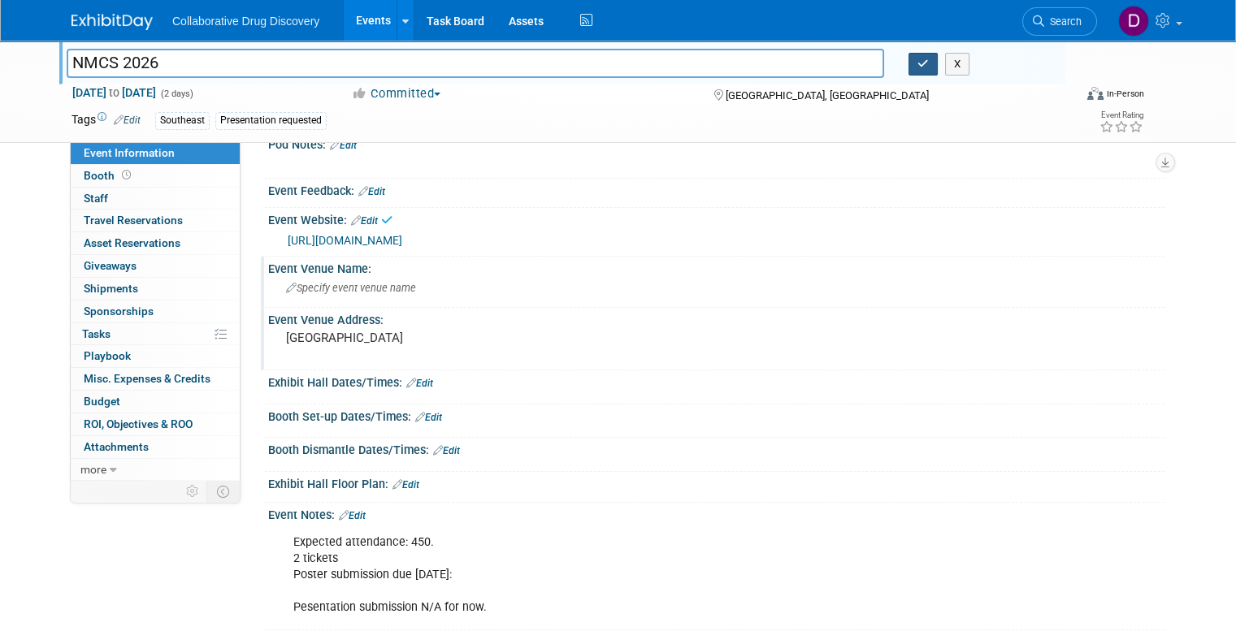
click at [928, 71] on button "button" at bounding box center [922, 64] width 29 height 23
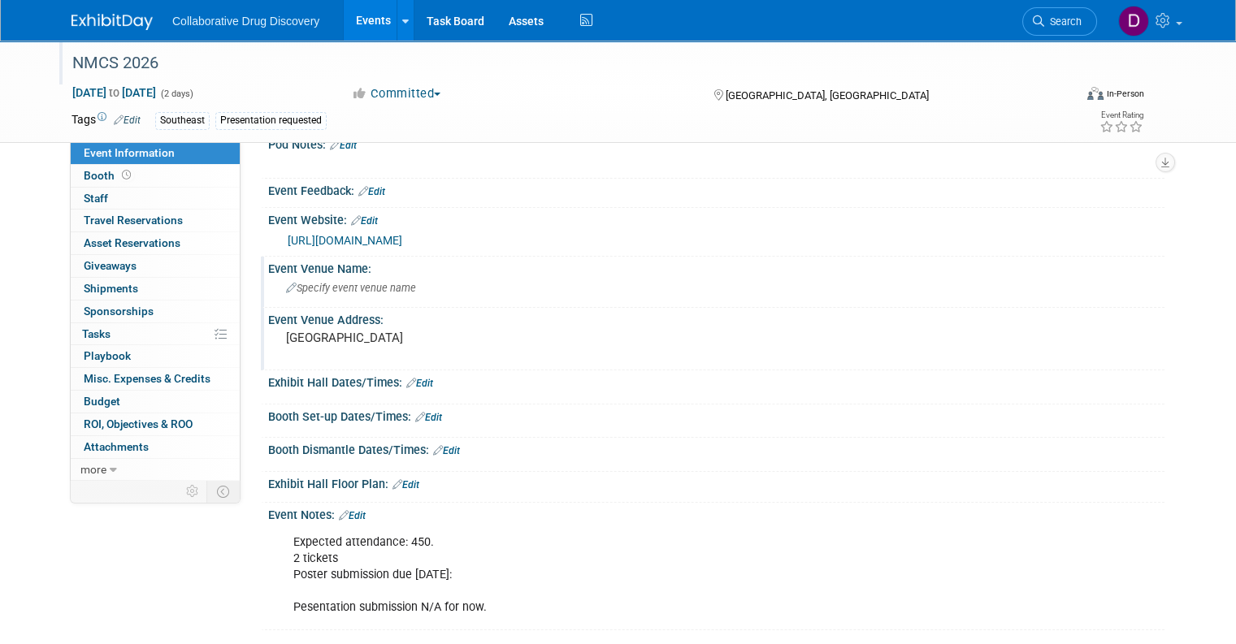
click at [341, 510] on link "Edit" at bounding box center [352, 515] width 27 height 11
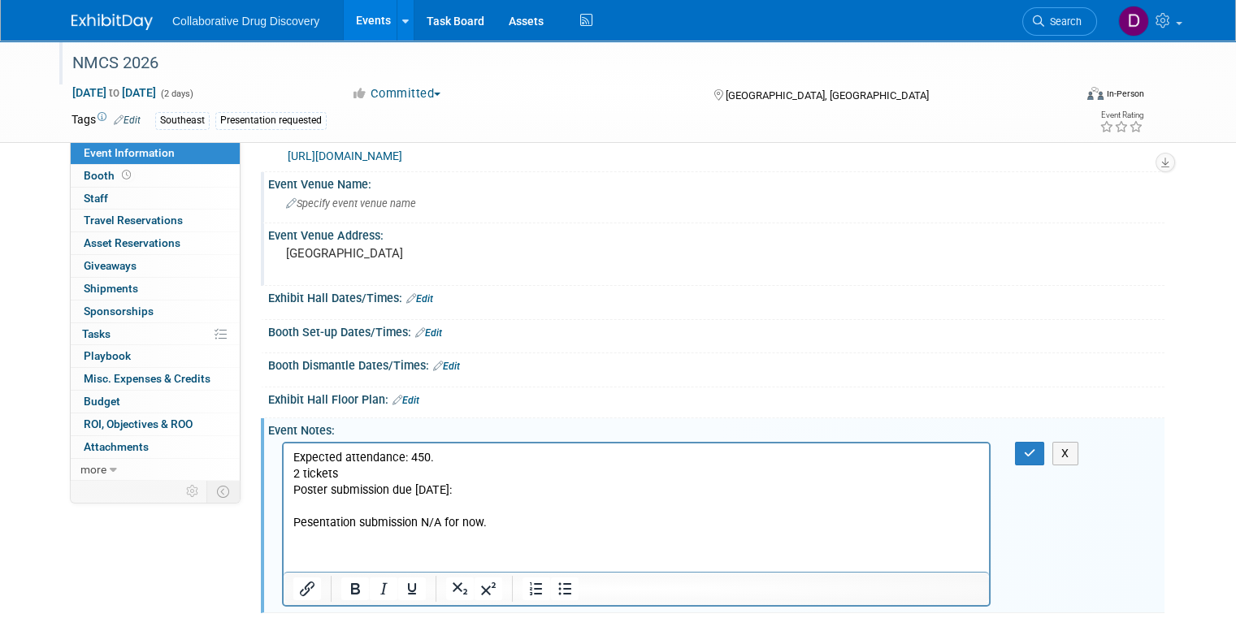
scroll to position [102, 0]
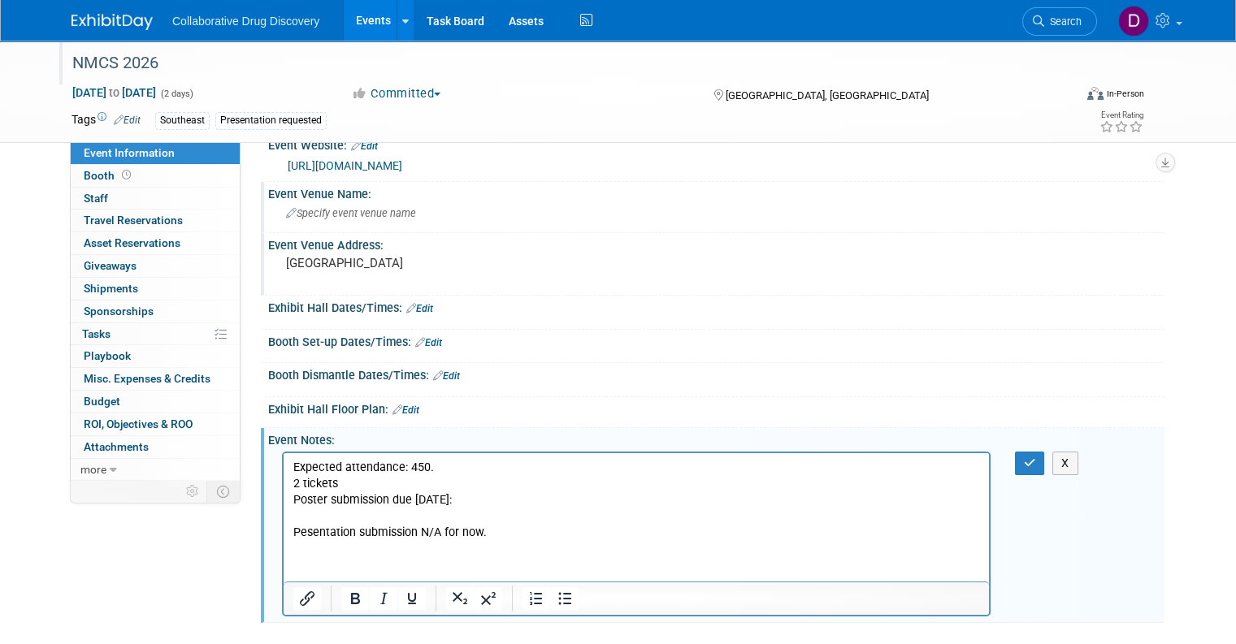
click at [510, 524] on p "Expected attendance: 450. 2 tickets Poster submission due feb 12: Pesentation s…" at bounding box center [636, 499] width 687 height 81
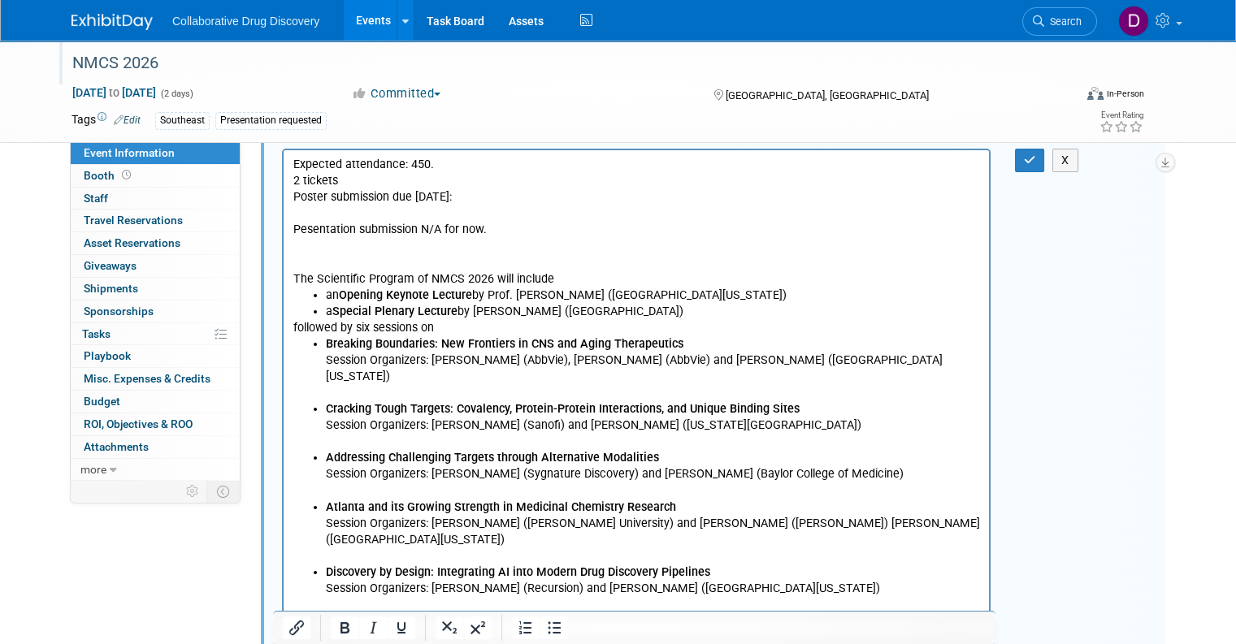
scroll to position [424, 0]
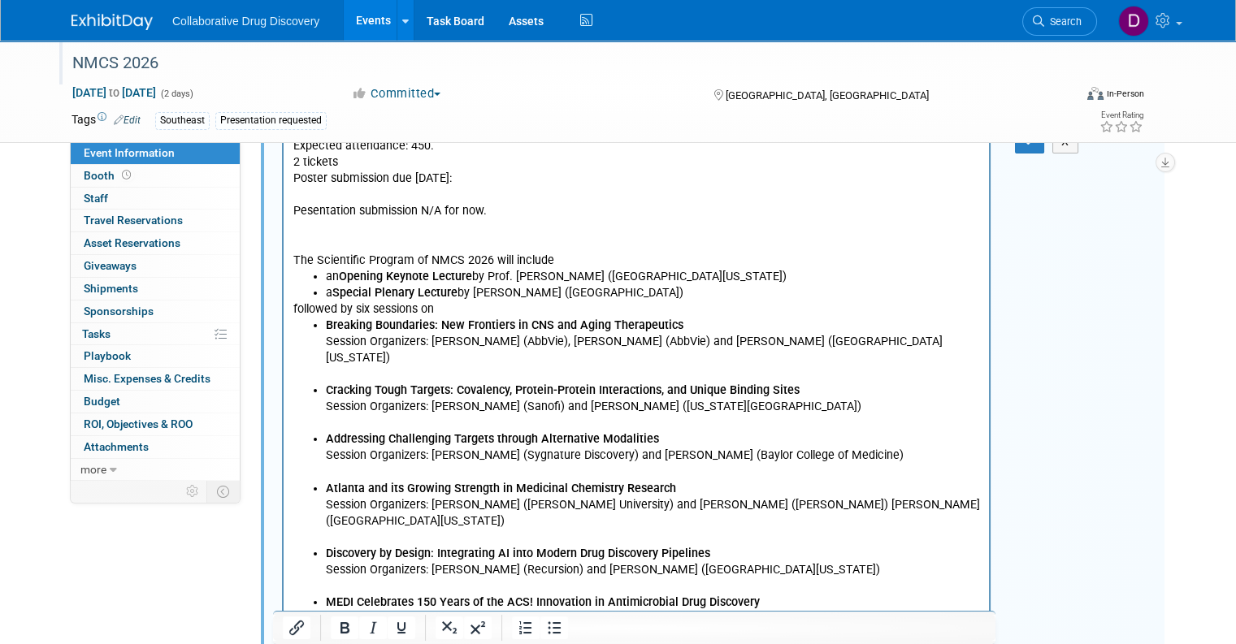
click at [423, 238] on p "Rich Text Area. Press ALT-0 for help." at bounding box center [636, 243] width 687 height 16
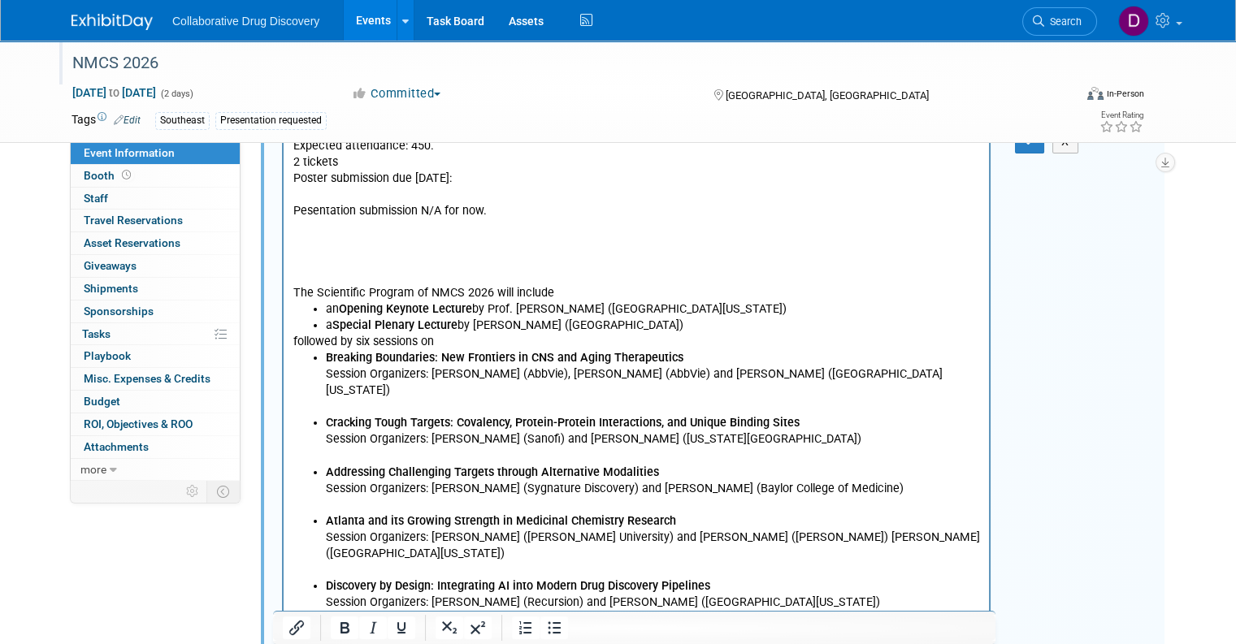
click at [334, 254] on p "Rich Text Area. Press ALT-0 for help." at bounding box center [636, 260] width 687 height 16
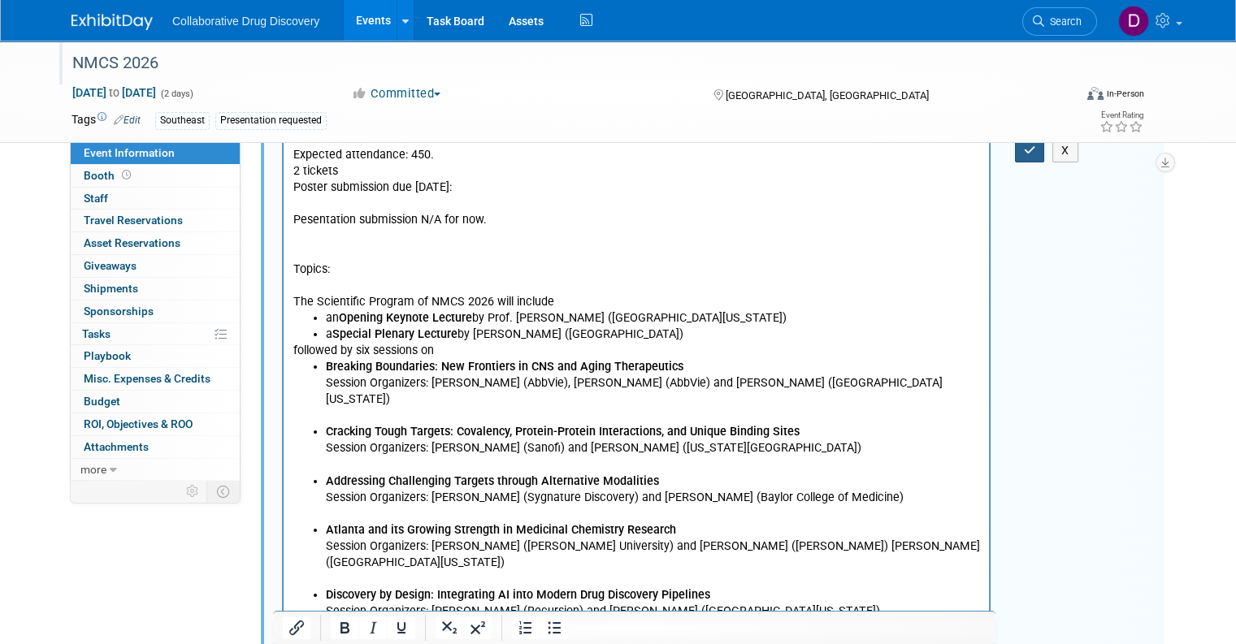
click at [1034, 153] on icon "button" at bounding box center [1030, 150] width 12 height 11
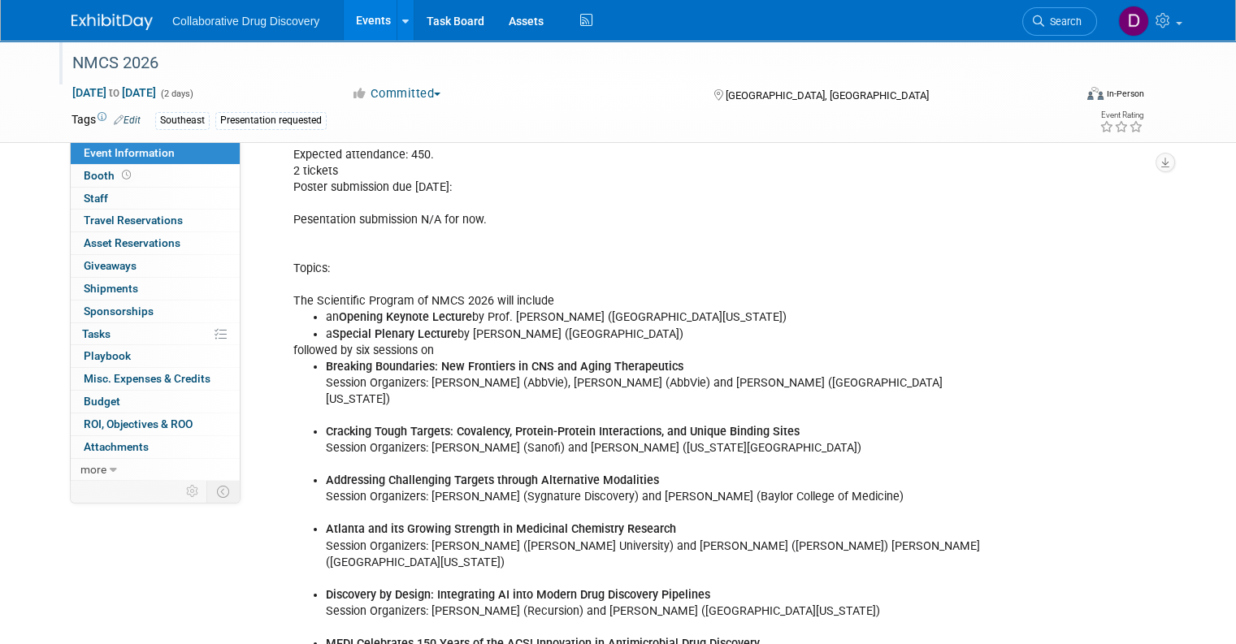
click at [79, 23] on img at bounding box center [112, 22] width 81 height 16
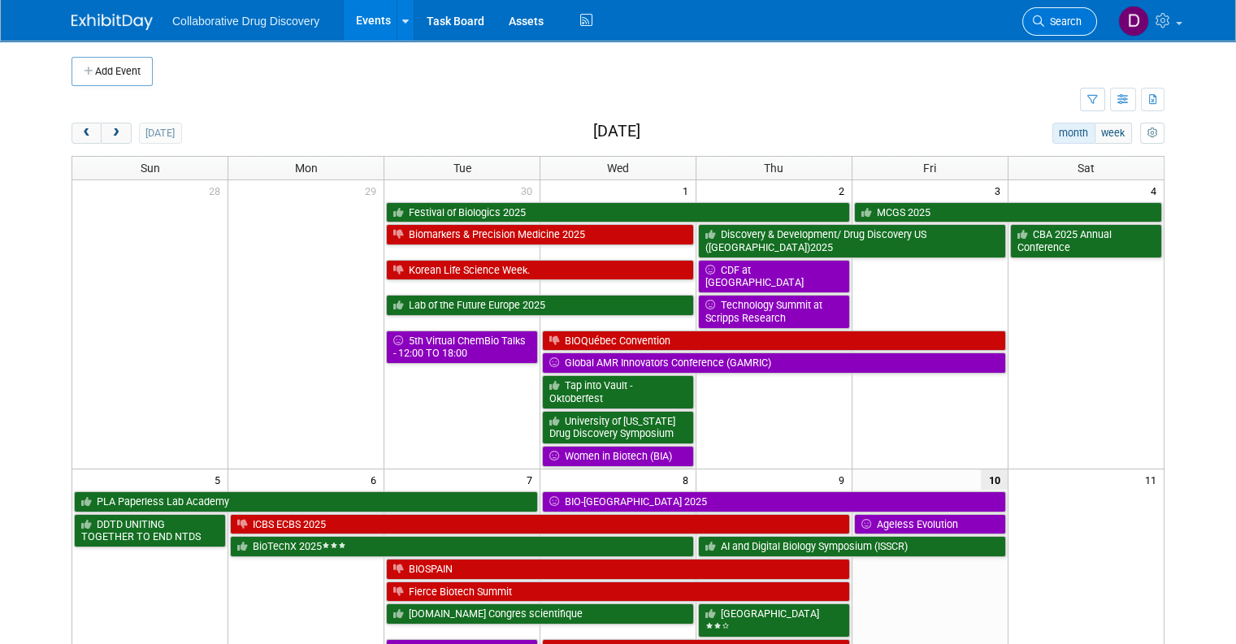
click at [1067, 23] on span "Search" at bounding box center [1062, 21] width 37 height 12
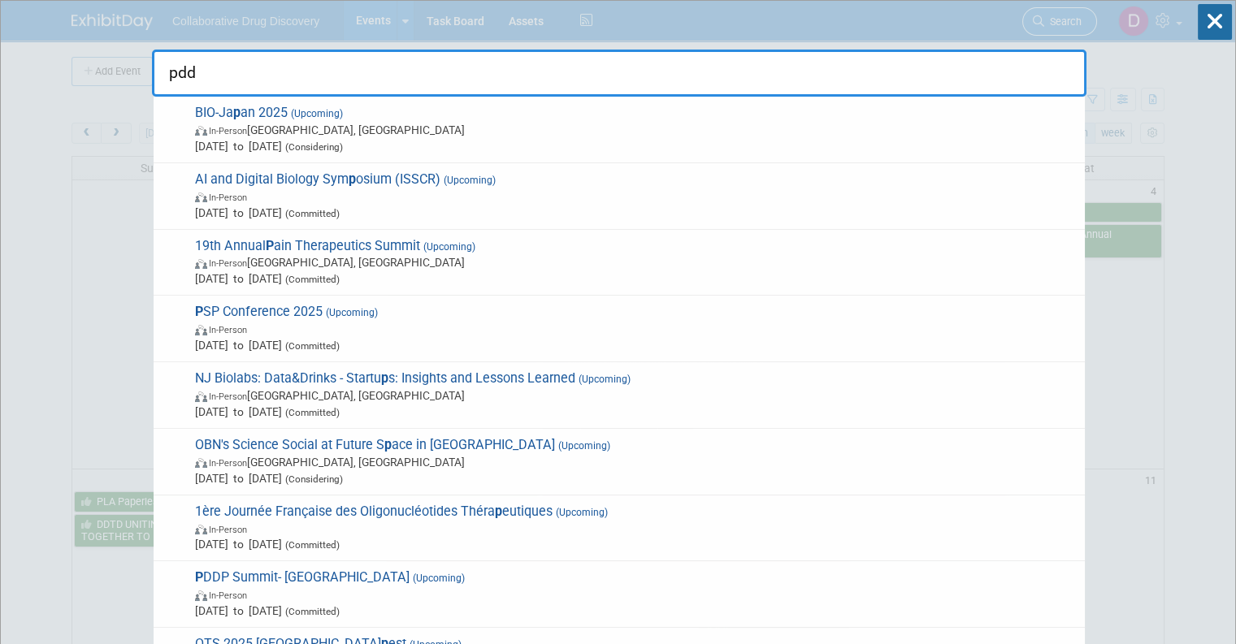
type input "pddp"
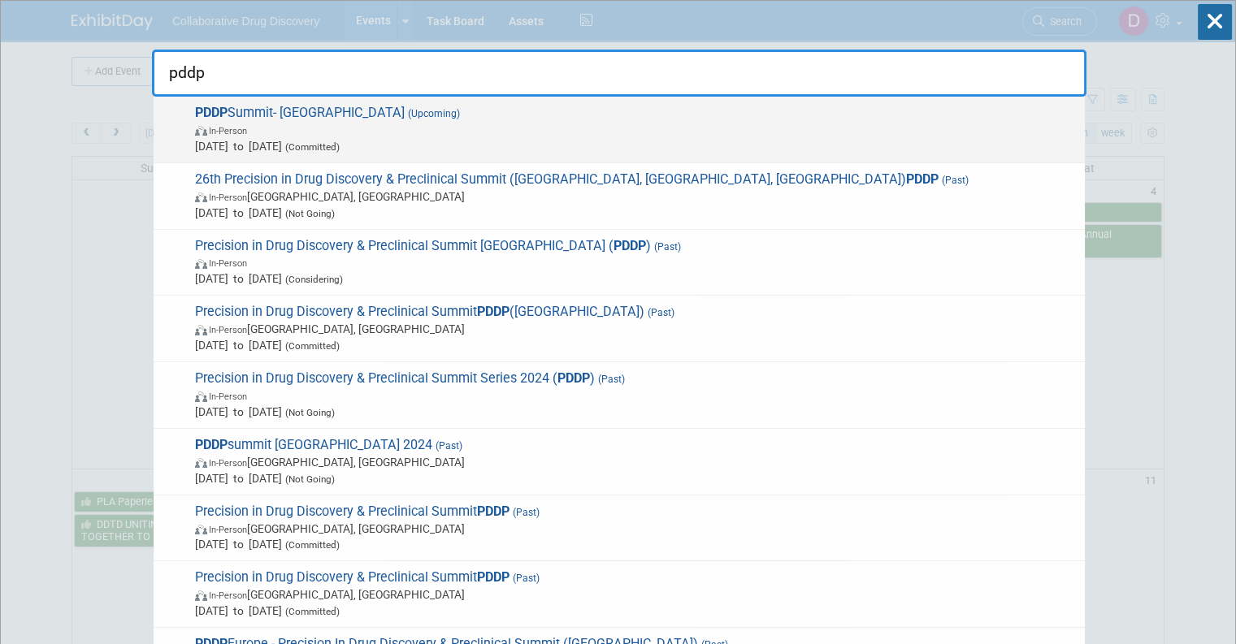
click at [458, 150] on span "Oct 16, 2025 to Oct 17, 2025 (Committed)" at bounding box center [636, 146] width 882 height 16
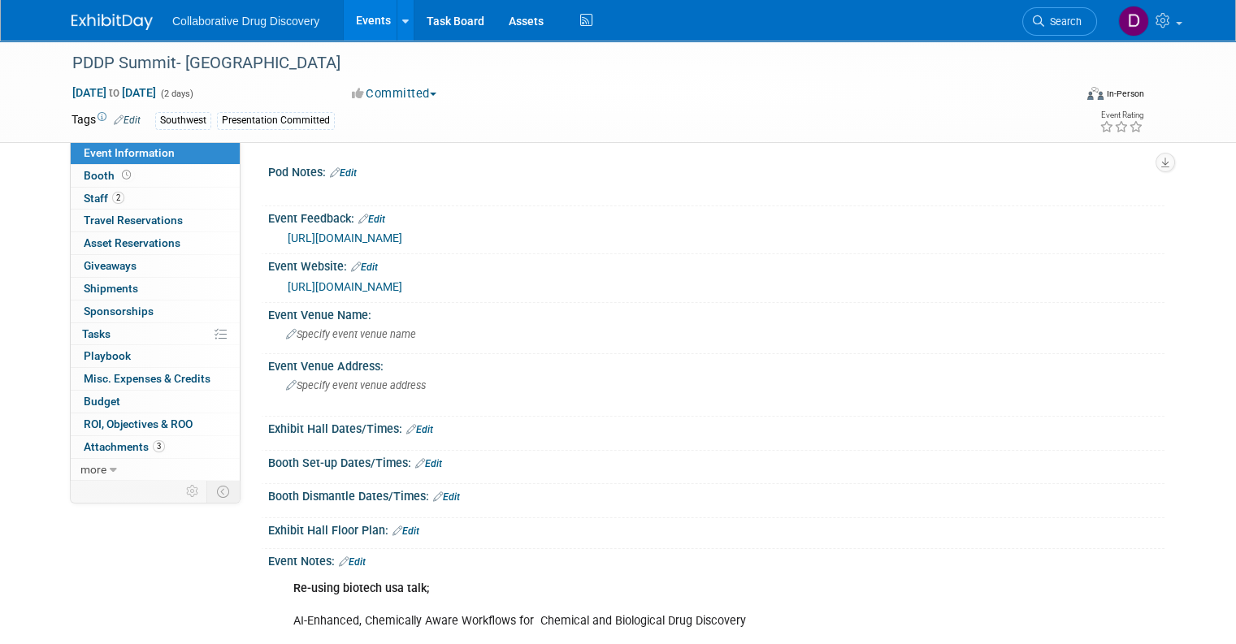
click at [358, 288] on link "[URL][DOMAIN_NAME]" at bounding box center [345, 286] width 115 height 13
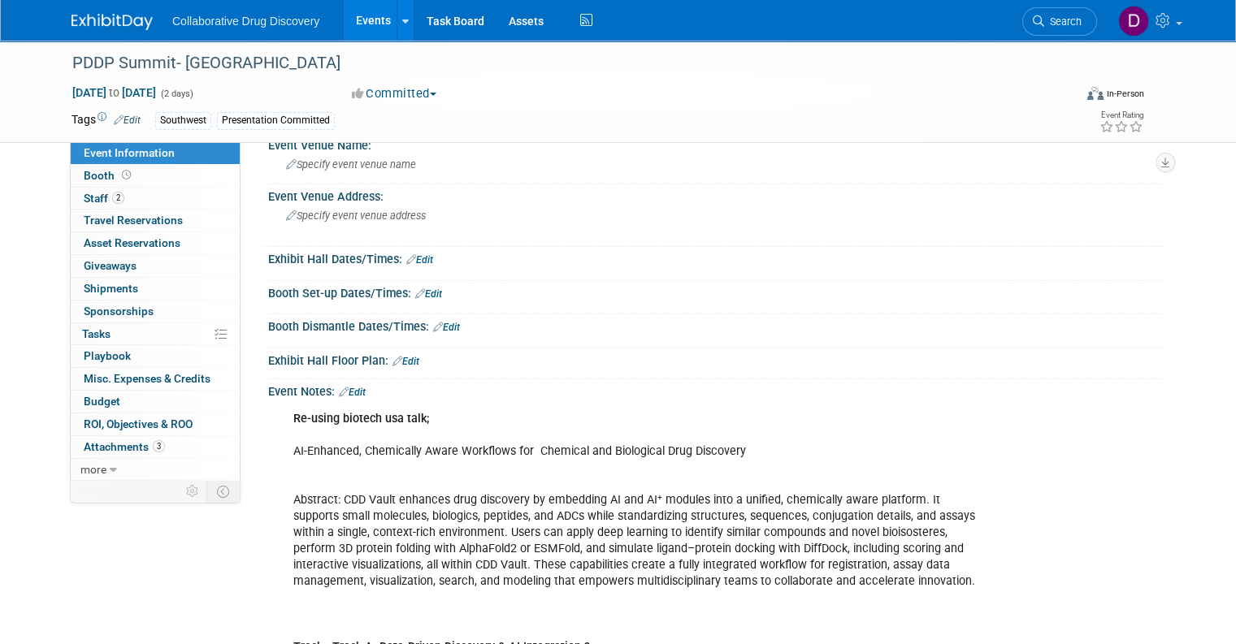
scroll to position [161, 0]
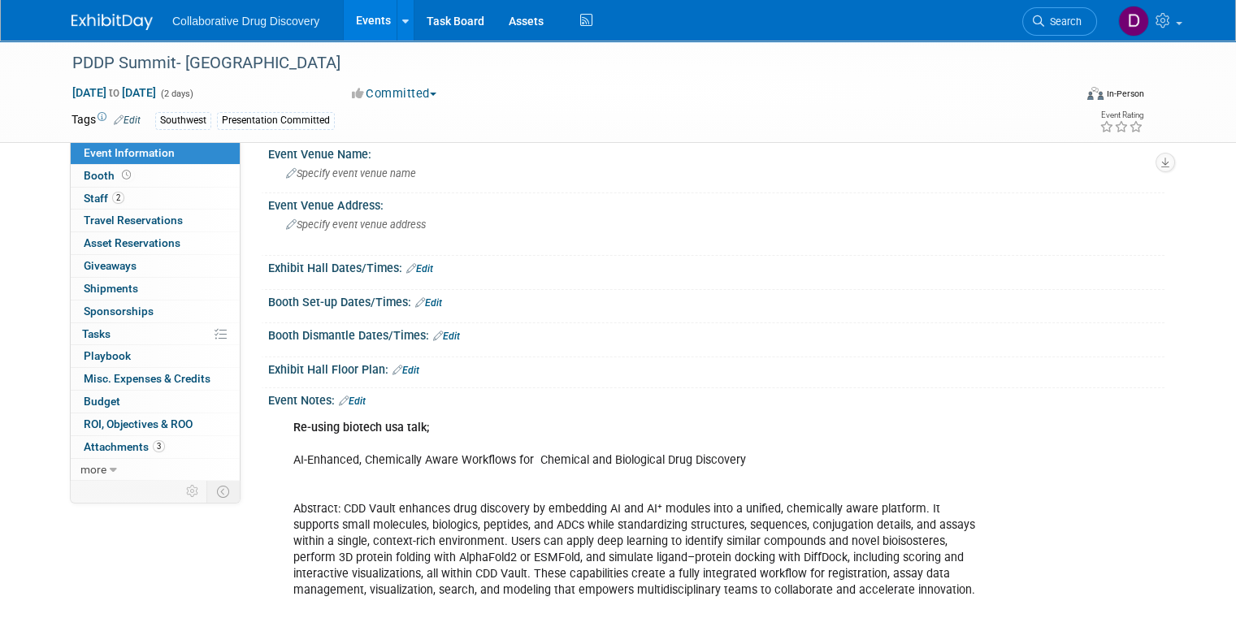
click at [355, 398] on link "Edit" at bounding box center [352, 401] width 27 height 11
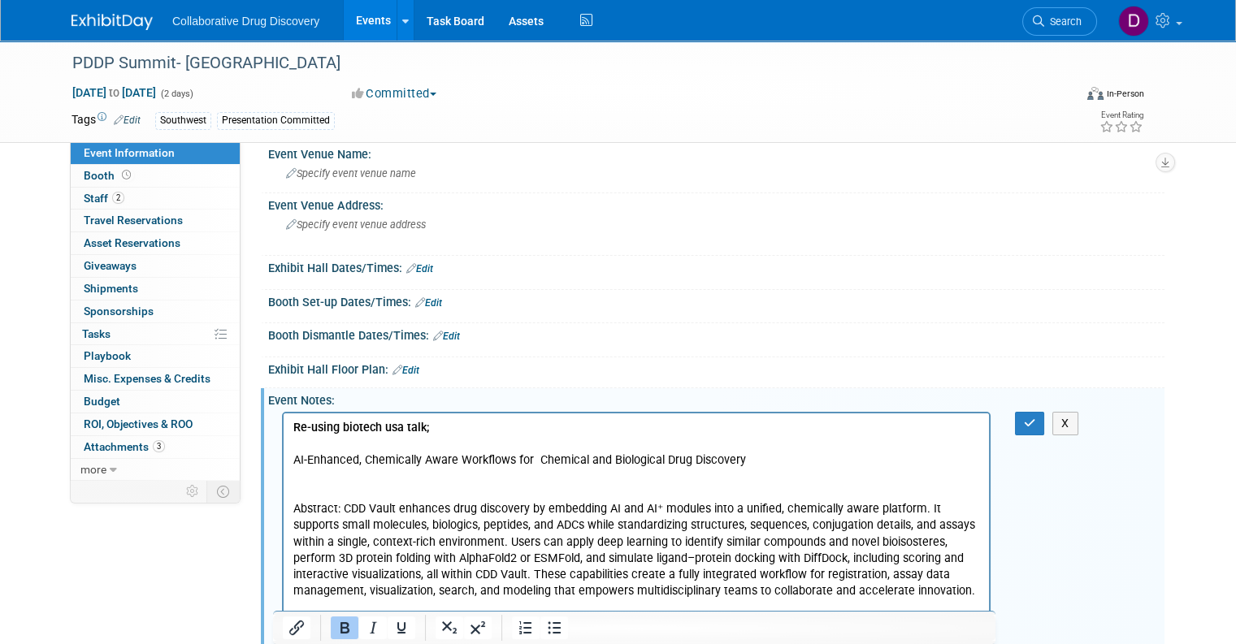
scroll to position [0, 0]
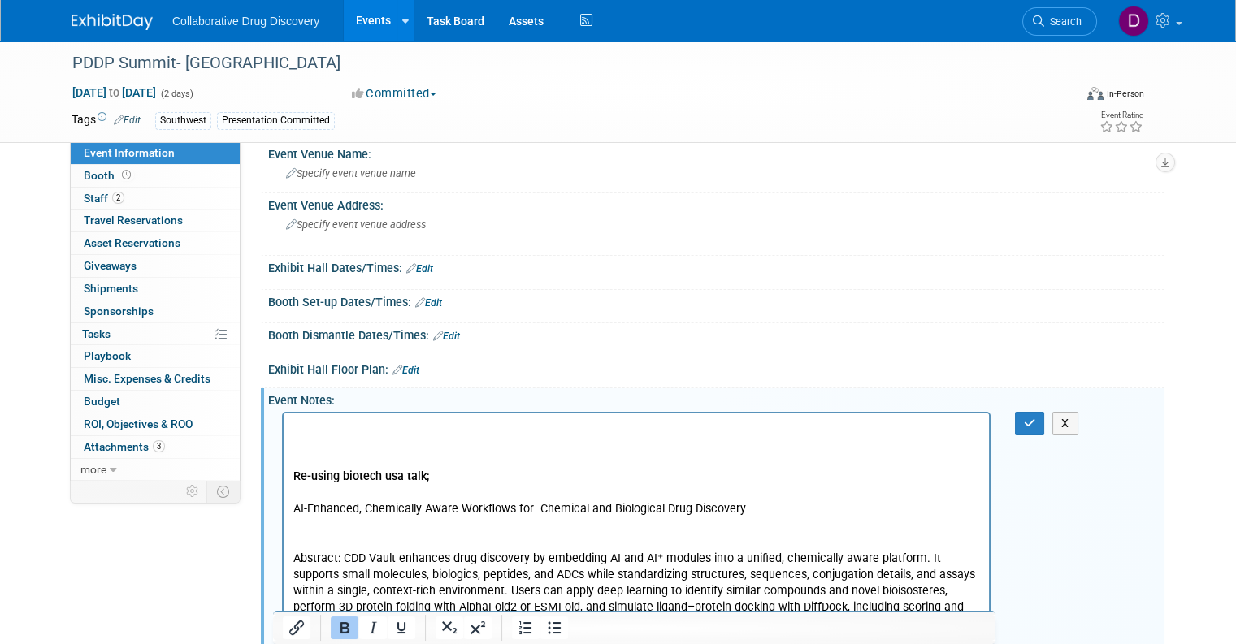
click at [345, 427] on p "Rich Text Area. Press ALT-0 for help." at bounding box center [636, 427] width 687 height 16
click at [1036, 423] on icon "button" at bounding box center [1030, 423] width 12 height 11
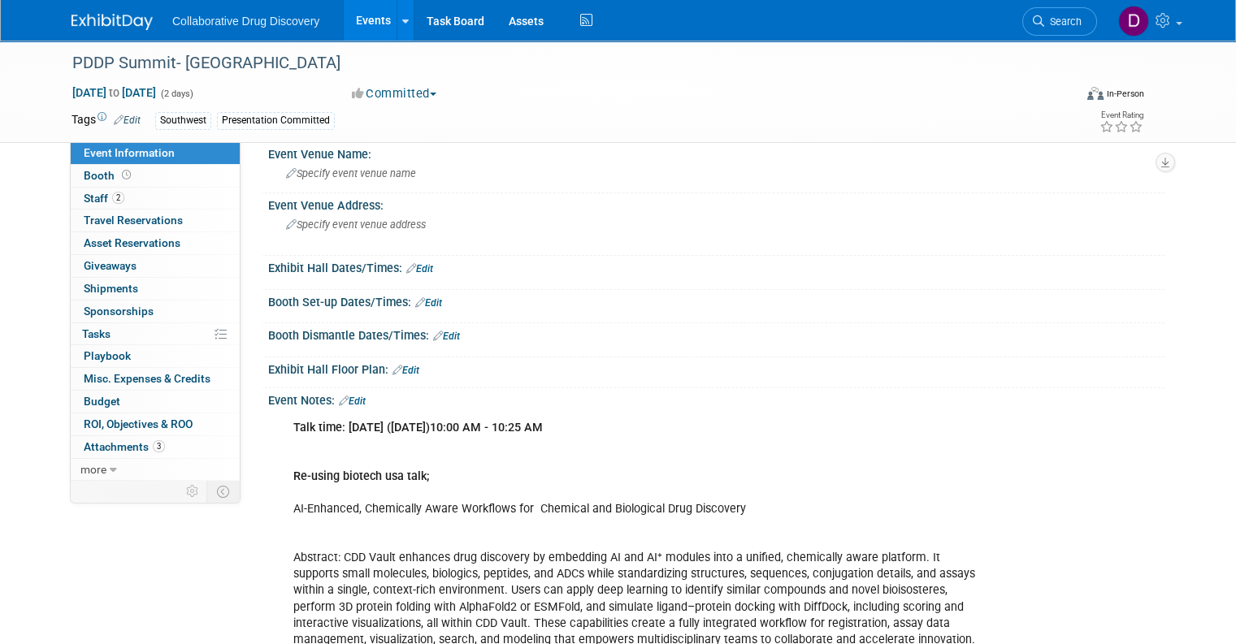
click at [424, 423] on b "Talk time: 7 Oct 25 (Friday)10:00 AM - 10:25 AM" at bounding box center [417, 428] width 249 height 14
copy b "Talk time: 7 Oct 25 (Friday)10:00 AM - 10:25 AM"
click at [464, 429] on b "Talk time: 7 Oct 25 (Friday)10:00 AM - 10:25 AM" at bounding box center [417, 428] width 249 height 14
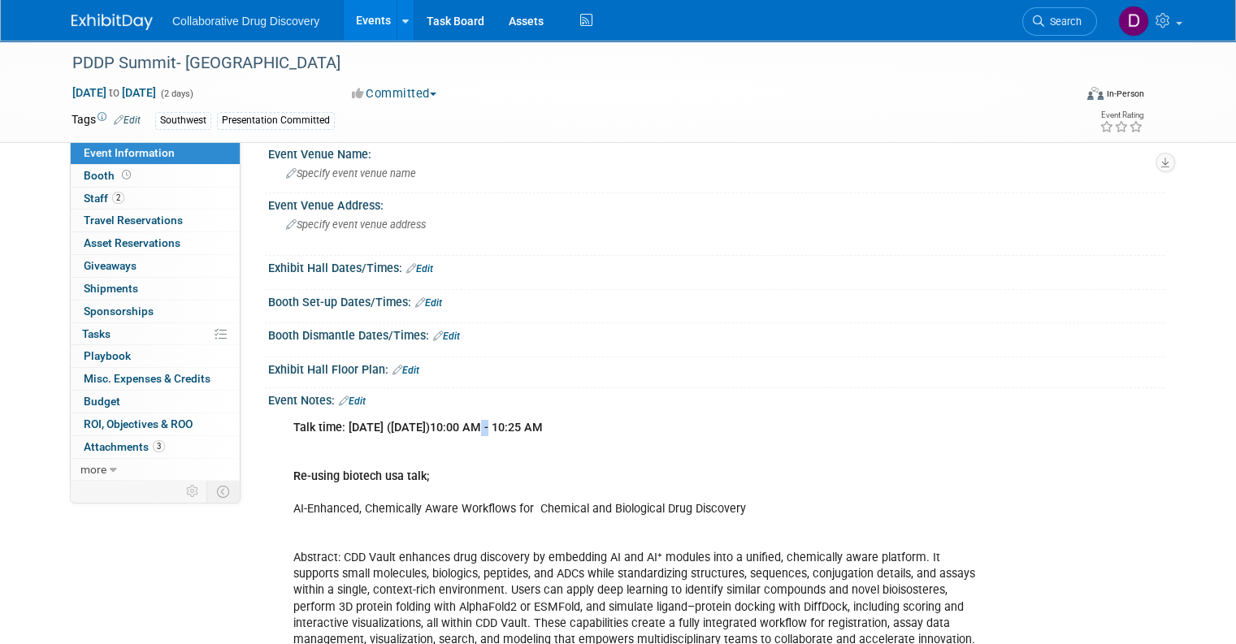
click at [464, 429] on b "Talk time: 7 Oct 25 (Friday)10:00 AM - 10:25 AM" at bounding box center [417, 428] width 249 height 14
copy b "Talk time: 7 Oct 25 (Friday)10:00 AM - 10:25 AM"
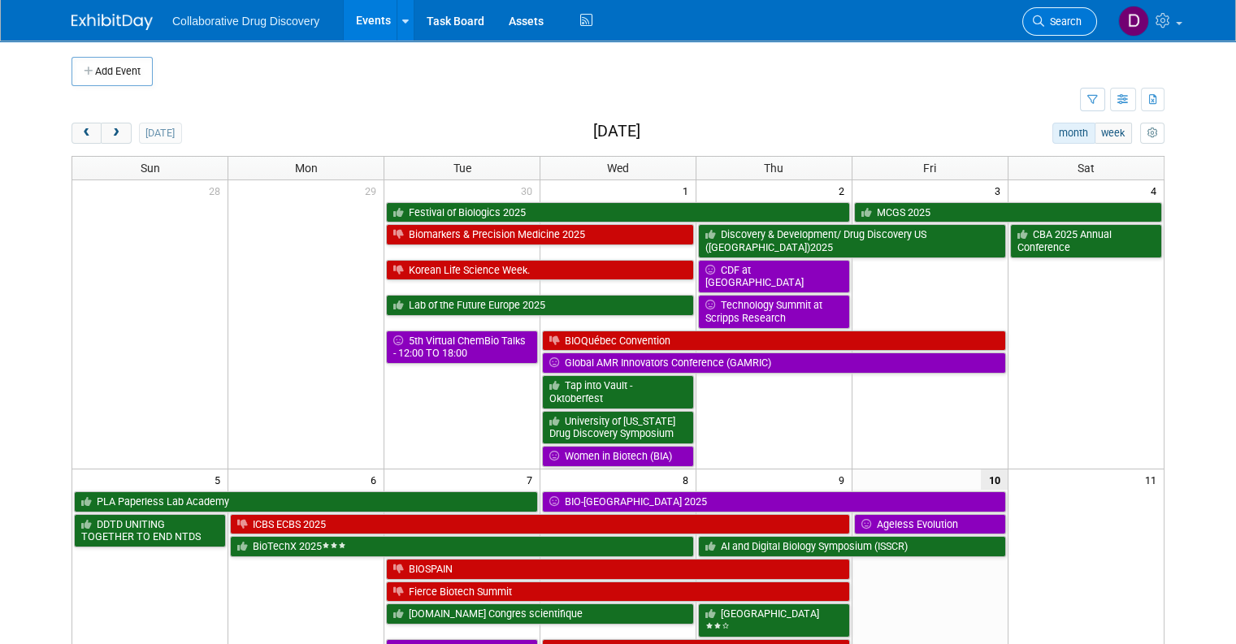
click at [1073, 24] on span "Search" at bounding box center [1062, 21] width 37 height 12
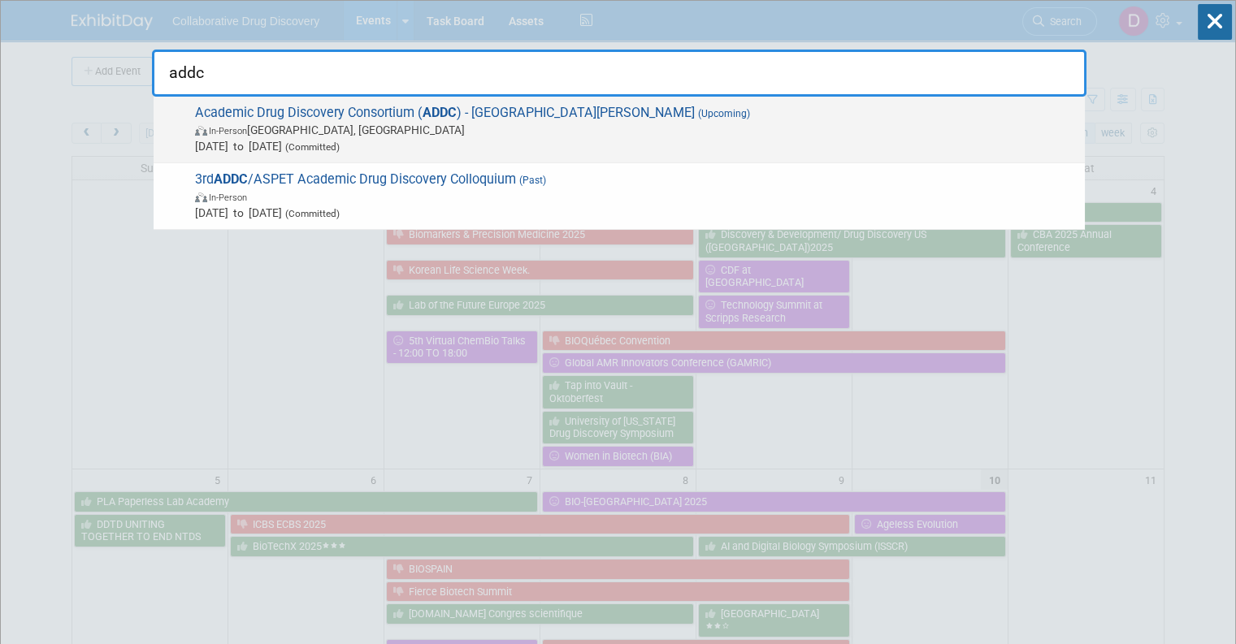
click at [379, 120] on span "Academic Drug Discovery Consortium ( ADDC ) - [GEOGRAPHIC_DATA][PERSON_NAME] (U…" at bounding box center [633, 130] width 886 height 50
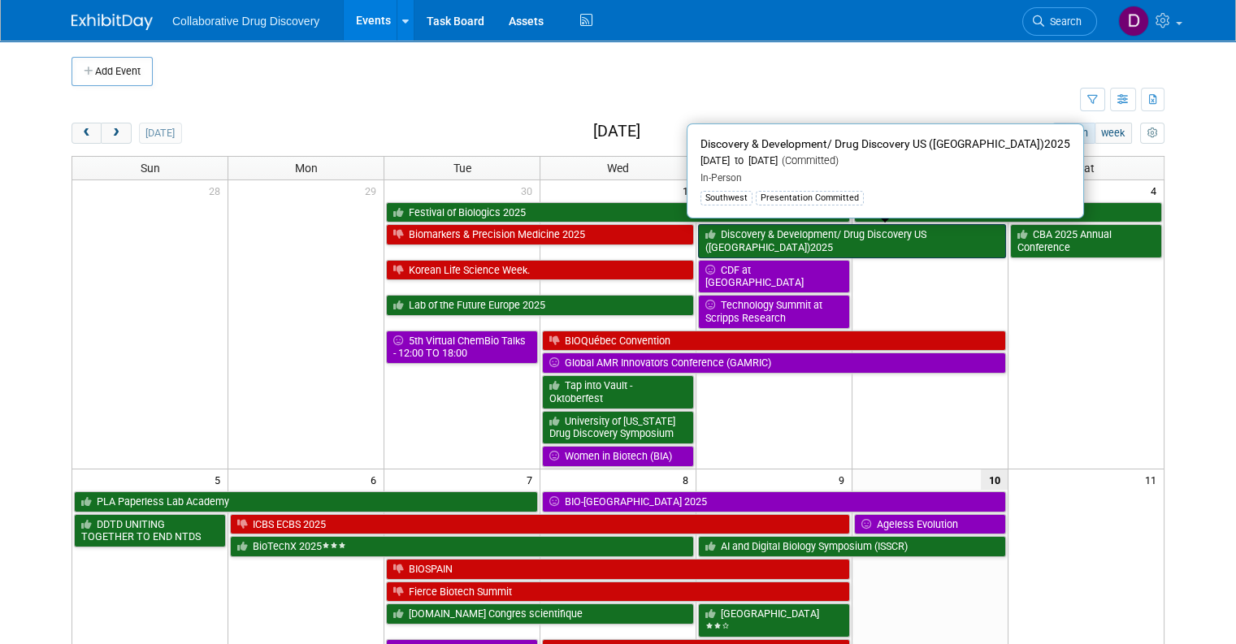
click at [768, 244] on link "Discovery & Development/ Drug Discovery US ([GEOGRAPHIC_DATA])2025" at bounding box center [852, 240] width 308 height 33
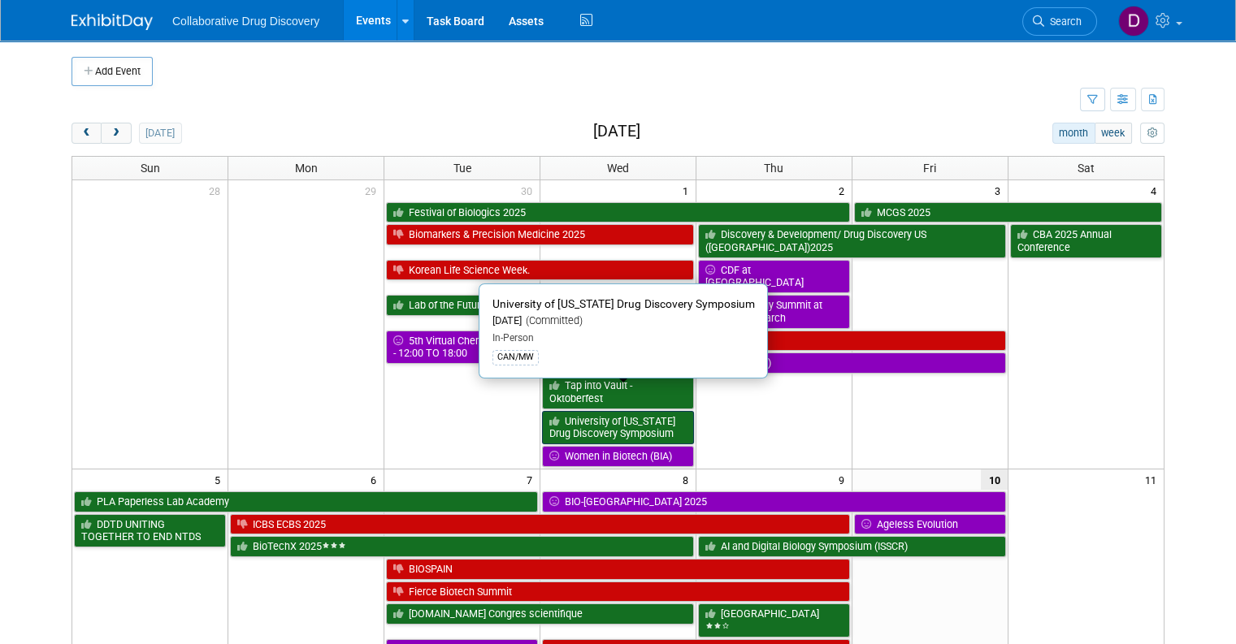
click at [592, 411] on link "University of [US_STATE] Drug Discovery Symposium" at bounding box center [618, 427] width 152 height 33
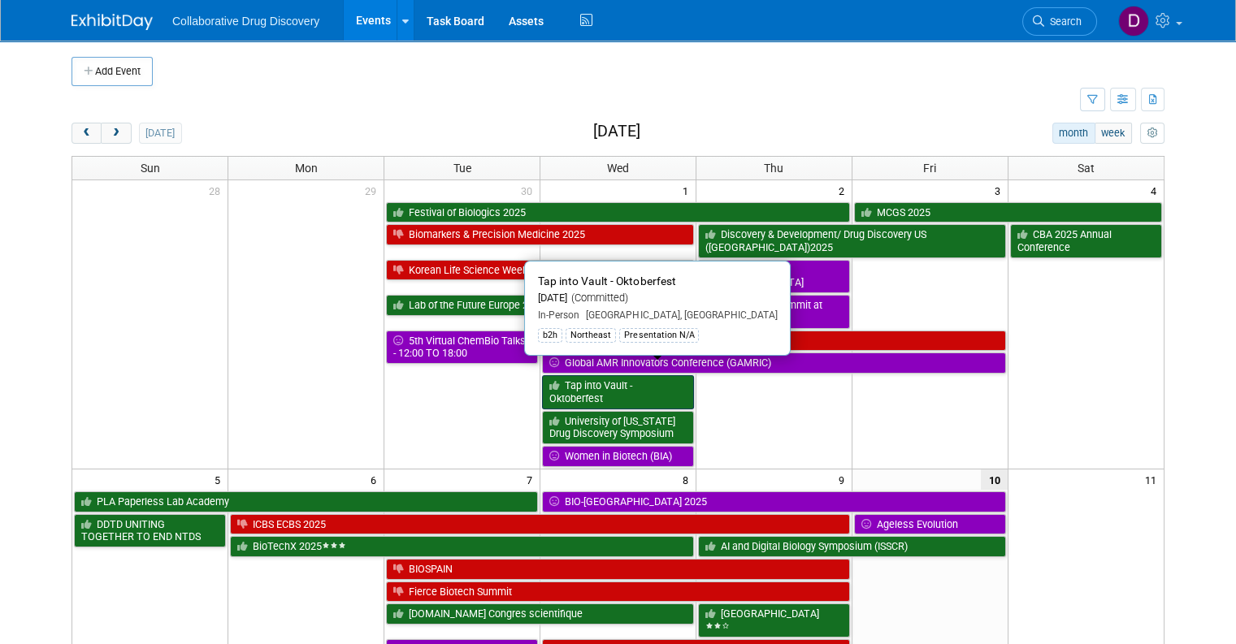
click at [607, 375] on link "Tap into Vault - Oktoberfest" at bounding box center [618, 391] width 152 height 33
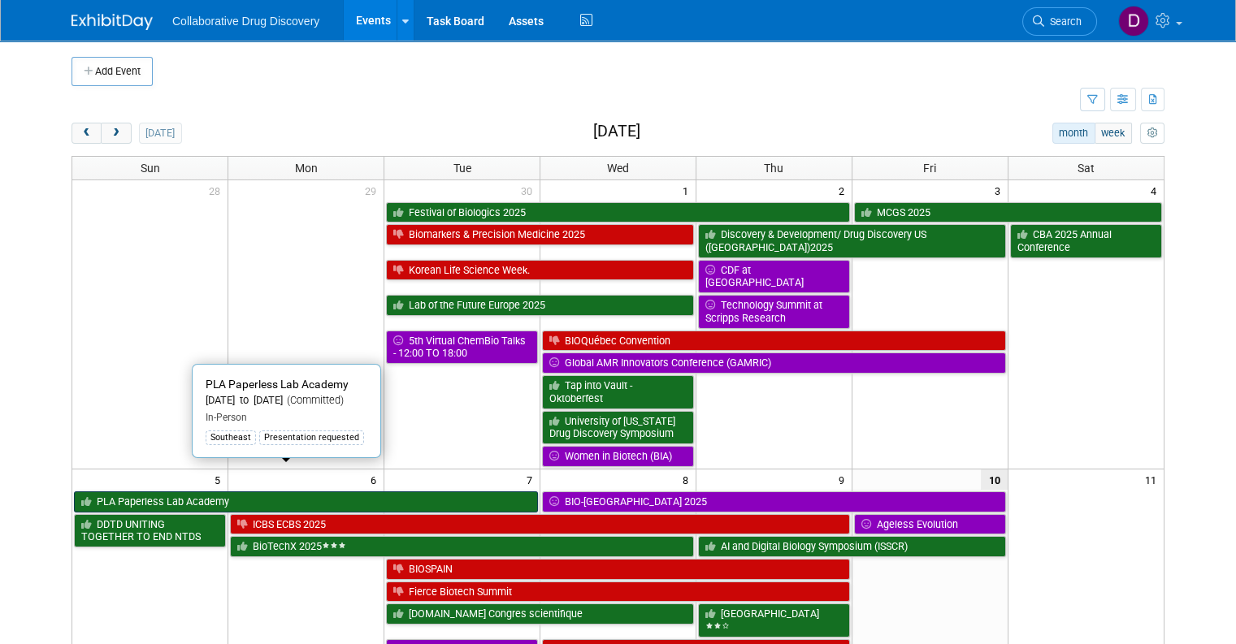
click at [163, 492] on link "PLA Paperless Lab Academy" at bounding box center [306, 502] width 464 height 21
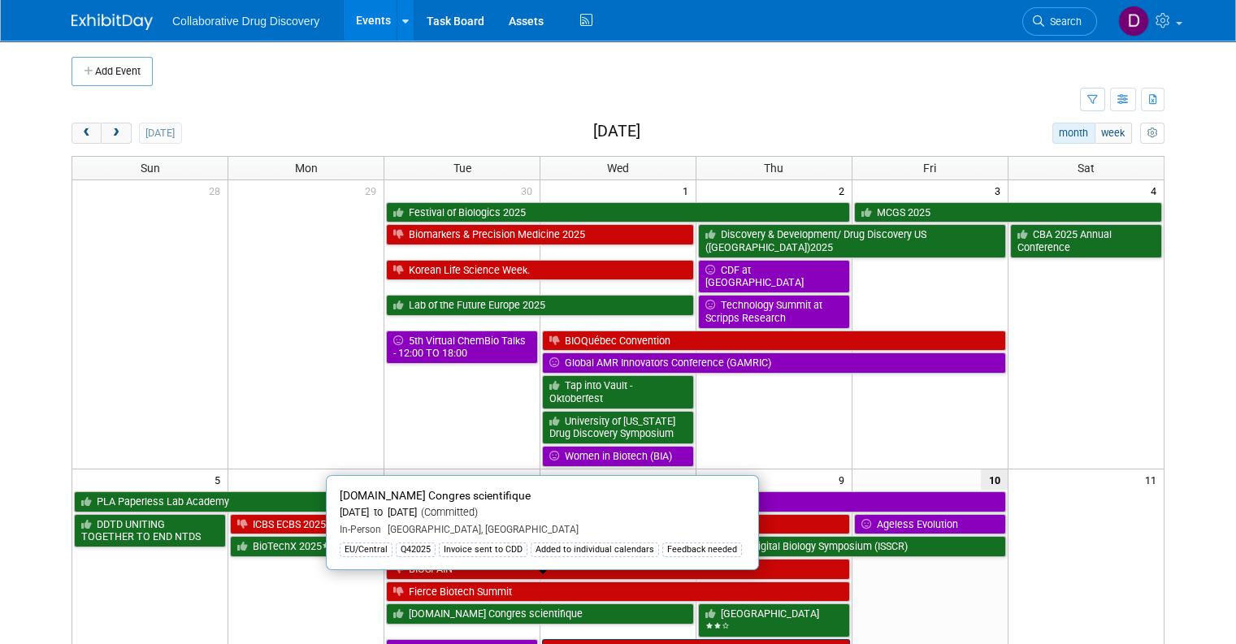
scroll to position [18, 0]
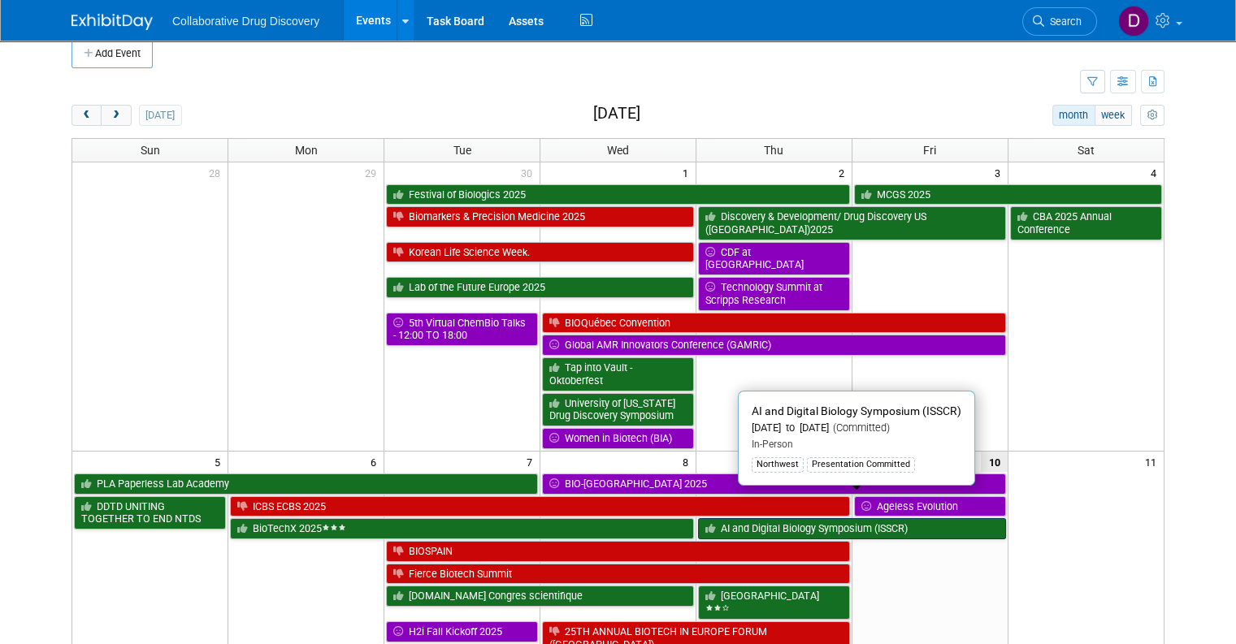
click at [843, 518] on link "AI and Digital Biology Symposium (ISSCR)" at bounding box center [852, 528] width 308 height 21
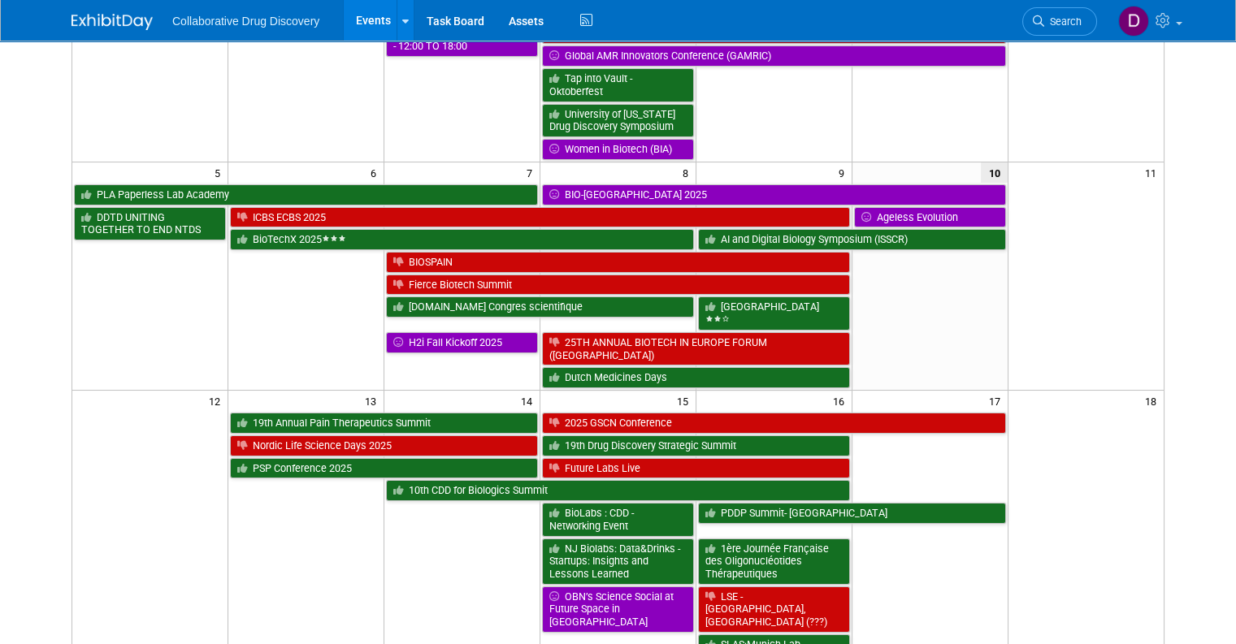
scroll to position [0, 0]
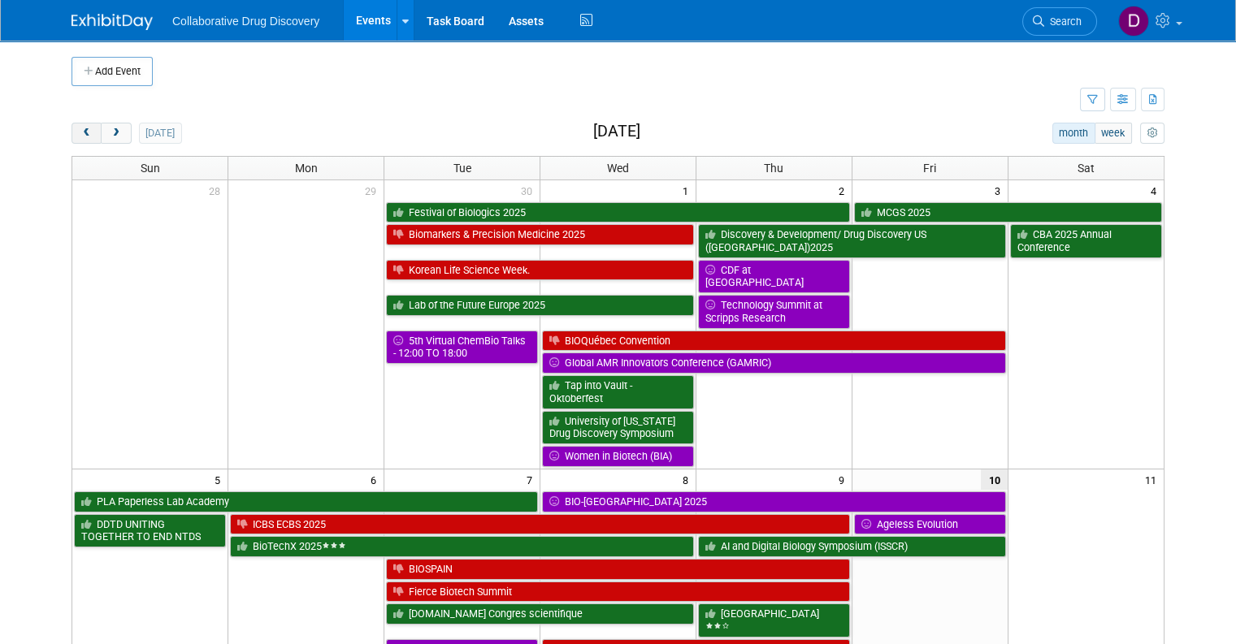
click at [80, 137] on span "prev" at bounding box center [86, 133] width 12 height 11
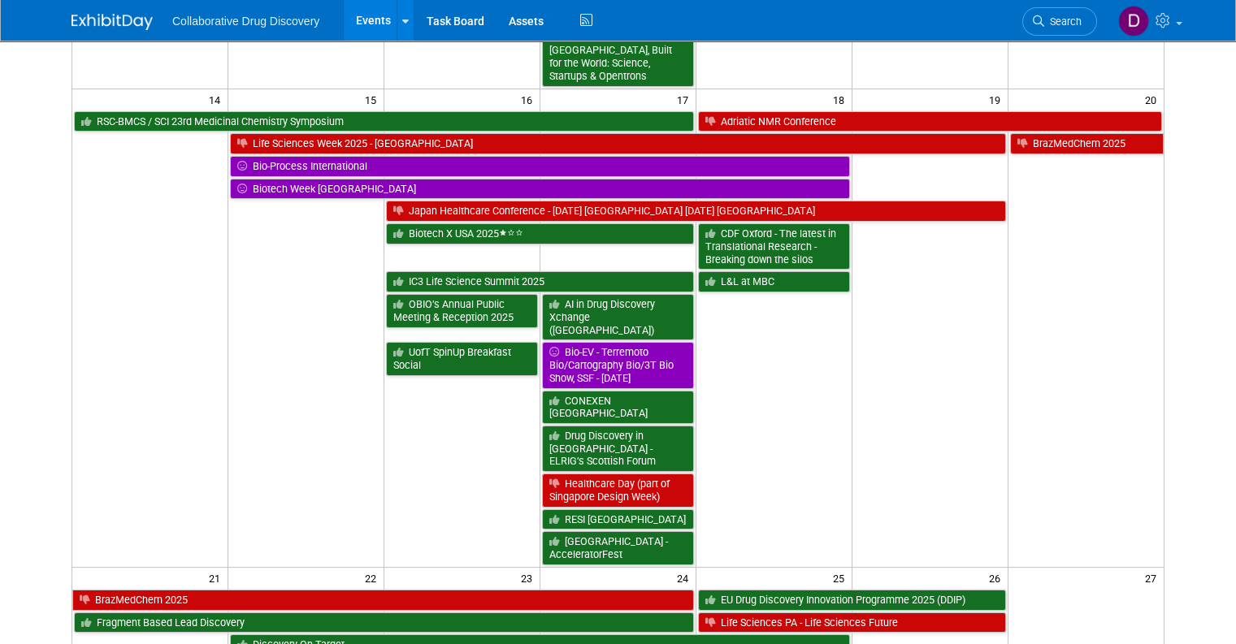
scroll to position [781, 0]
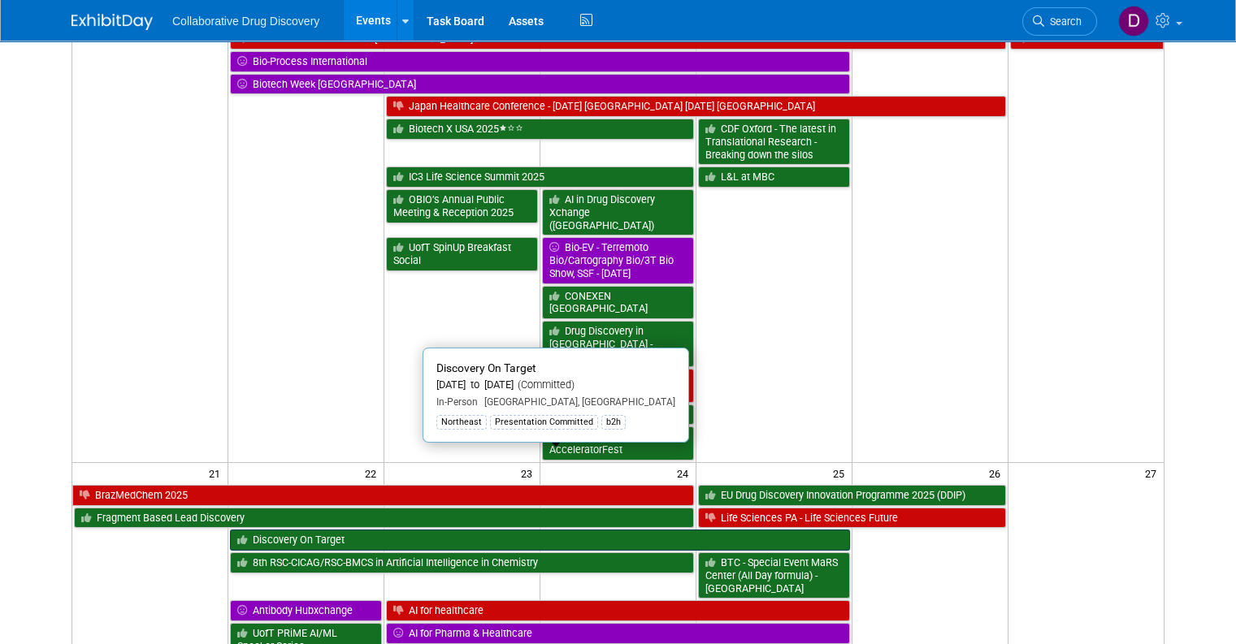
click at [590, 530] on link "Discovery On Target" at bounding box center [539, 540] width 619 height 21
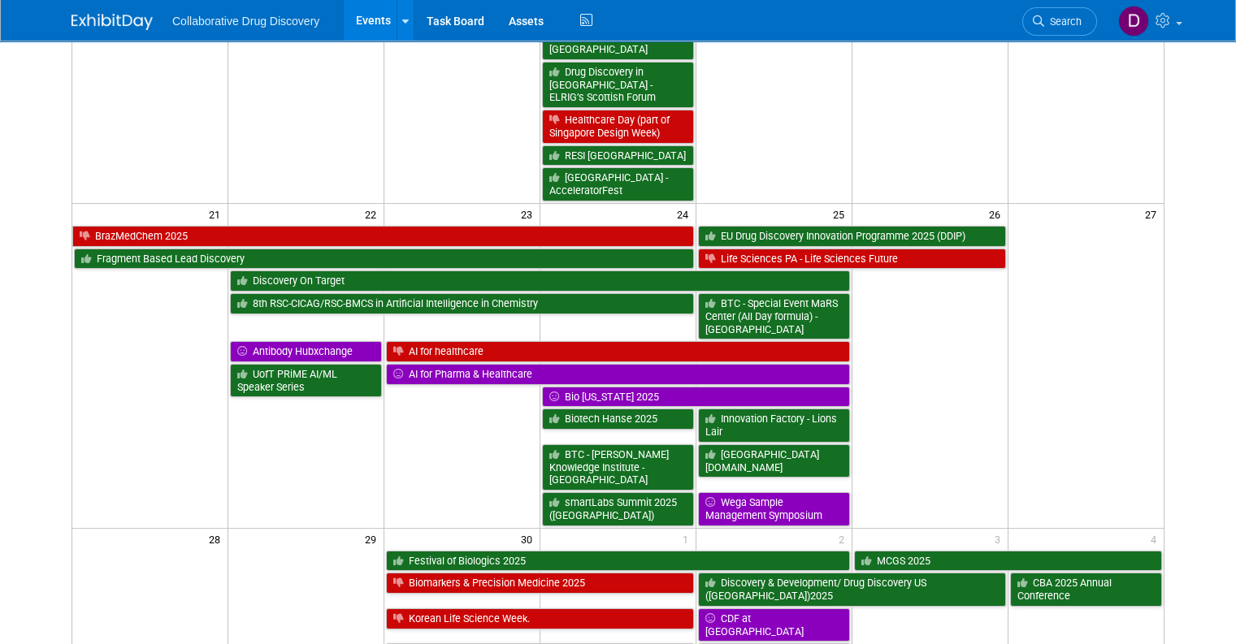
scroll to position [0, 0]
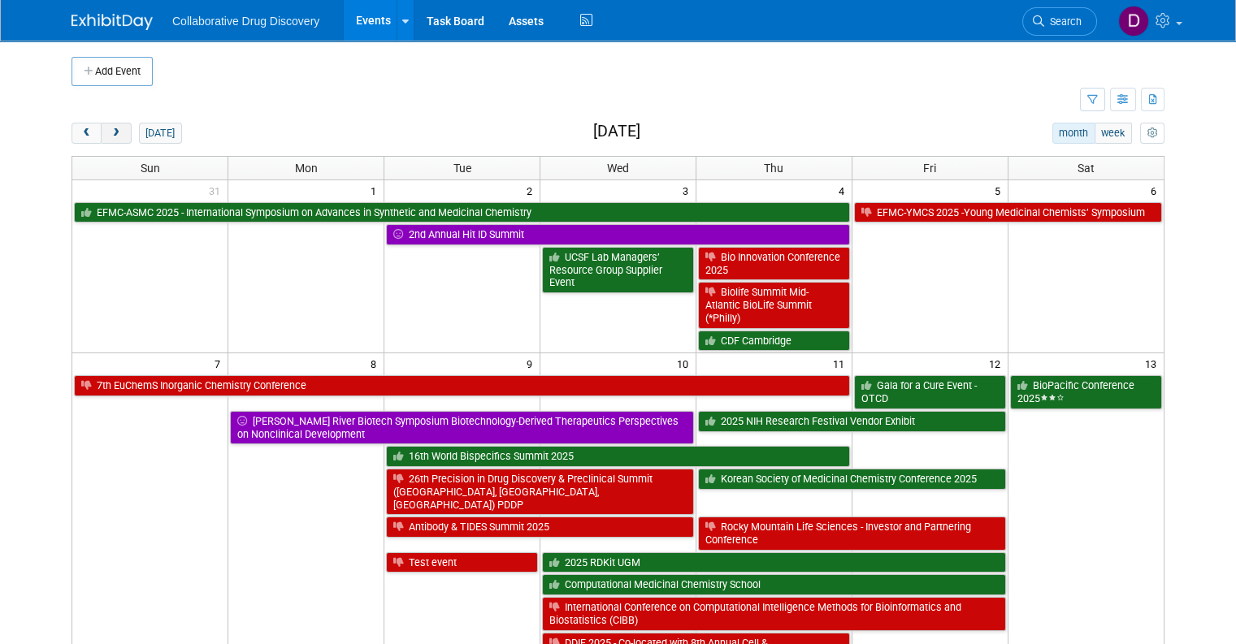
click at [116, 141] on button "next" at bounding box center [116, 133] width 30 height 21
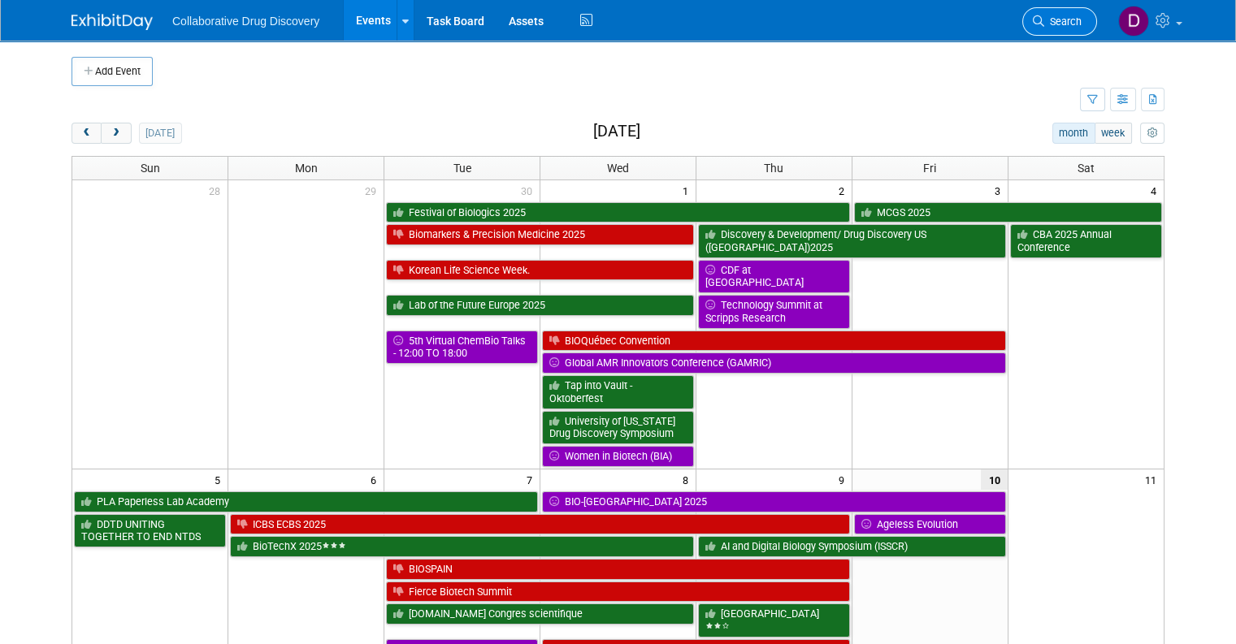
click at [1077, 20] on span "Search" at bounding box center [1062, 21] width 37 height 12
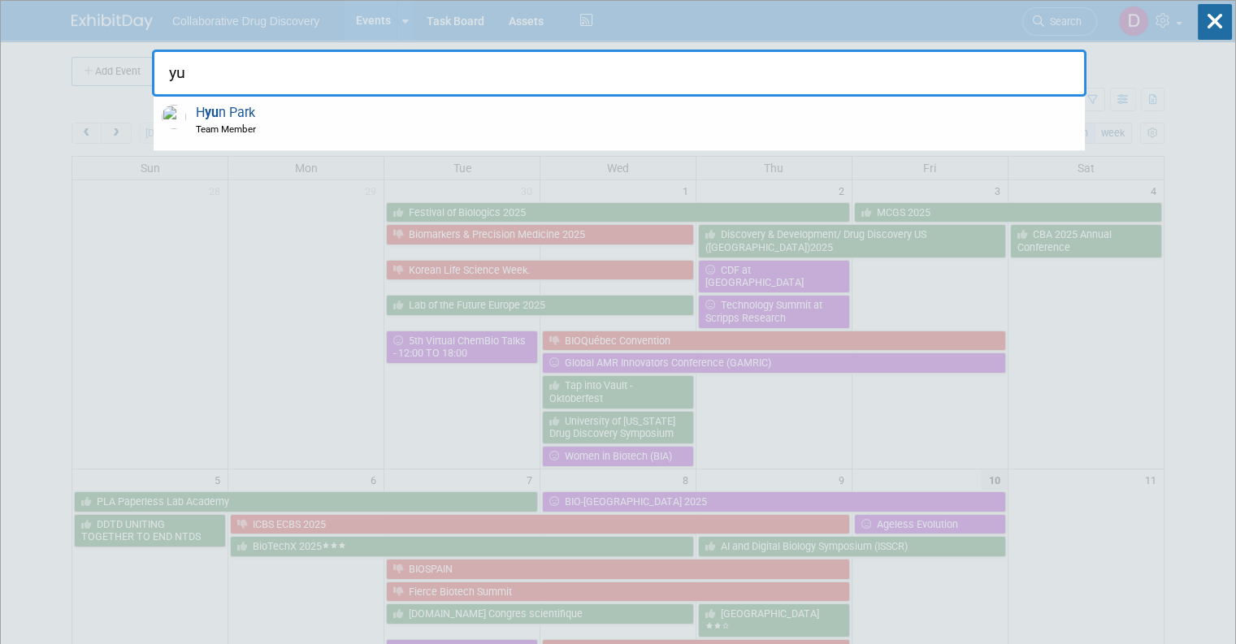
type input "y"
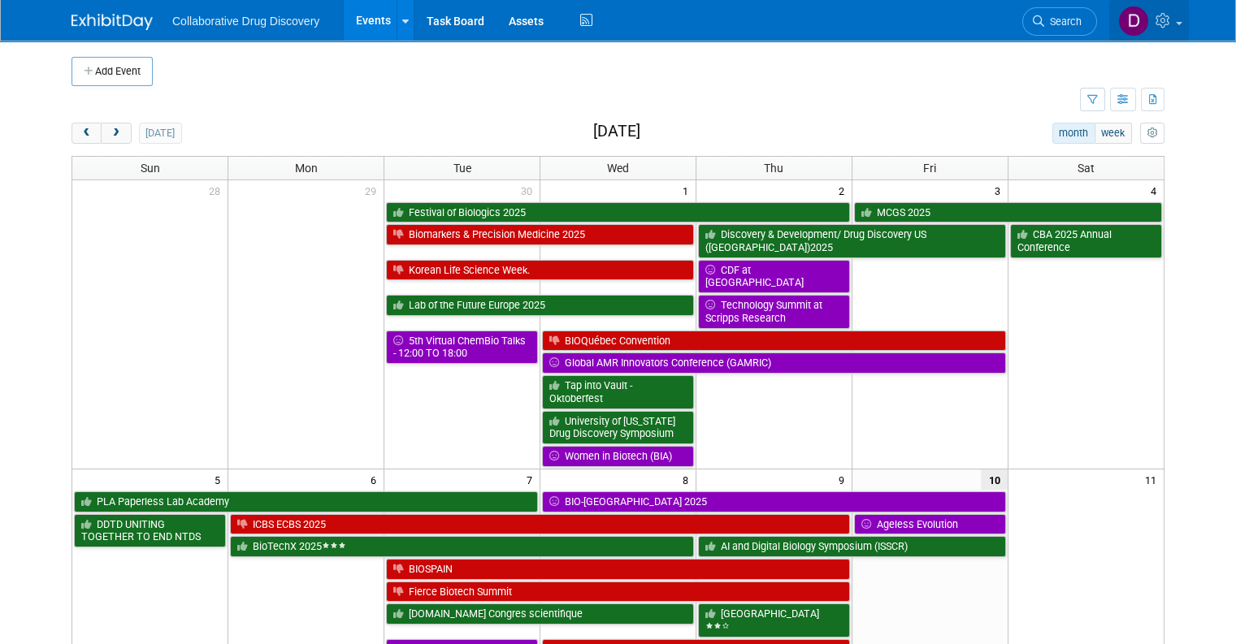
click at [1174, 24] on icon at bounding box center [1164, 20] width 19 height 15
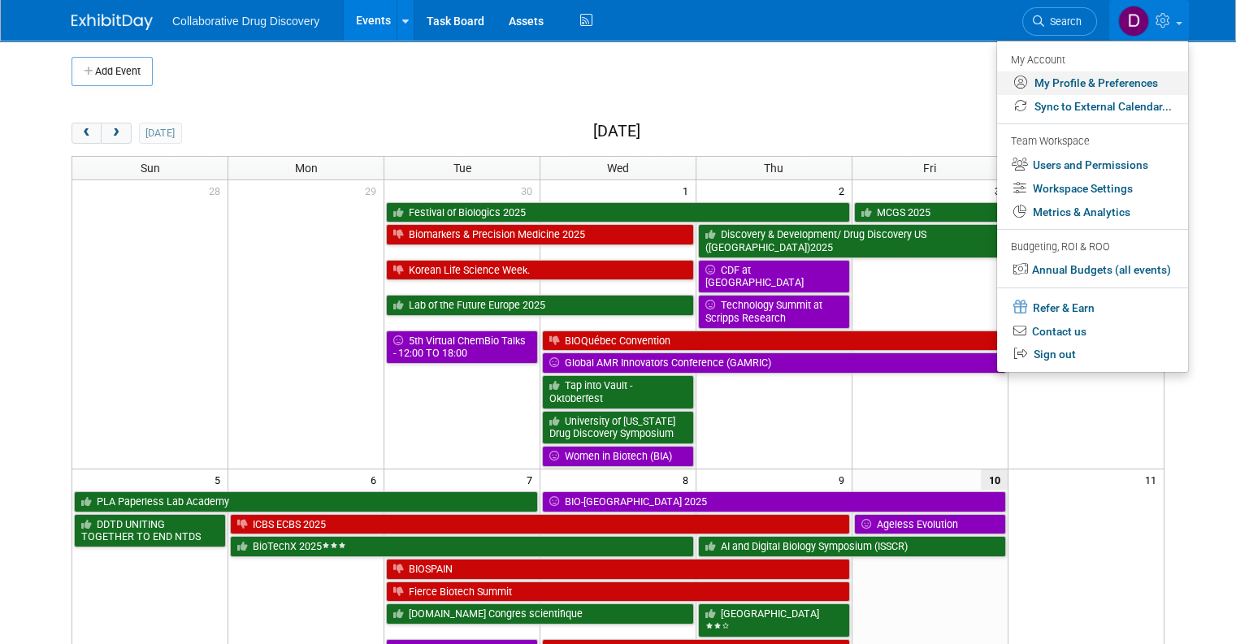
click at [1108, 81] on link "My Profile & Preferences" at bounding box center [1092, 84] width 191 height 24
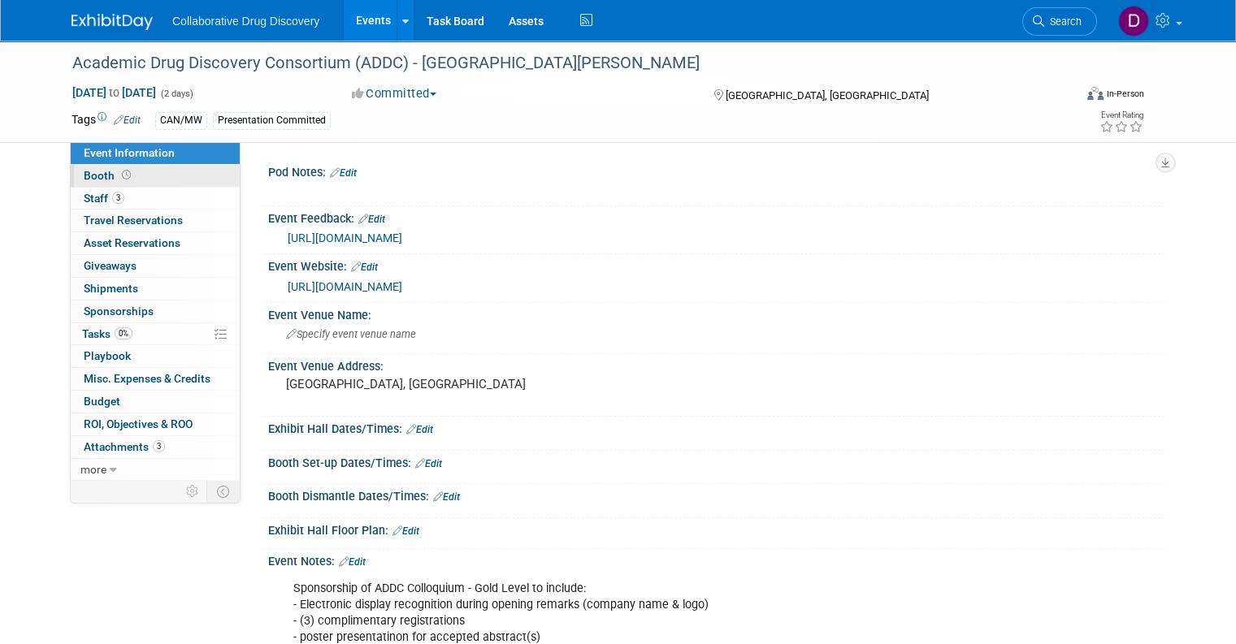
click at [102, 184] on link "Booth" at bounding box center [155, 176] width 169 height 22
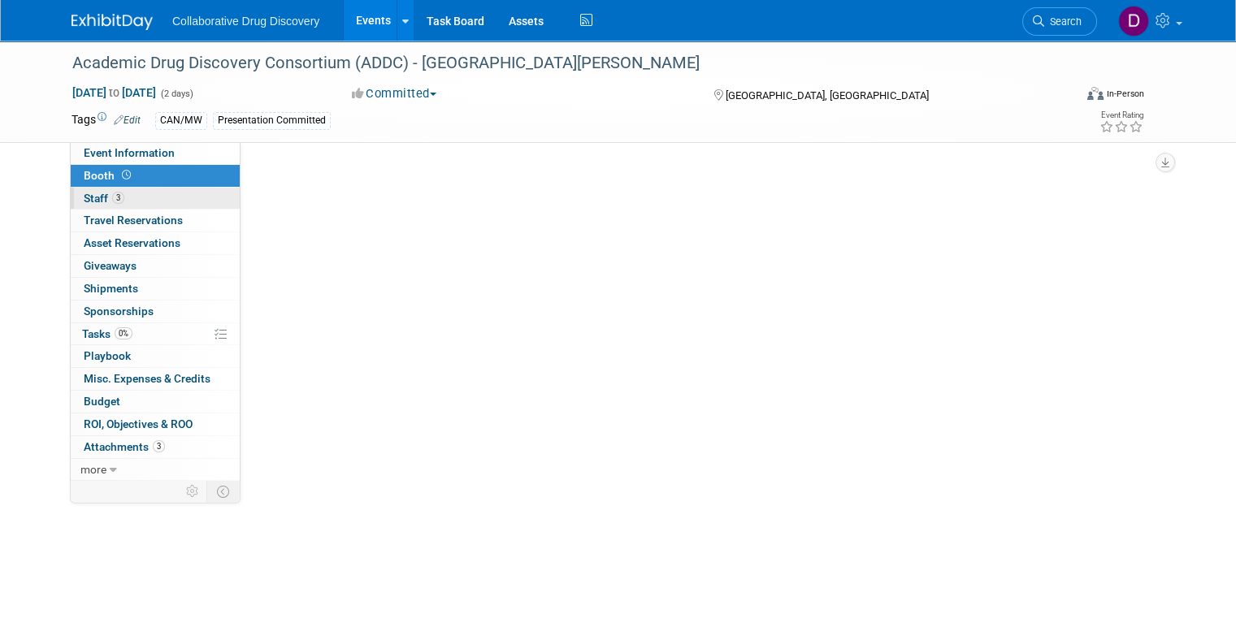
click at [92, 202] on span "Staff 3" at bounding box center [104, 198] width 41 height 13
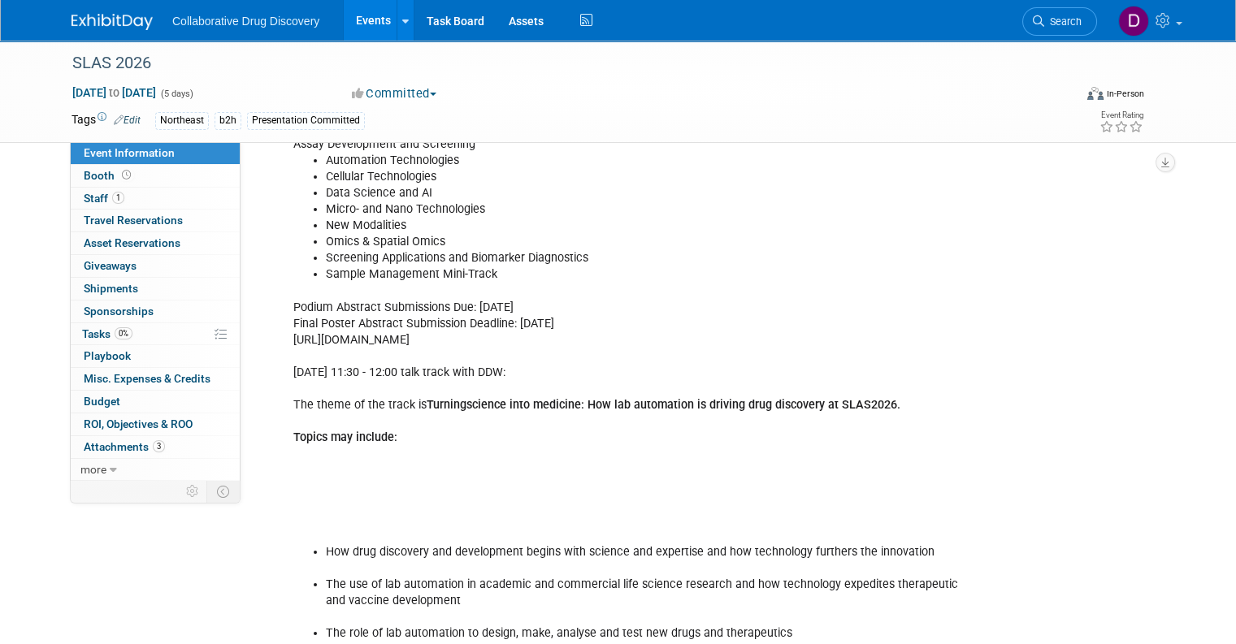
scroll to position [500, 0]
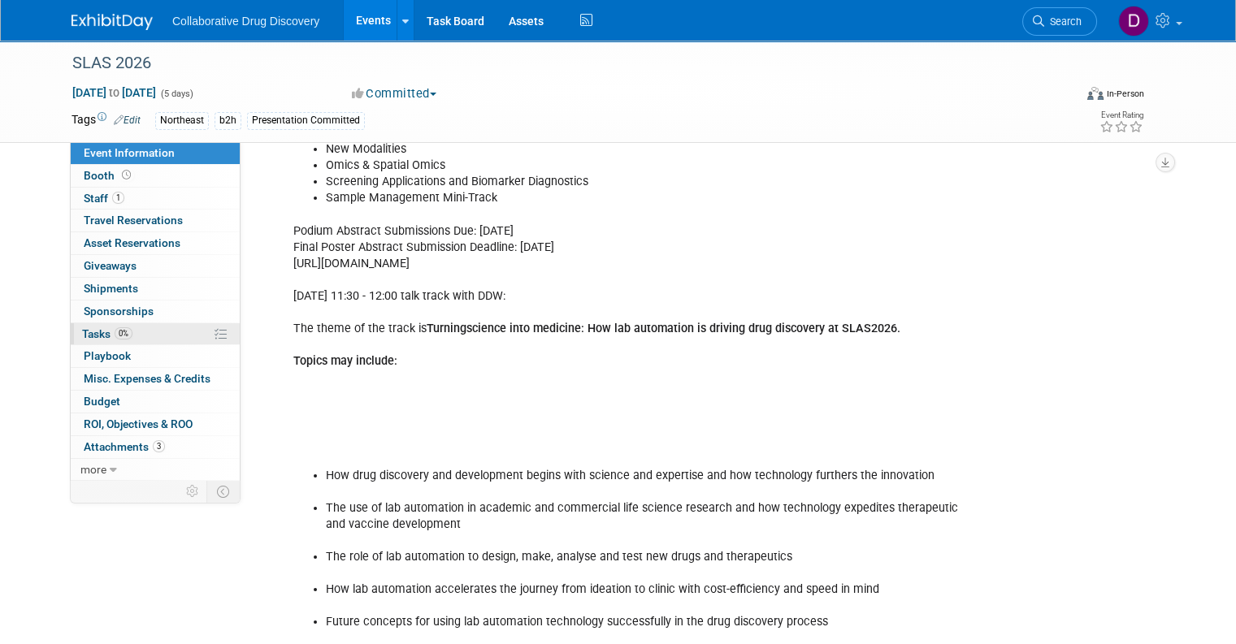
click at [115, 329] on span "0%" at bounding box center [124, 333] width 18 height 12
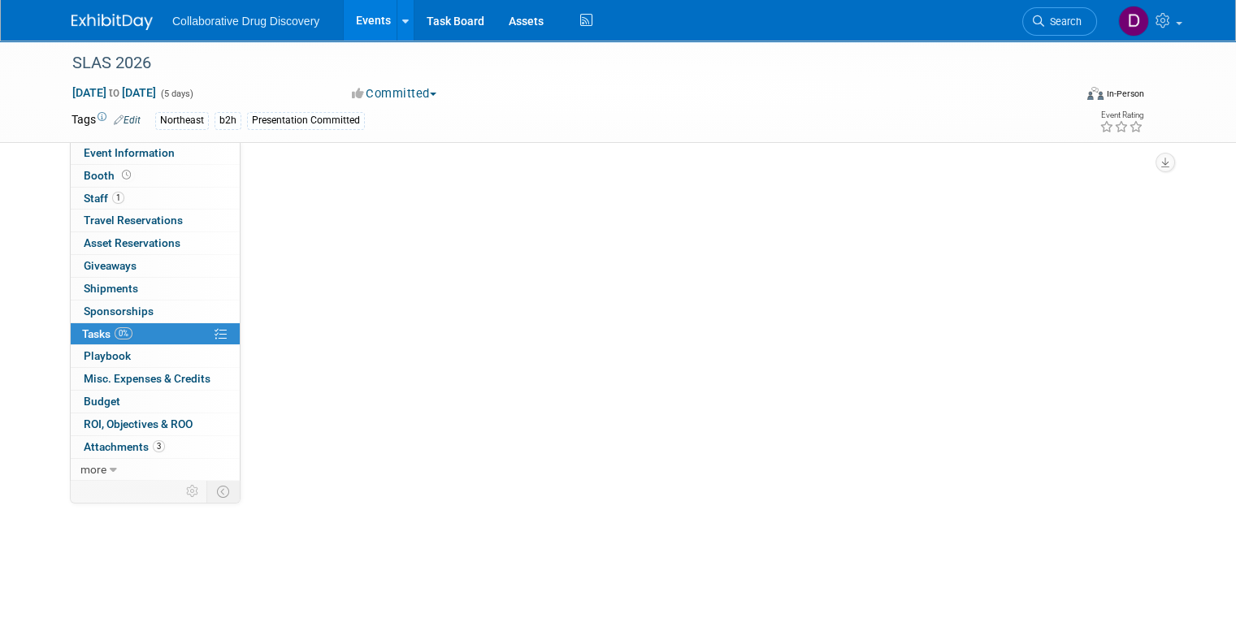
scroll to position [0, 0]
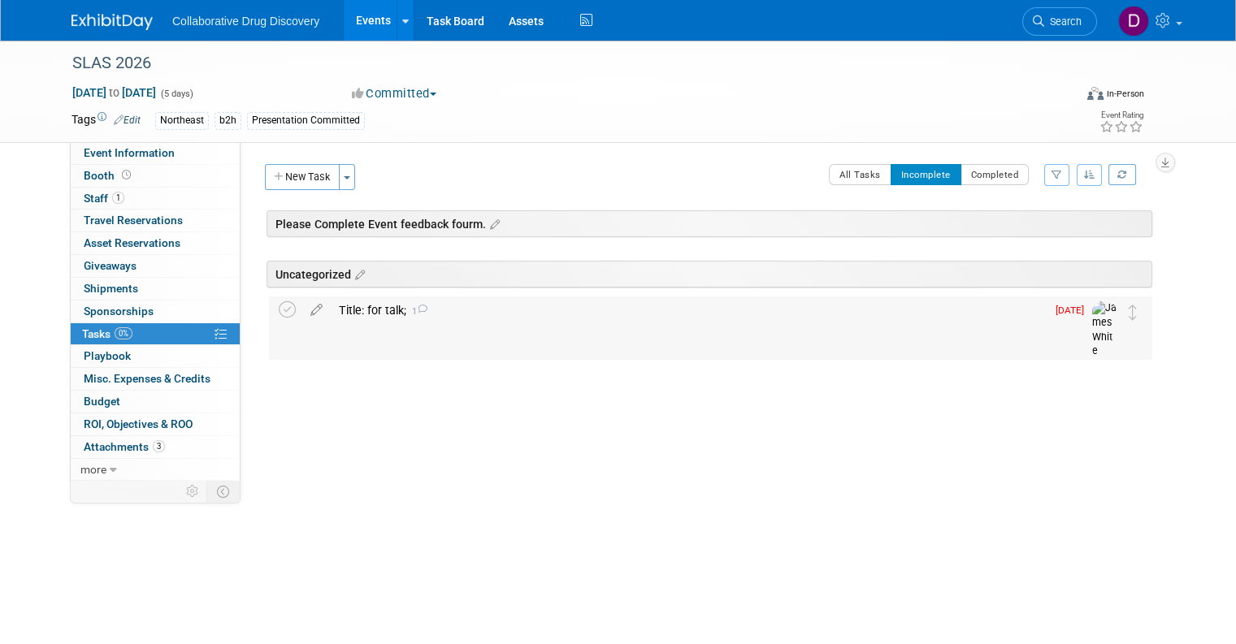
click at [417, 311] on icon at bounding box center [422, 309] width 11 height 9
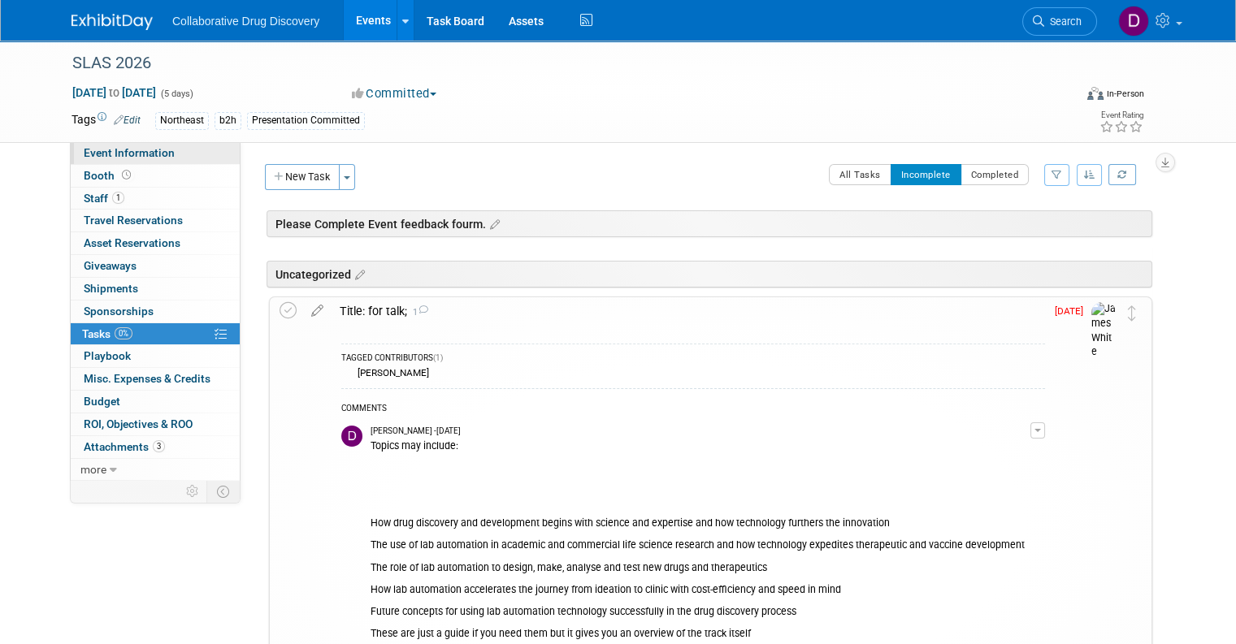
drag, startPoint x: 157, startPoint y: 158, endPoint x: 170, endPoint y: 153, distance: 13.9
click at [156, 158] on span "Event Information" at bounding box center [129, 152] width 91 height 13
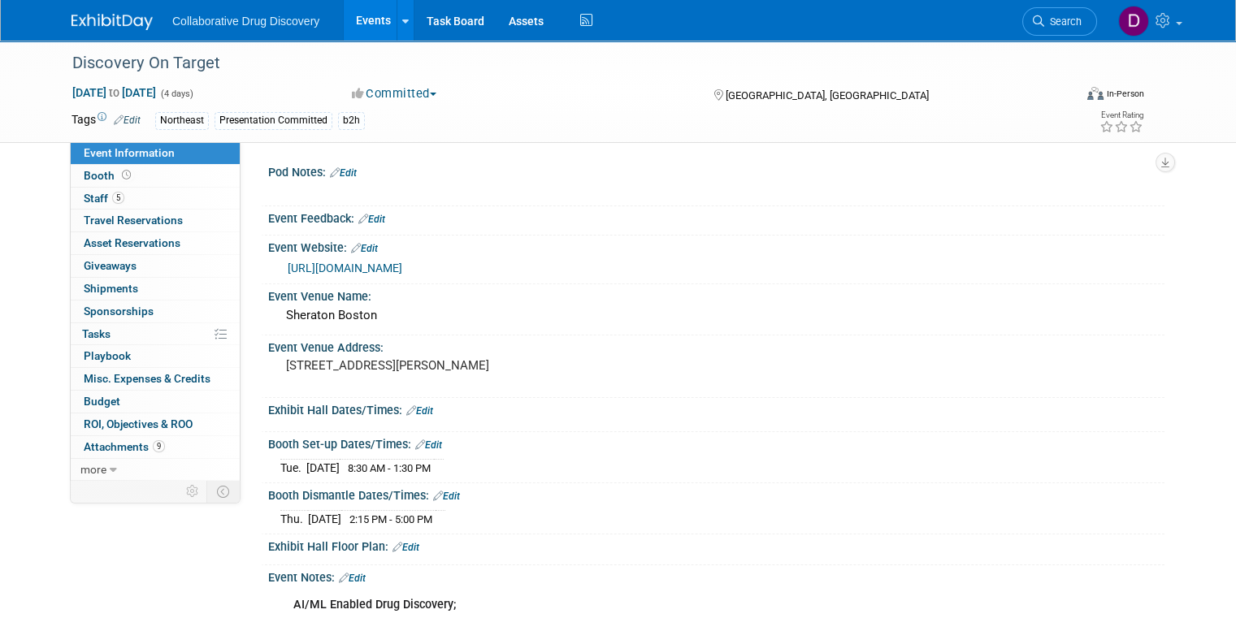
click at [371, 216] on link "Edit" at bounding box center [371, 219] width 27 height 11
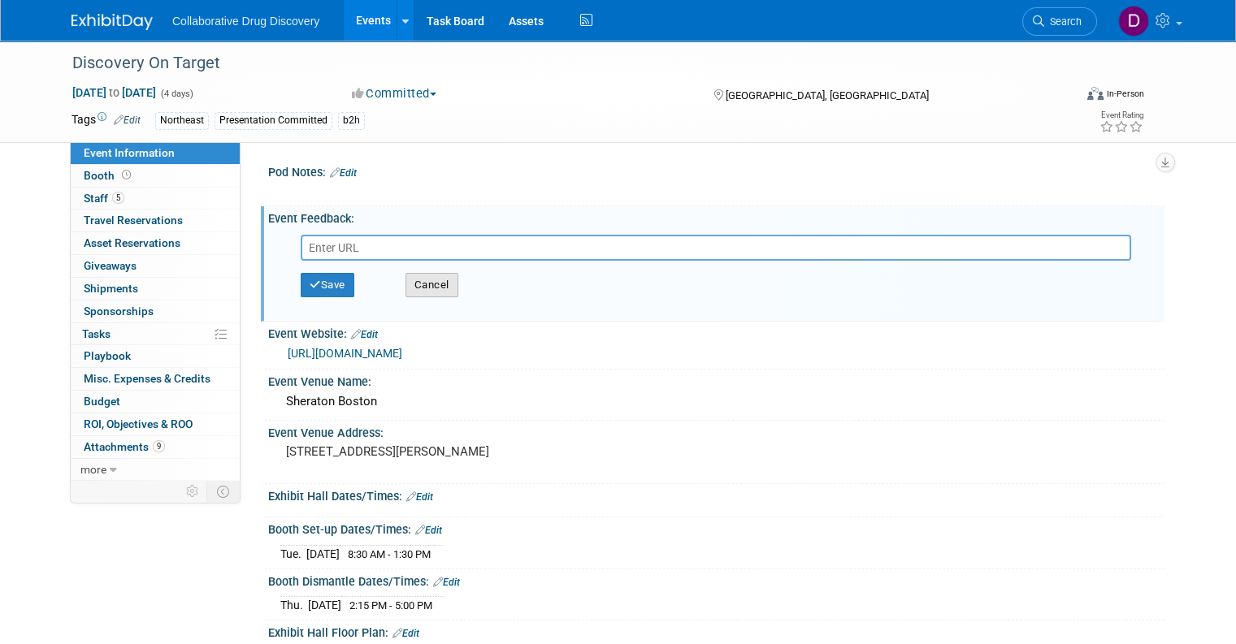
click at [414, 284] on button "Cancel" at bounding box center [431, 285] width 53 height 24
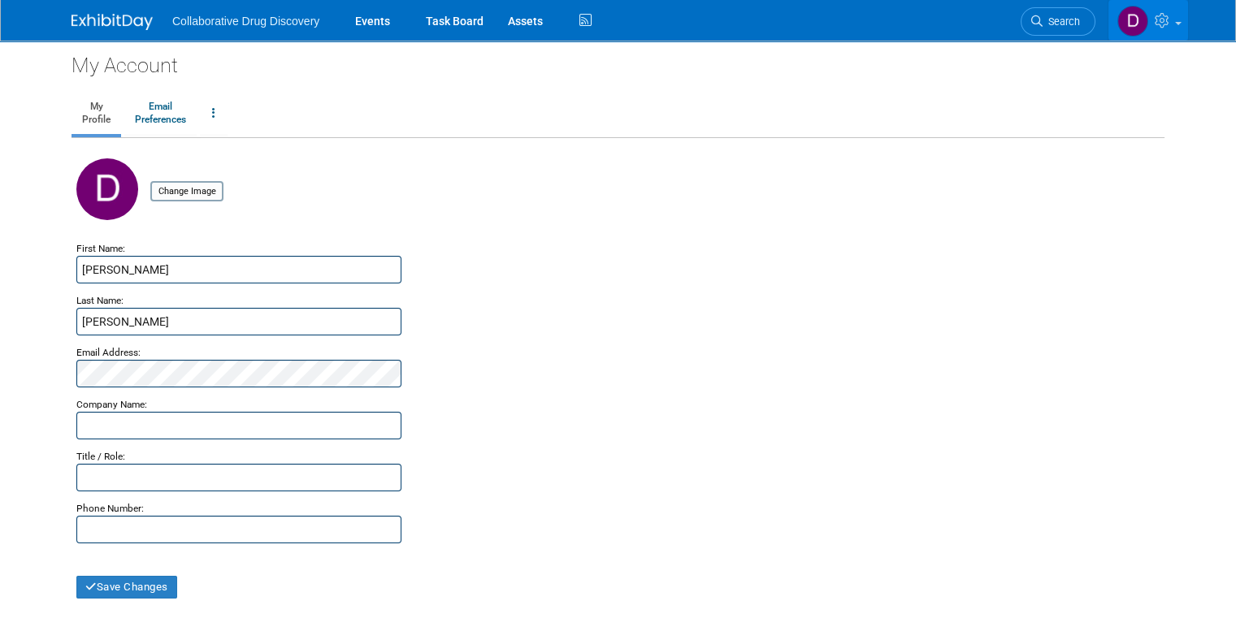
click at [1168, 24] on icon at bounding box center [1164, 20] width 19 height 15
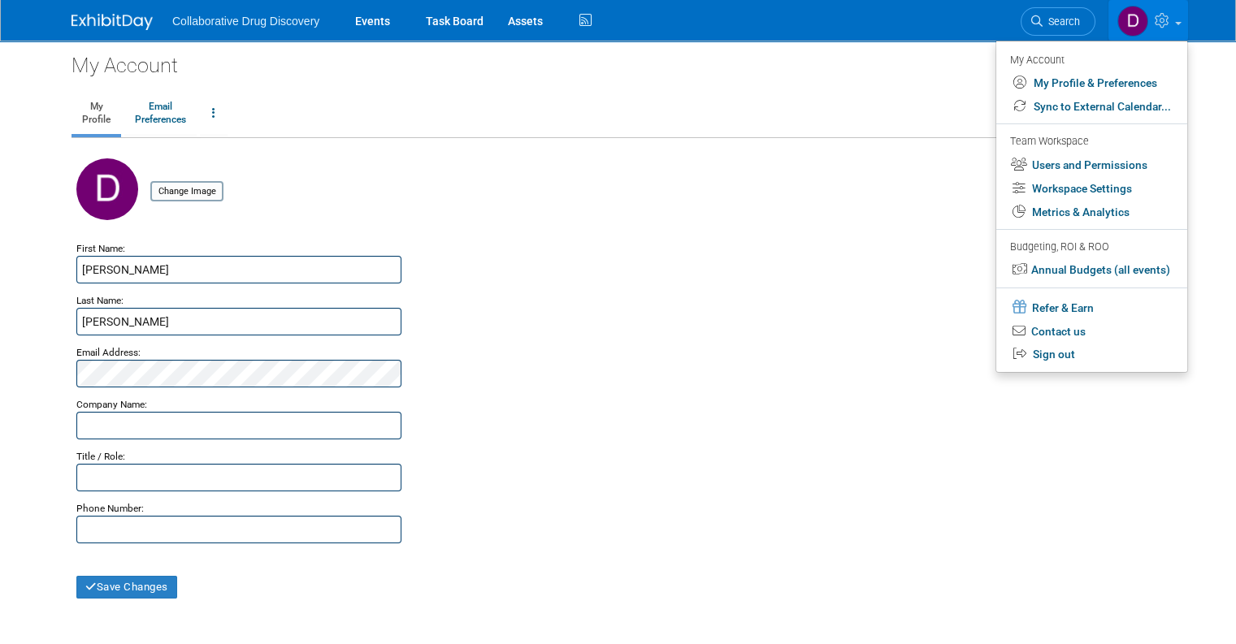
click at [1170, 24] on icon at bounding box center [1164, 20] width 19 height 15
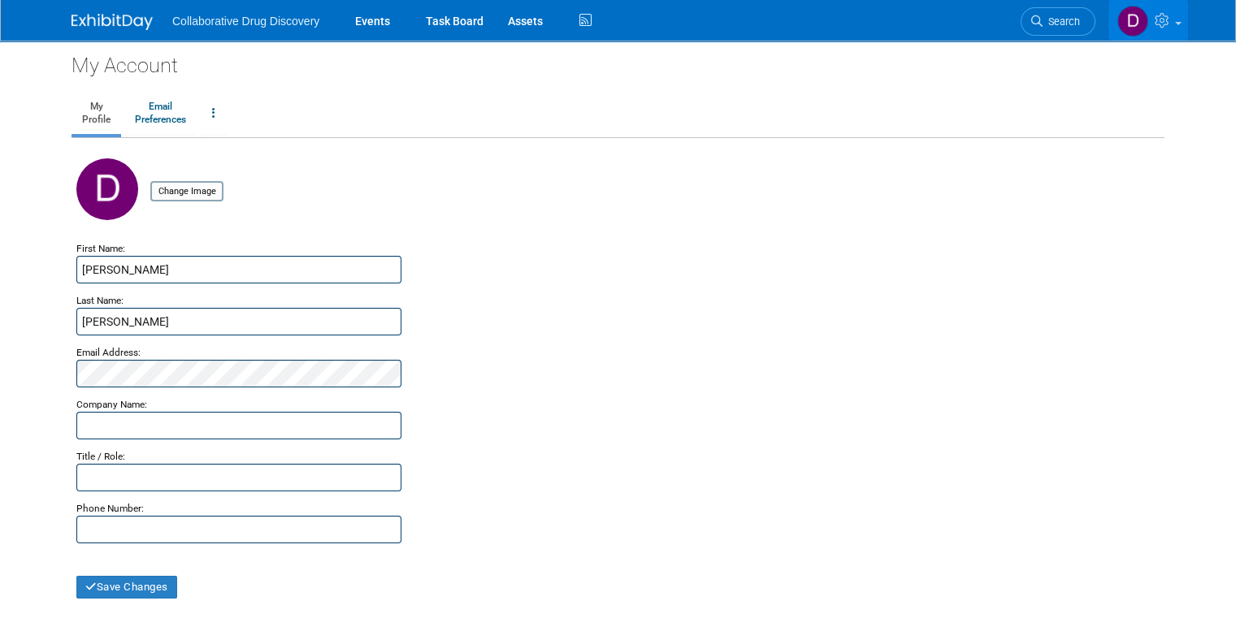
click at [1170, 24] on icon at bounding box center [1164, 20] width 19 height 15
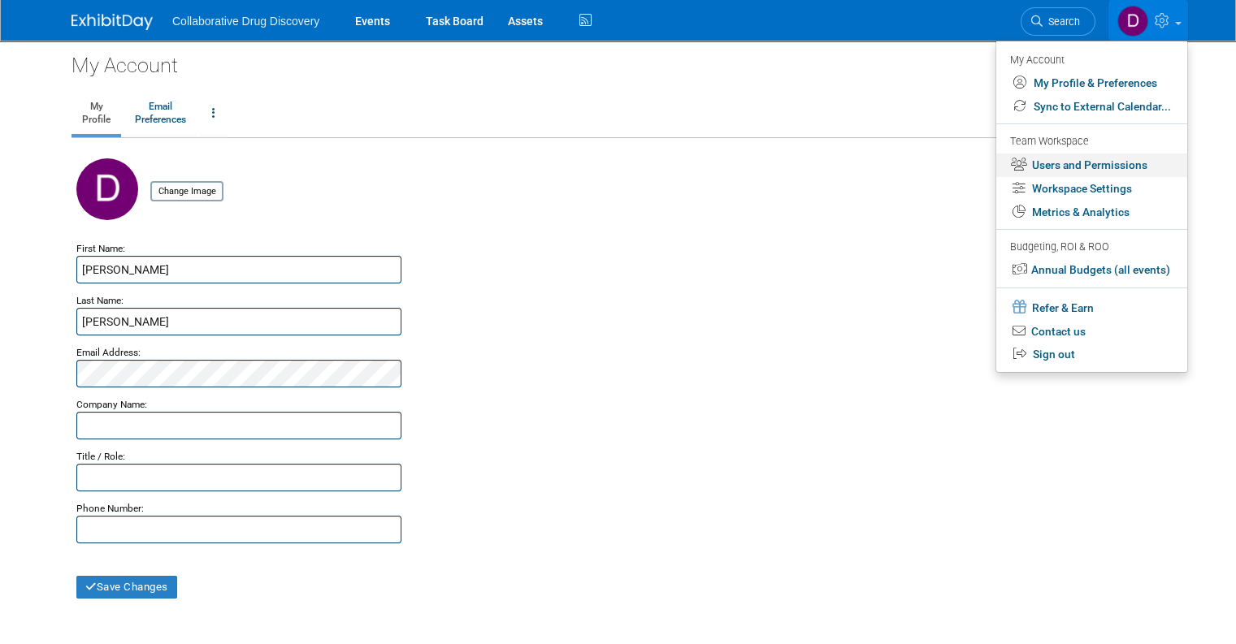
click at [1106, 162] on link "Users and Permissions" at bounding box center [1091, 166] width 191 height 24
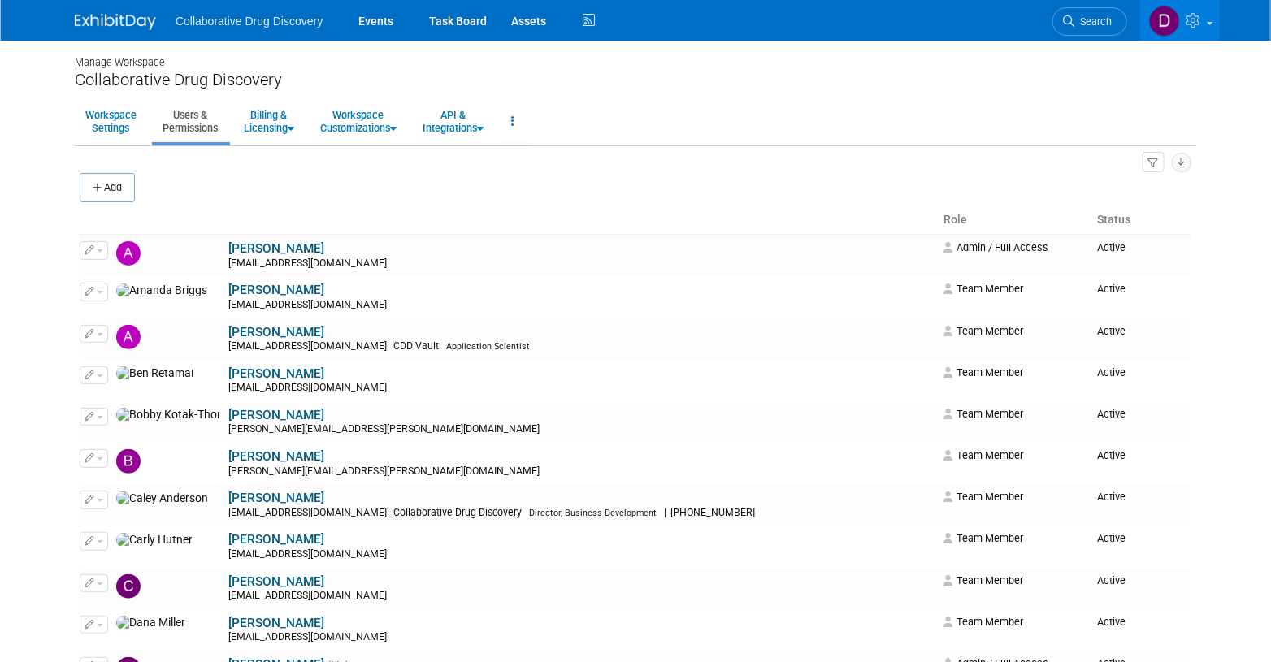
click at [86, 24] on img at bounding box center [115, 22] width 81 height 16
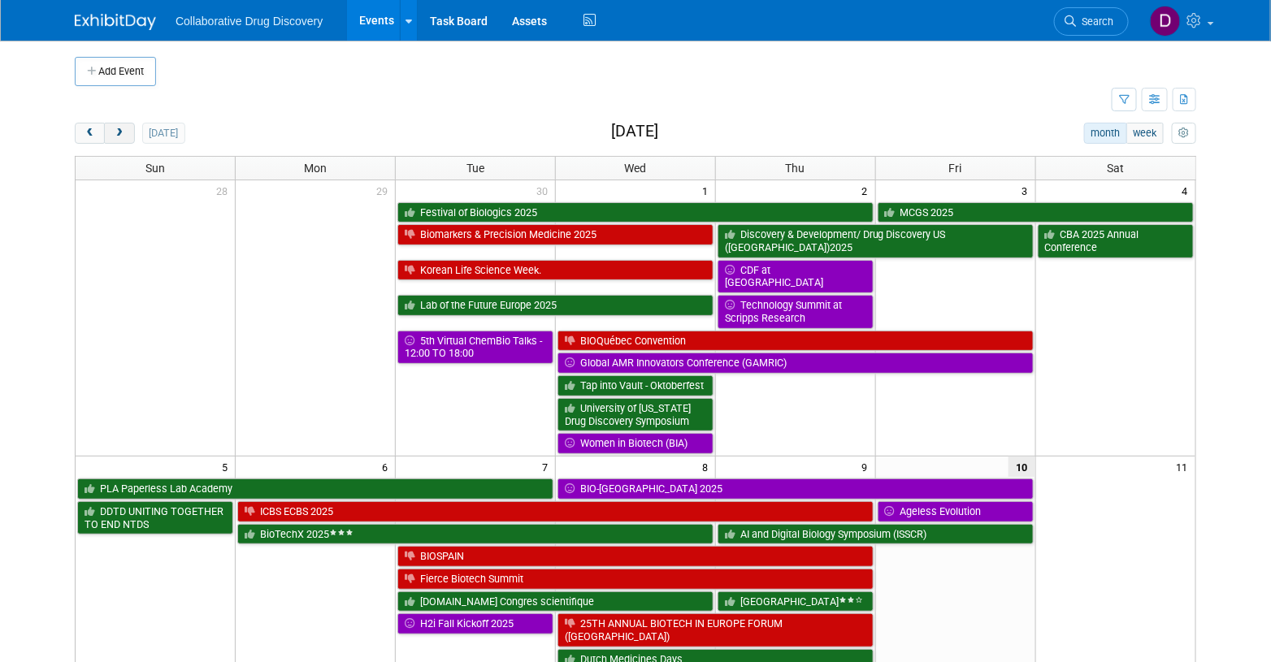
click at [114, 137] on span "next" at bounding box center [119, 133] width 12 height 11
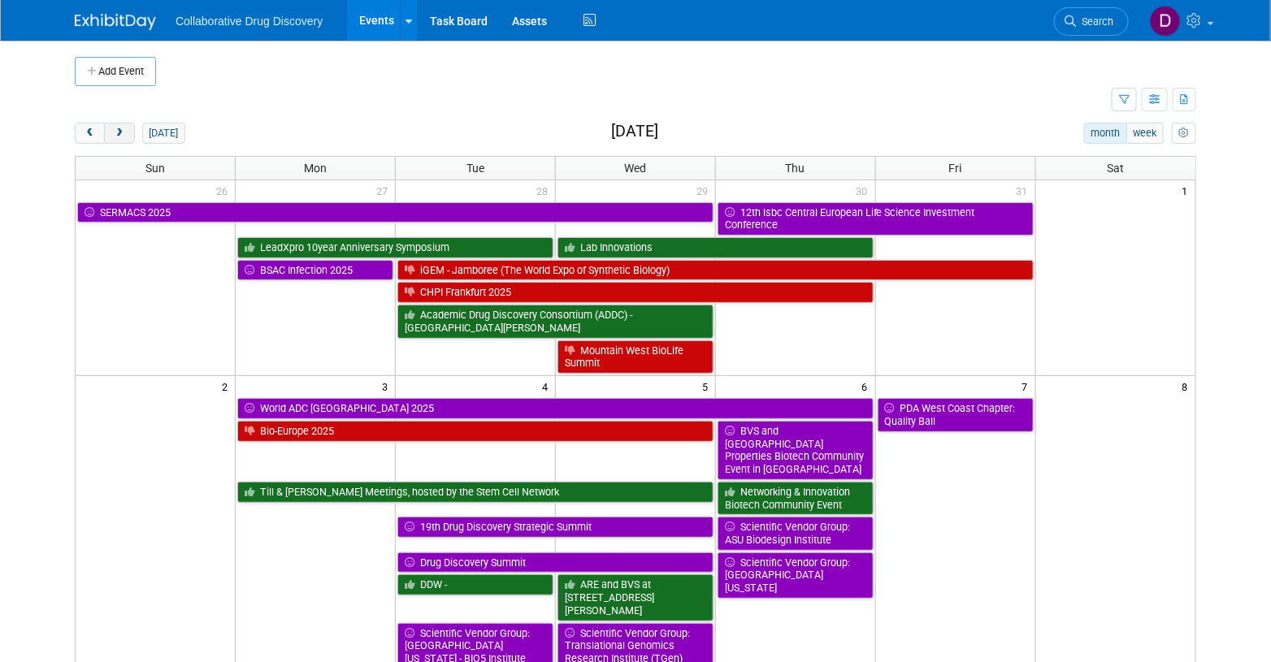
click at [116, 139] on button "next" at bounding box center [119, 133] width 30 height 21
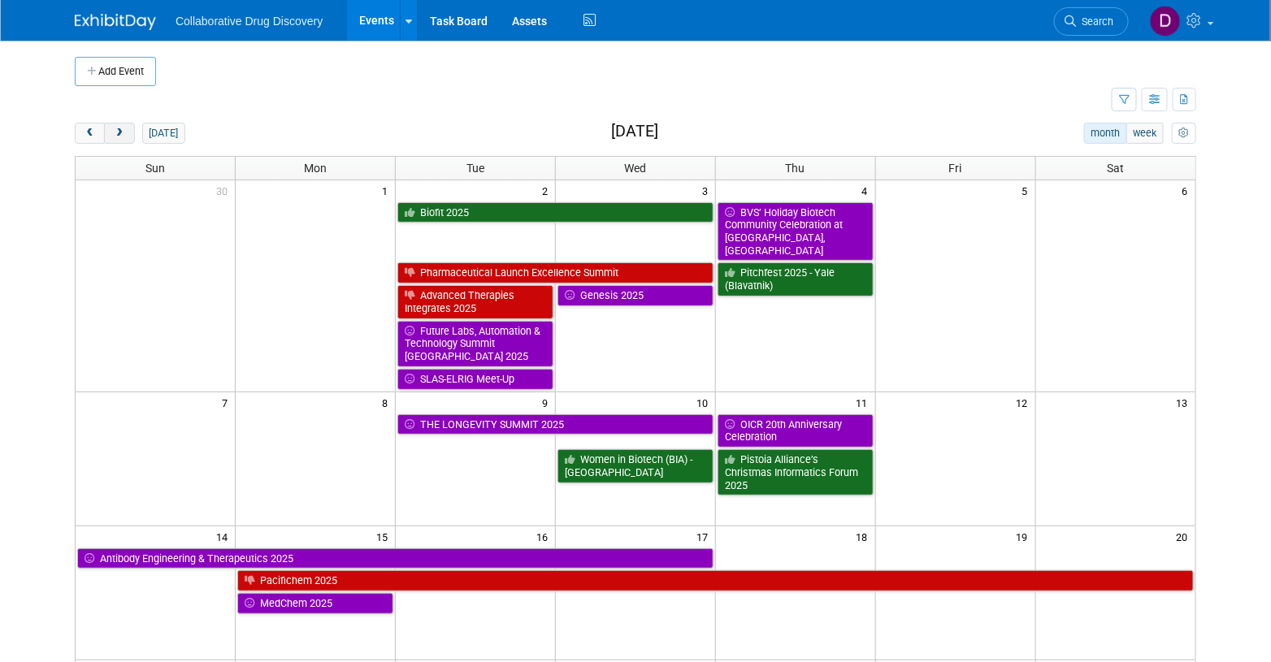
click at [121, 133] on span "next" at bounding box center [119, 133] width 12 height 11
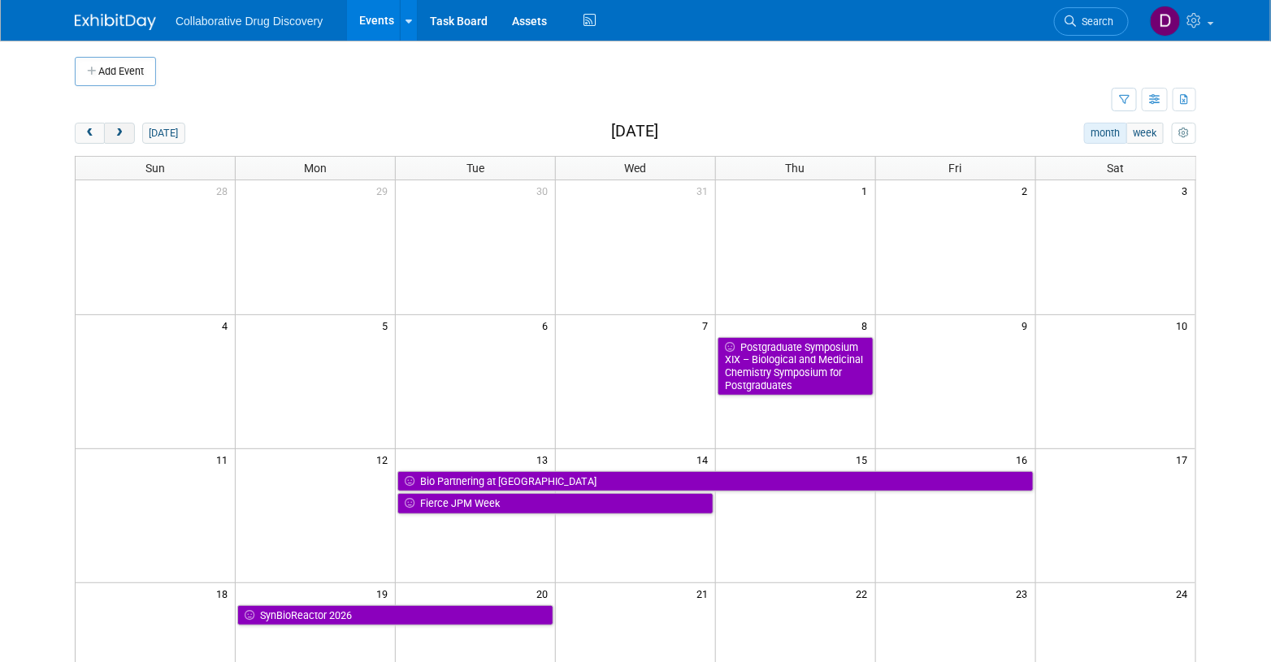
click at [121, 133] on span "next" at bounding box center [119, 133] width 12 height 11
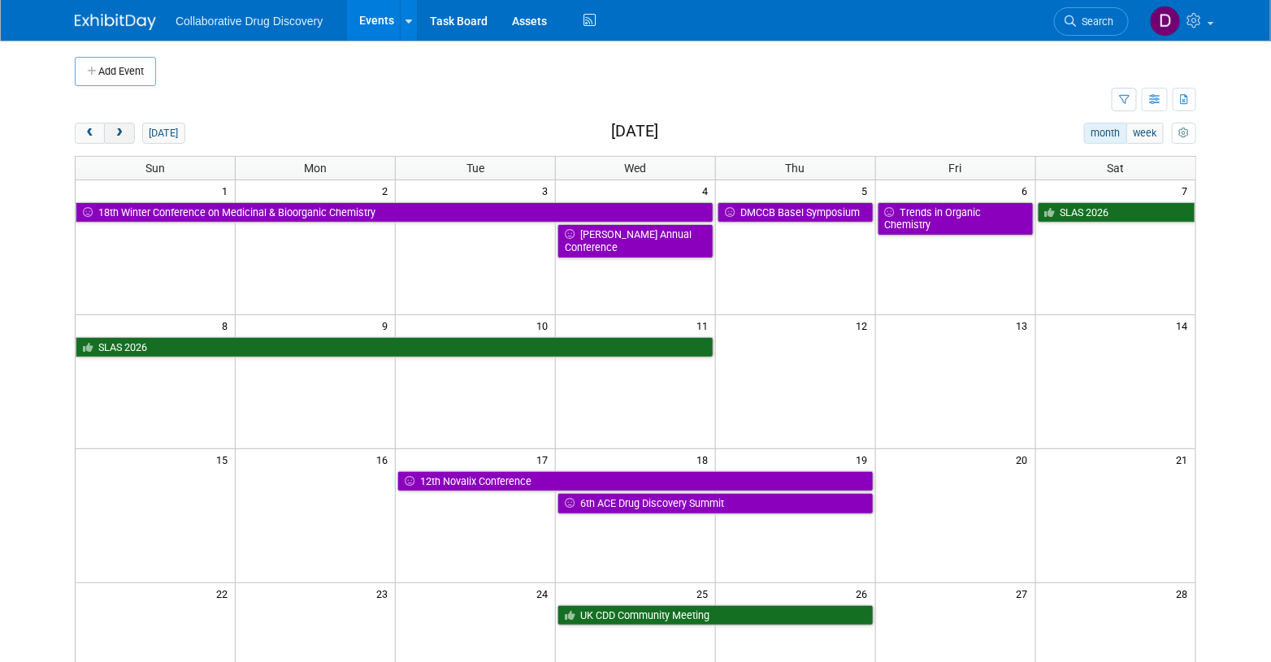
click at [121, 133] on span "next" at bounding box center [119, 133] width 12 height 11
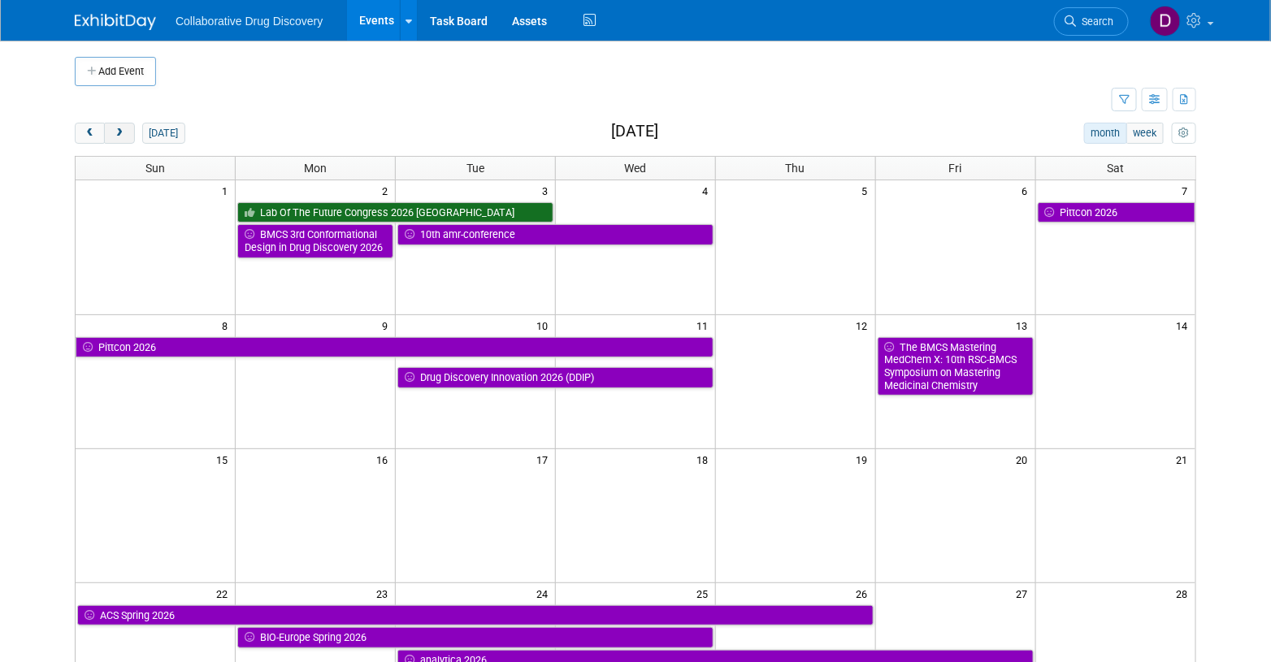
click at [121, 133] on span "next" at bounding box center [119, 133] width 12 height 11
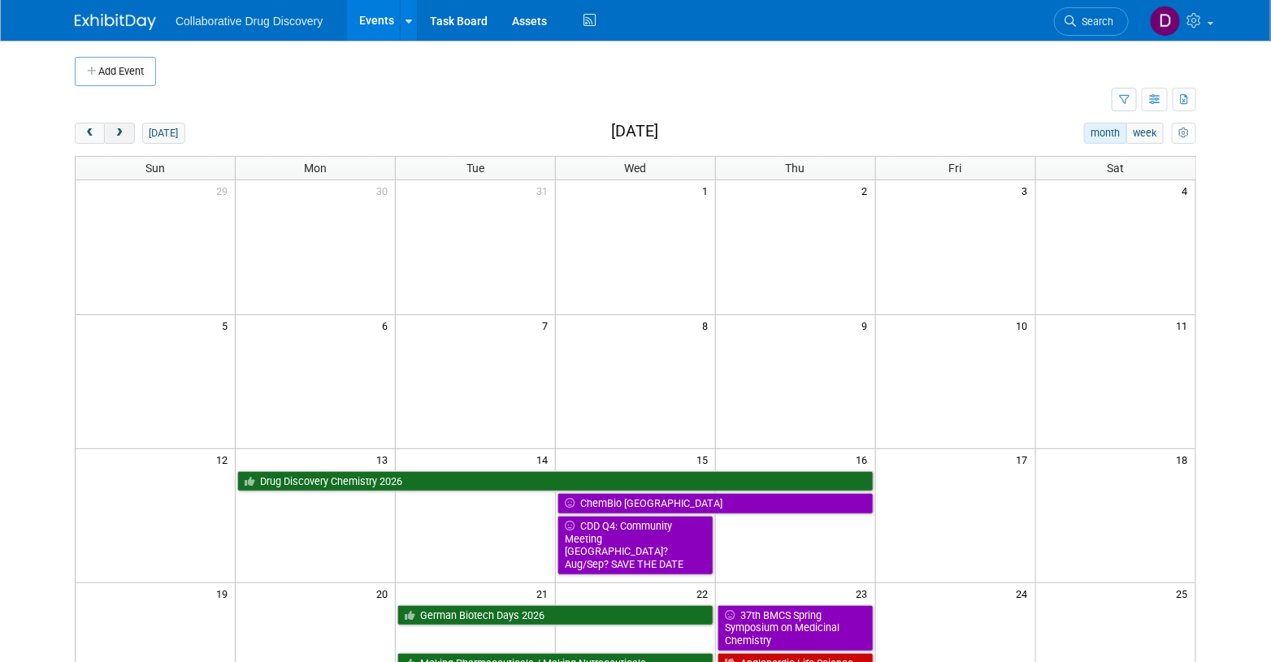
click at [121, 133] on span "next" at bounding box center [119, 133] width 12 height 11
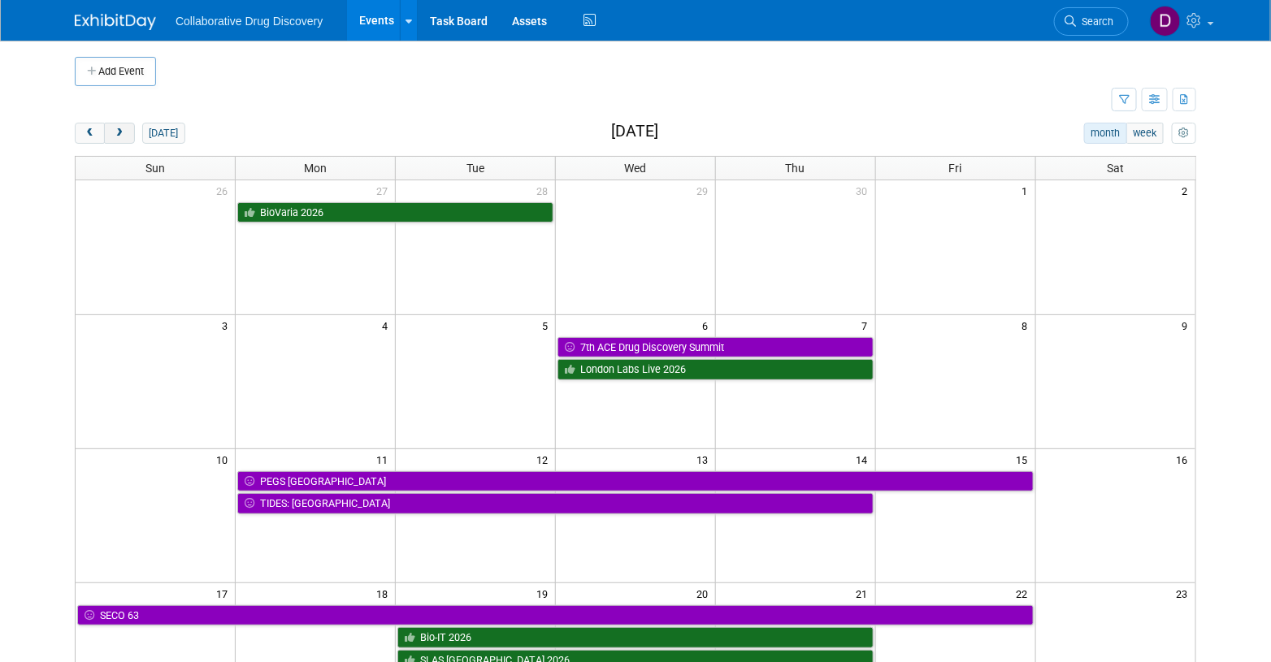
click at [117, 135] on span "next" at bounding box center [119, 133] width 12 height 11
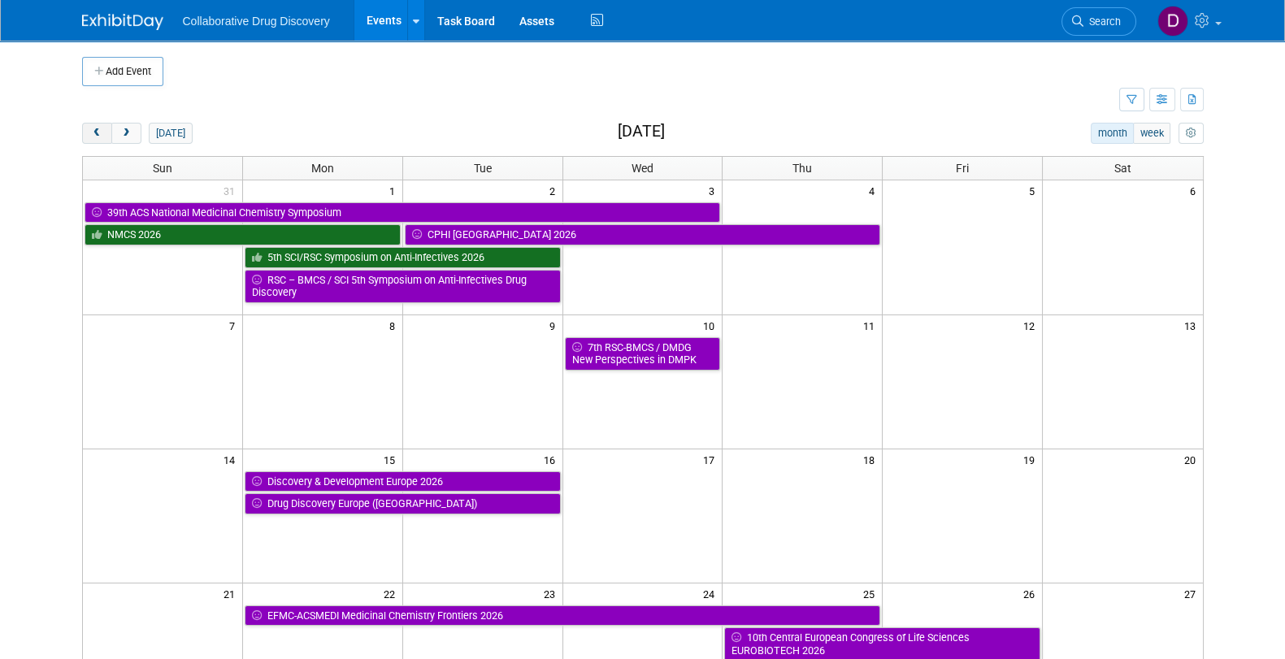
click at [98, 133] on span "prev" at bounding box center [97, 133] width 12 height 11
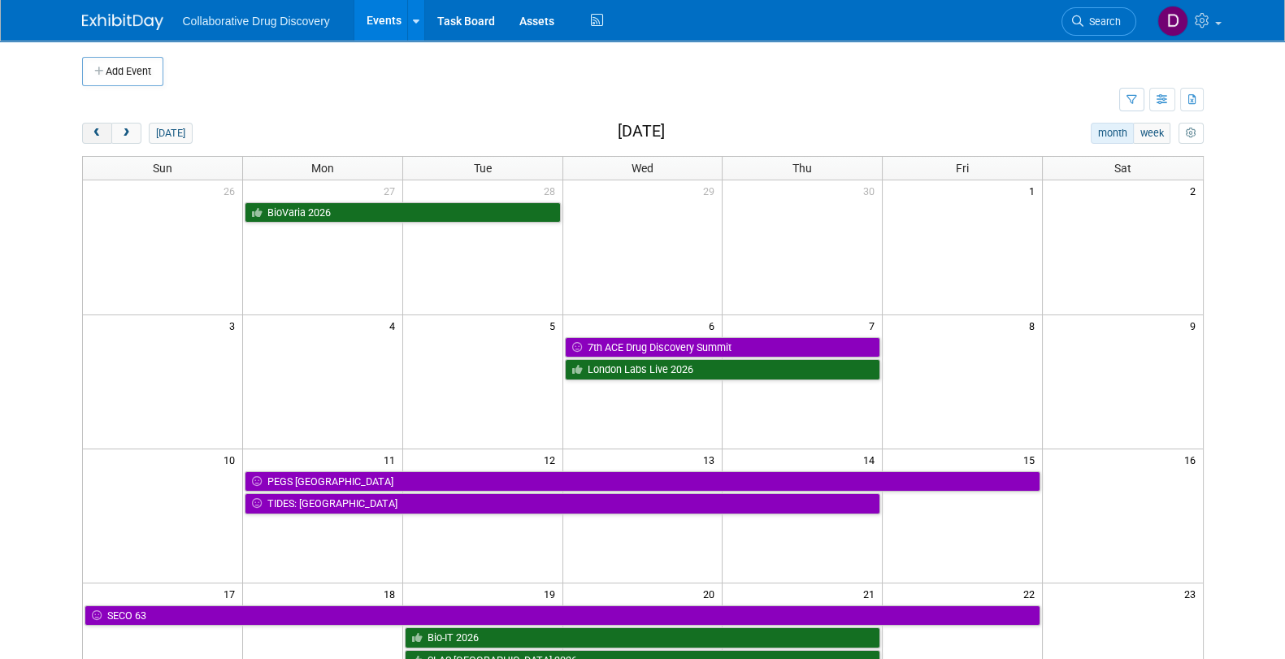
click at [98, 133] on span "prev" at bounding box center [97, 133] width 12 height 11
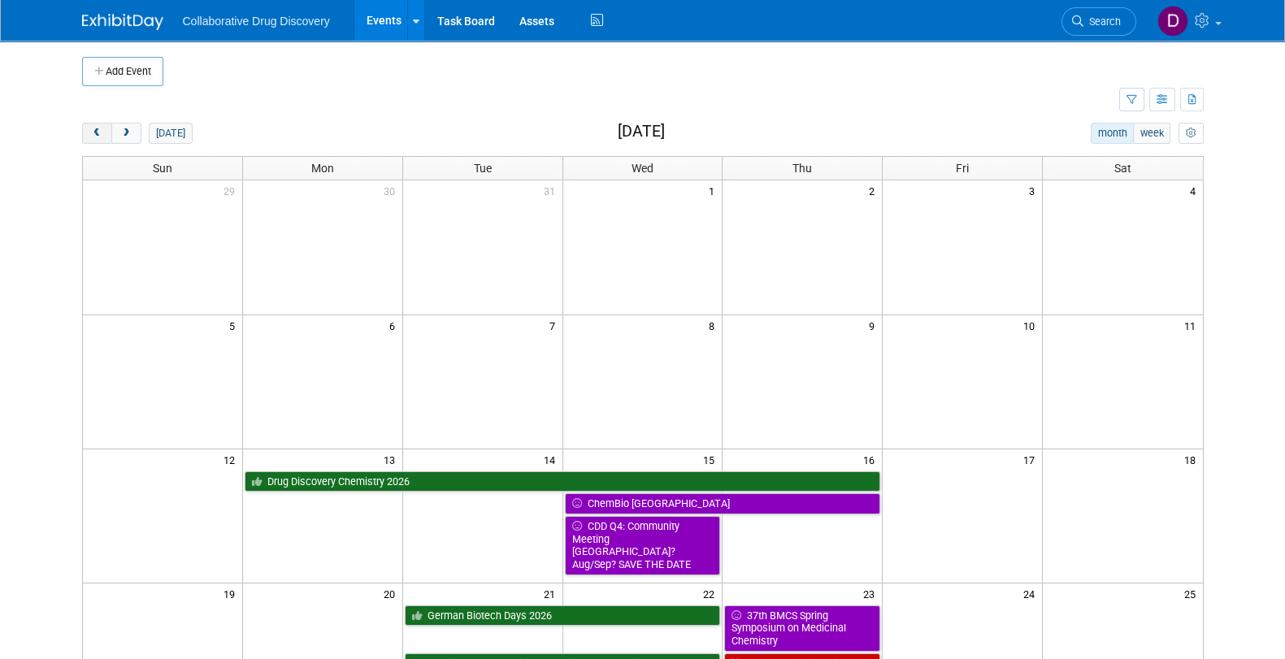
click at [98, 133] on span "prev" at bounding box center [97, 133] width 12 height 11
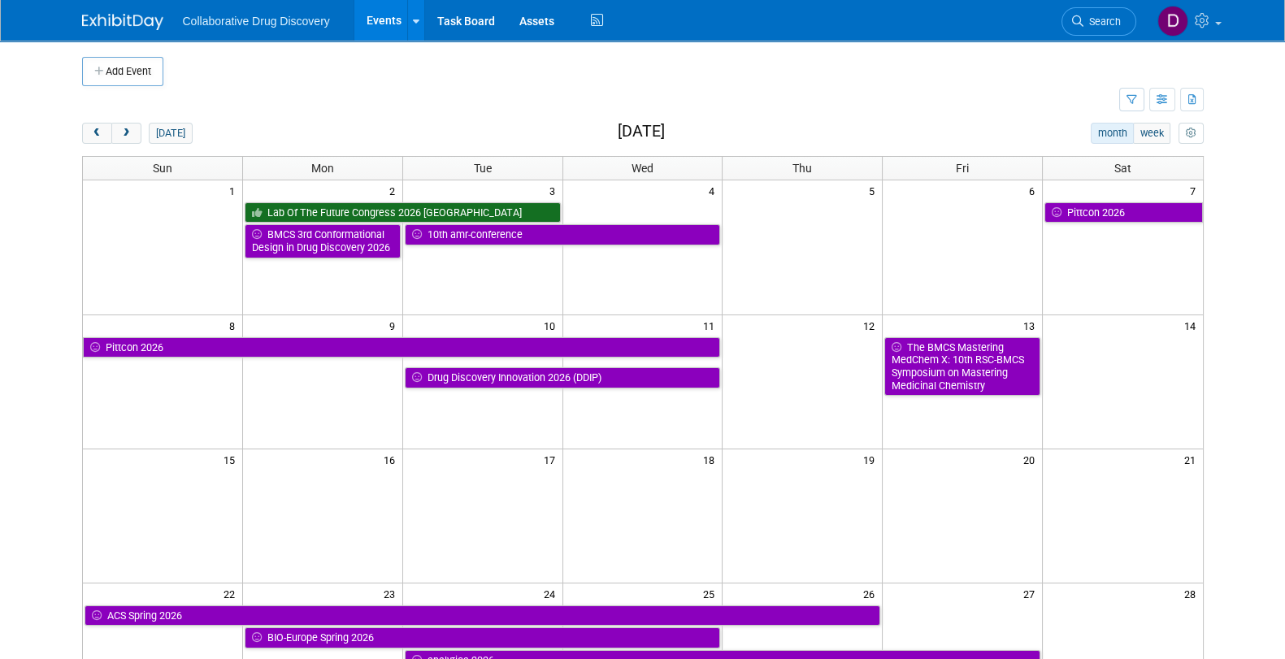
click at [1093, 15] on span "Search" at bounding box center [1101, 21] width 37 height 12
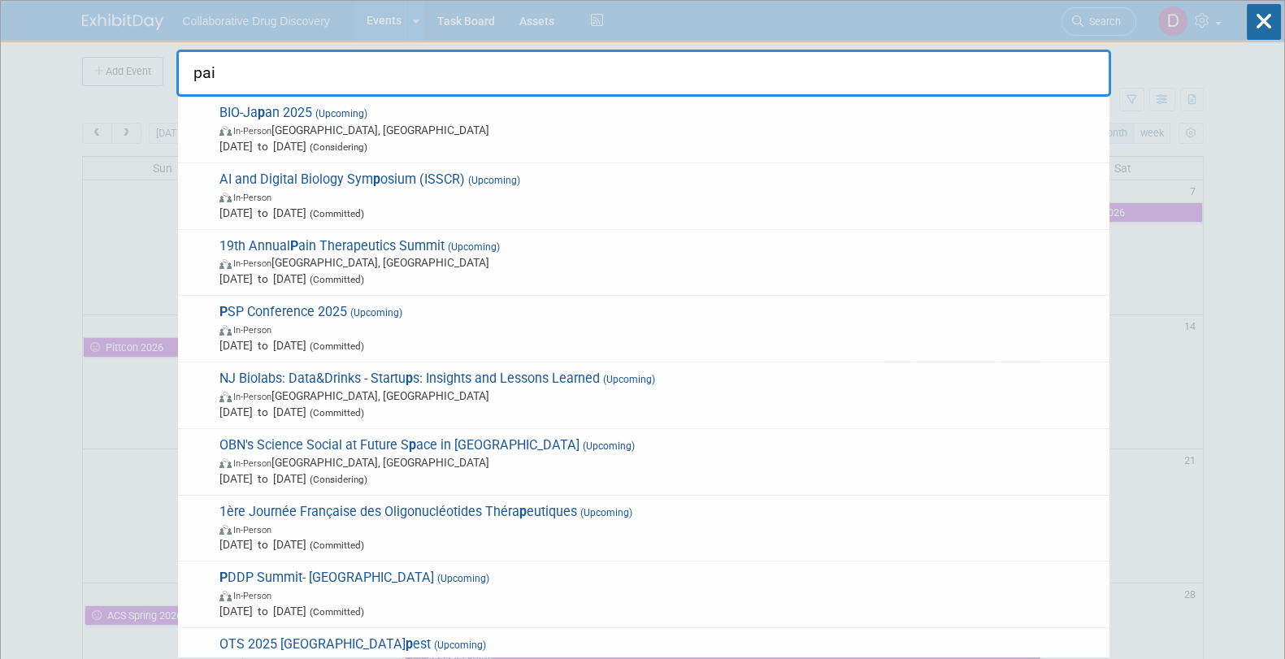
type input "pain"
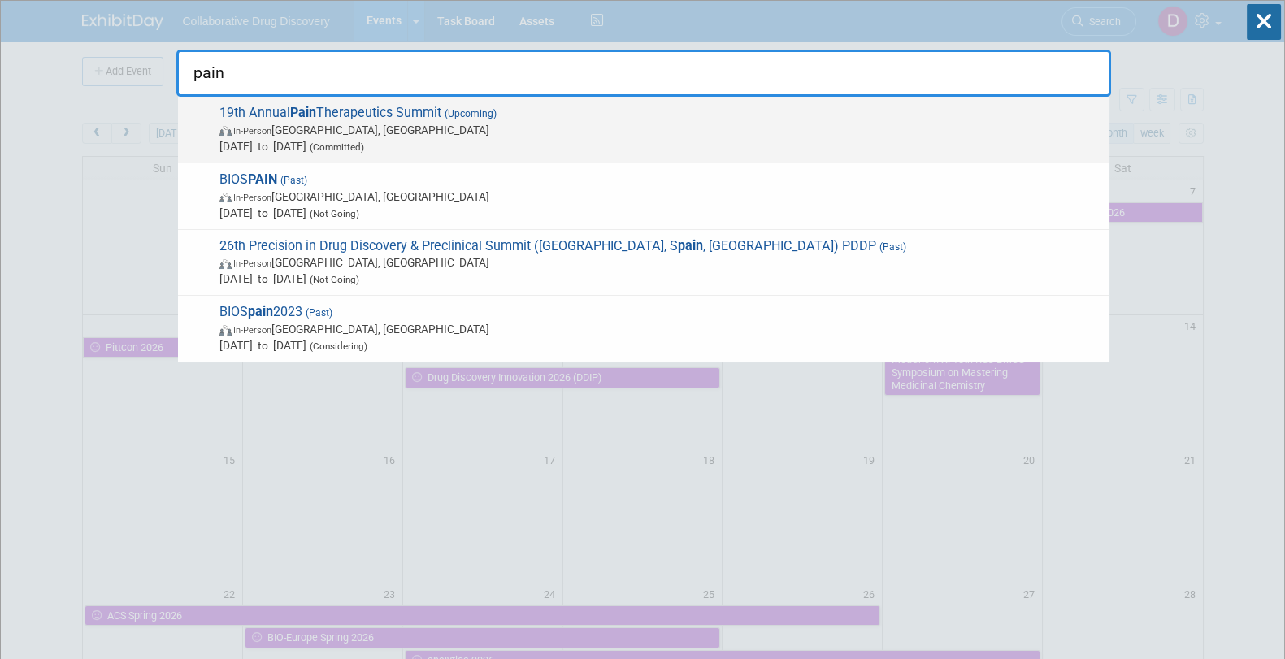
click at [592, 154] on div "19th Annual Pain Therapeutics Summit (Upcoming) In-Person San Diego, CA Oct 13,…" at bounding box center [643, 130] width 931 height 67
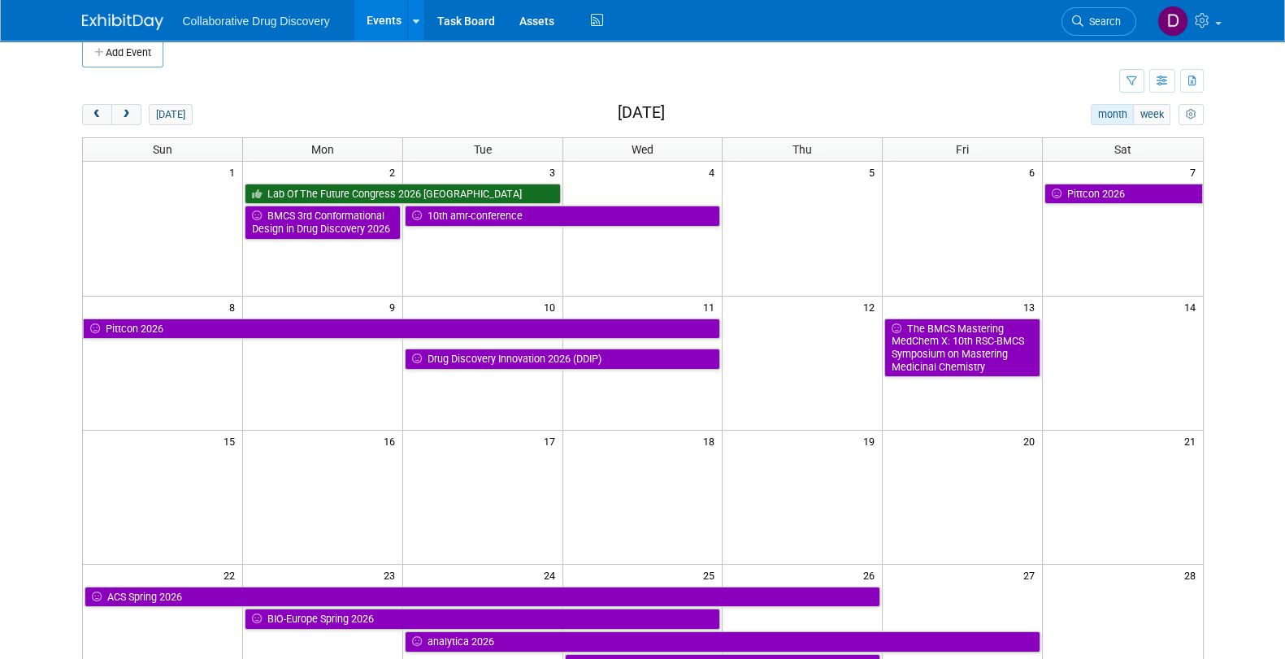
scroll to position [9, 0]
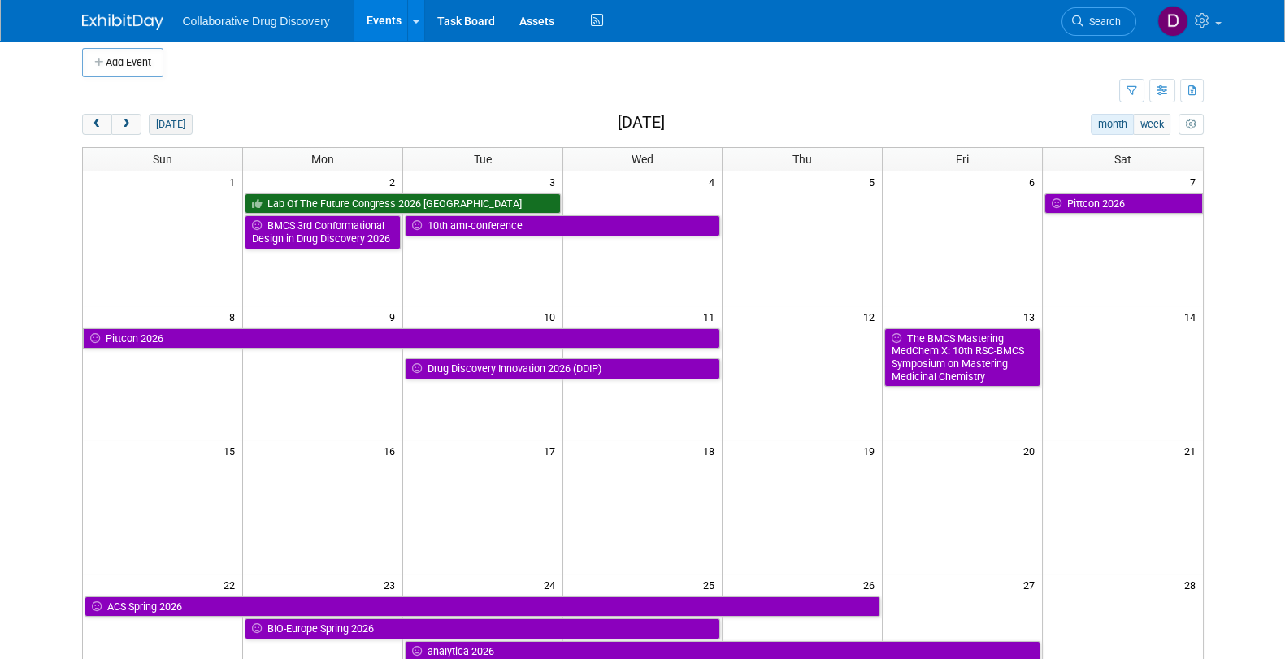
click at [180, 122] on button "today" at bounding box center [170, 124] width 43 height 21
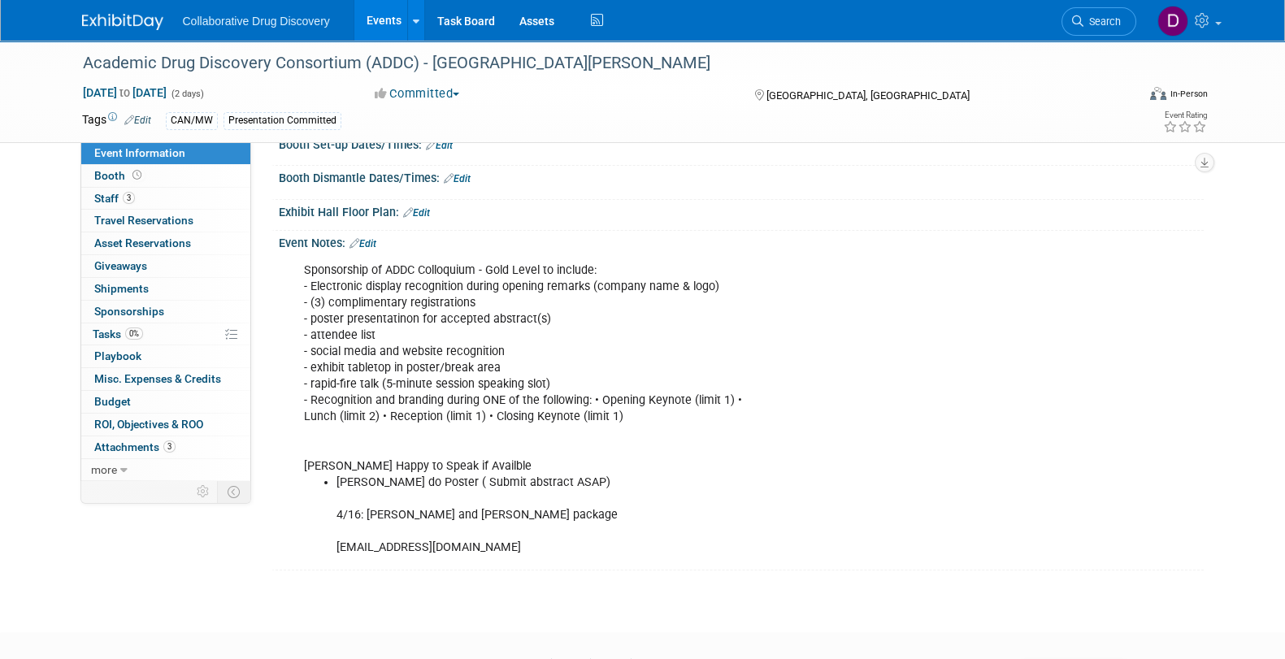
scroll to position [242, 0]
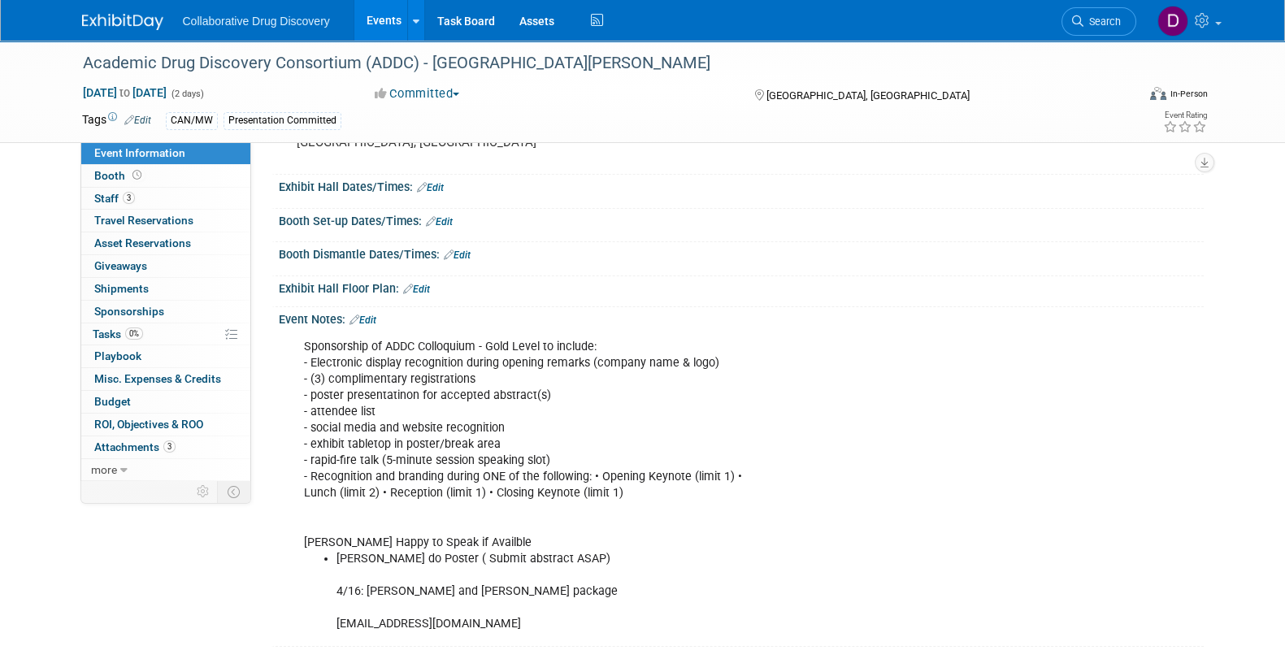
click at [484, 391] on div "Sponsorship of ADDC Colloquium - Gold Level to include: - Electronic display re…" at bounding box center [659, 486] width 732 height 310
click at [475, 459] on div "Sponsorship of ADDC Colloquium - Gold Level to include: - Electronic display re…" at bounding box center [659, 486] width 732 height 310
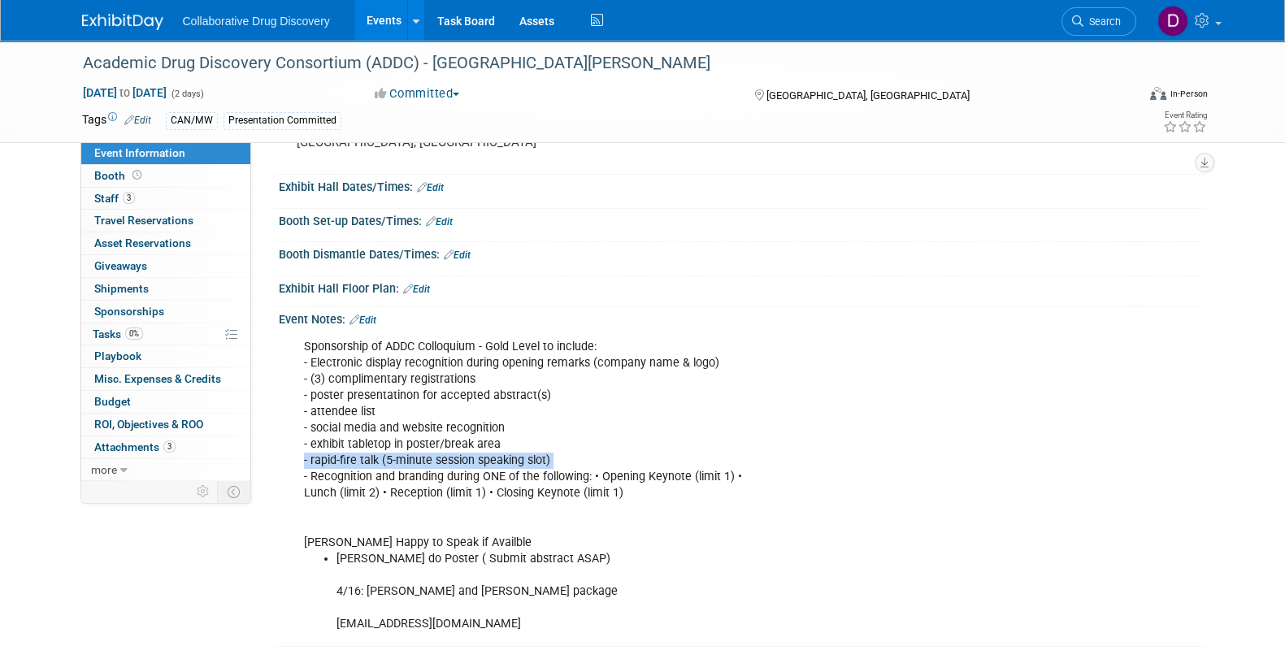
click at [475, 459] on div "Sponsorship of ADDC Colloquium - Gold Level to include: - Electronic display re…" at bounding box center [659, 486] width 732 height 310
click at [154, 329] on link "0% Tasks 0%" at bounding box center [165, 334] width 169 height 22
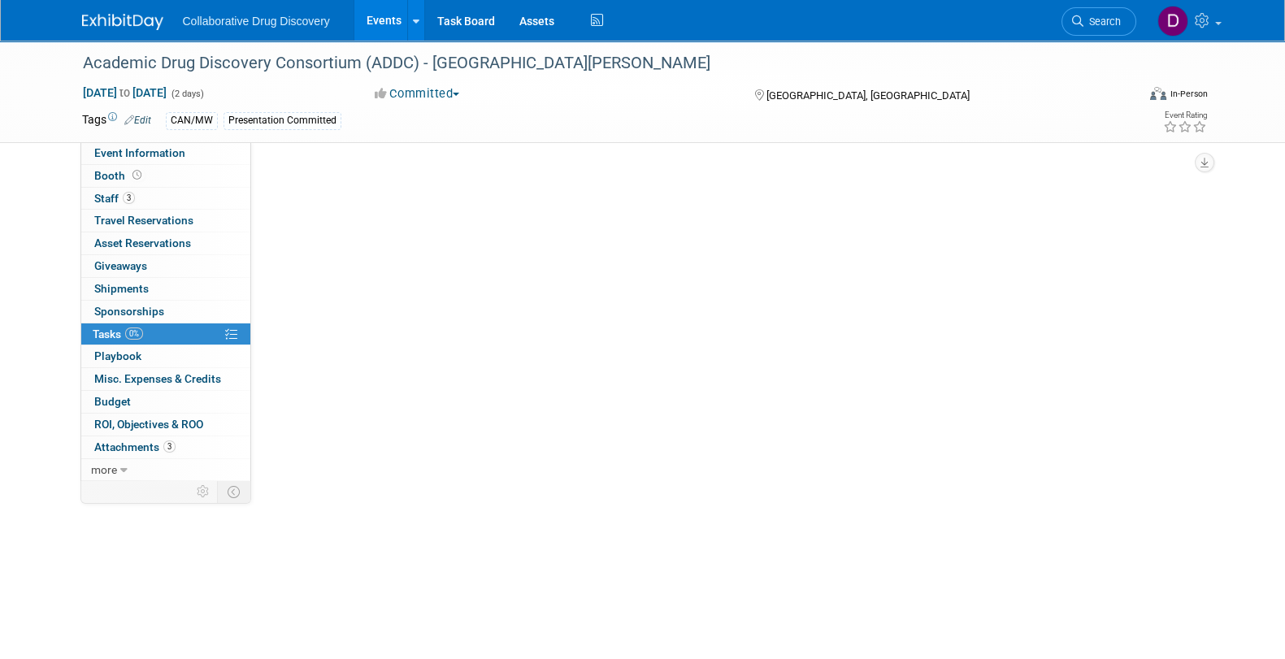
scroll to position [0, 0]
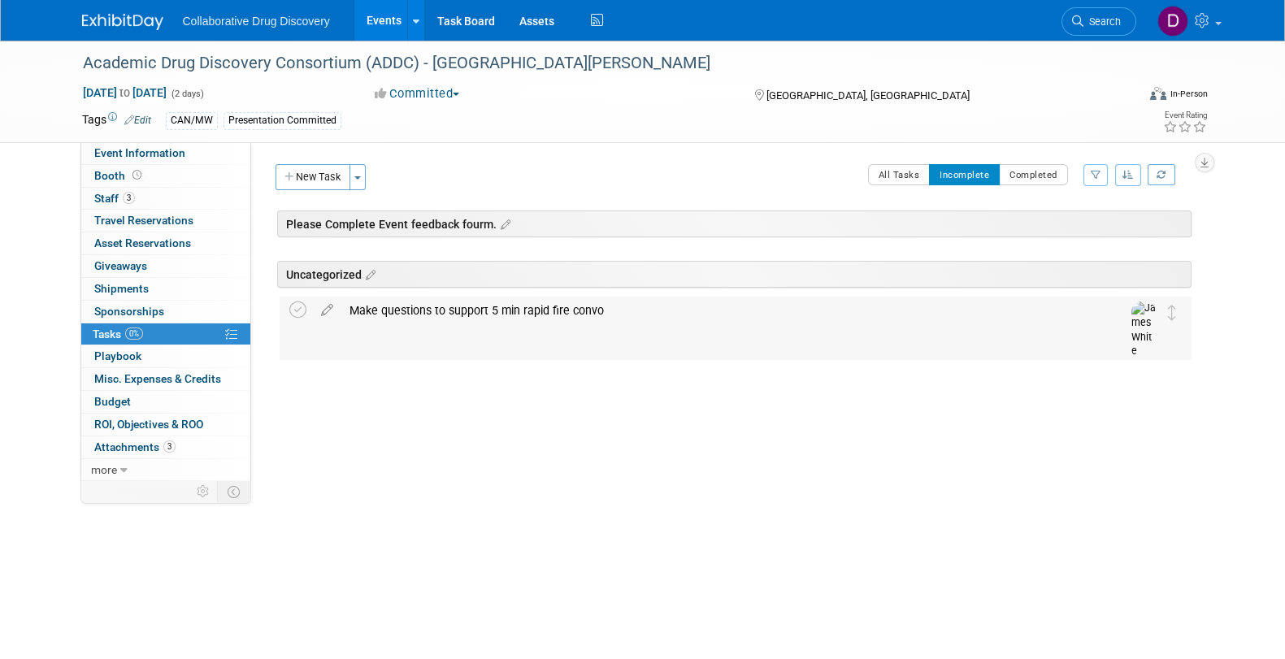
click at [419, 309] on div "Make questions to support 5 min rapid fire convo" at bounding box center [719, 311] width 757 height 28
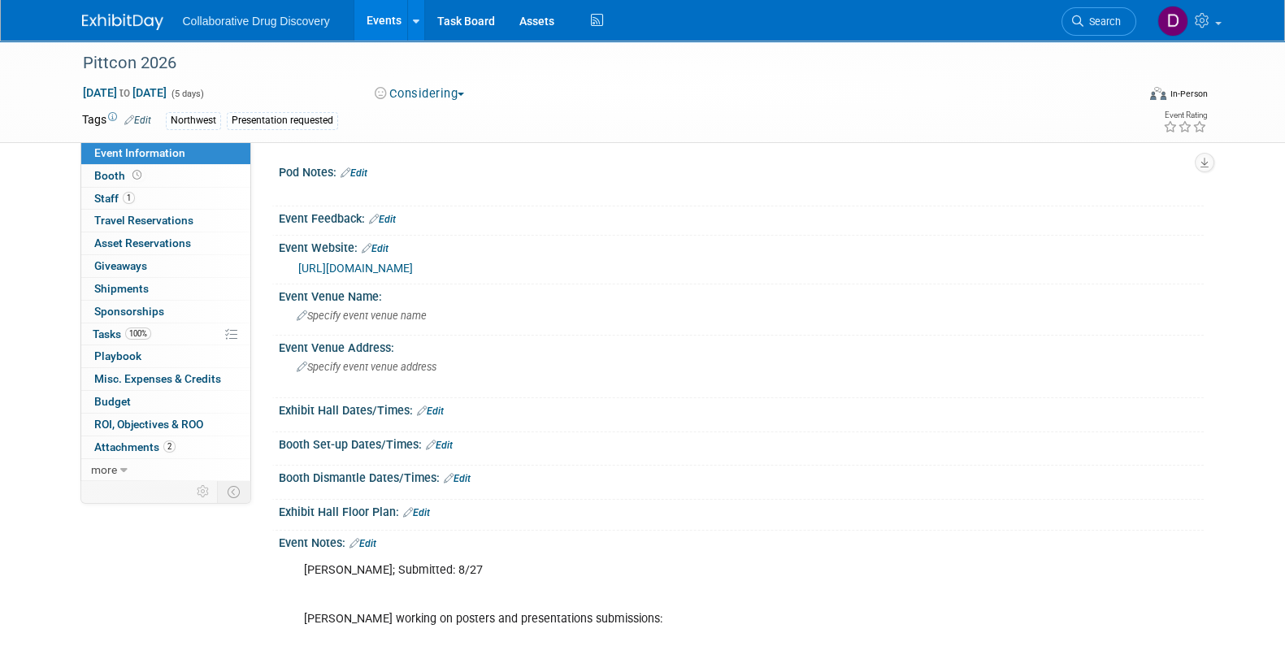
click at [383, 266] on link "[URL][DOMAIN_NAME]" at bounding box center [355, 268] width 115 height 13
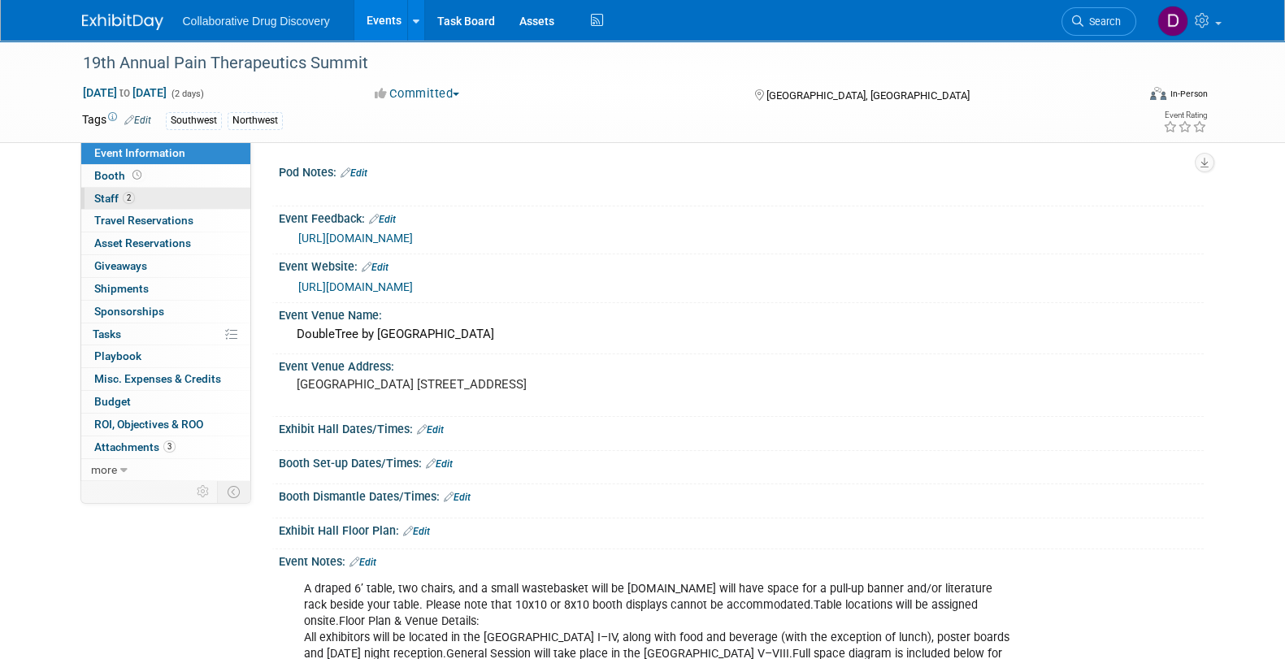
click at [141, 196] on link "2 Staff 2" at bounding box center [165, 199] width 169 height 22
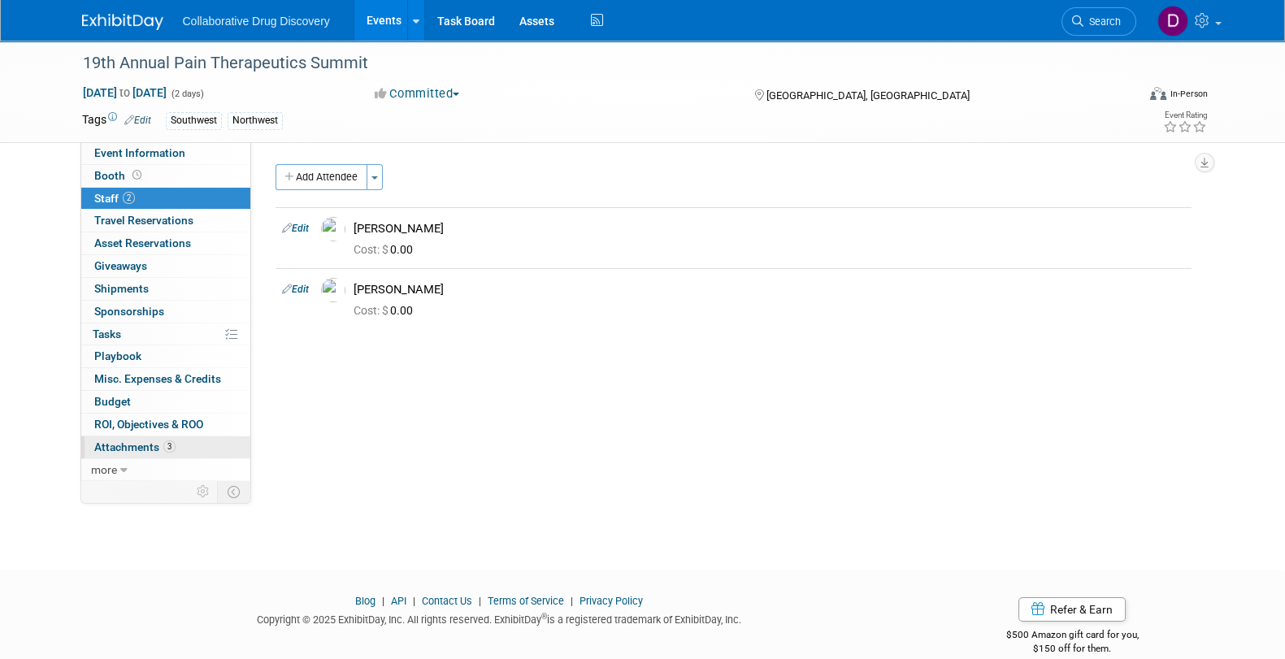
click at [147, 449] on span "Attachments 3" at bounding box center [134, 446] width 81 height 13
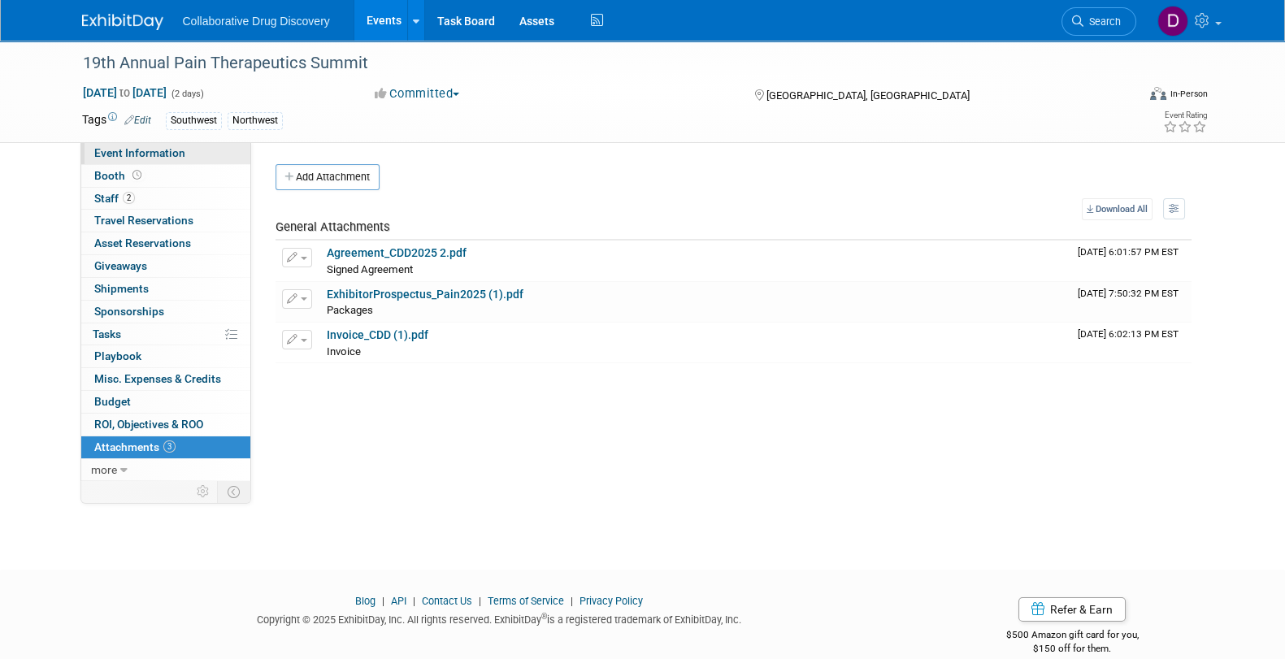
click at [144, 149] on span "Event Information" at bounding box center [139, 152] width 91 height 13
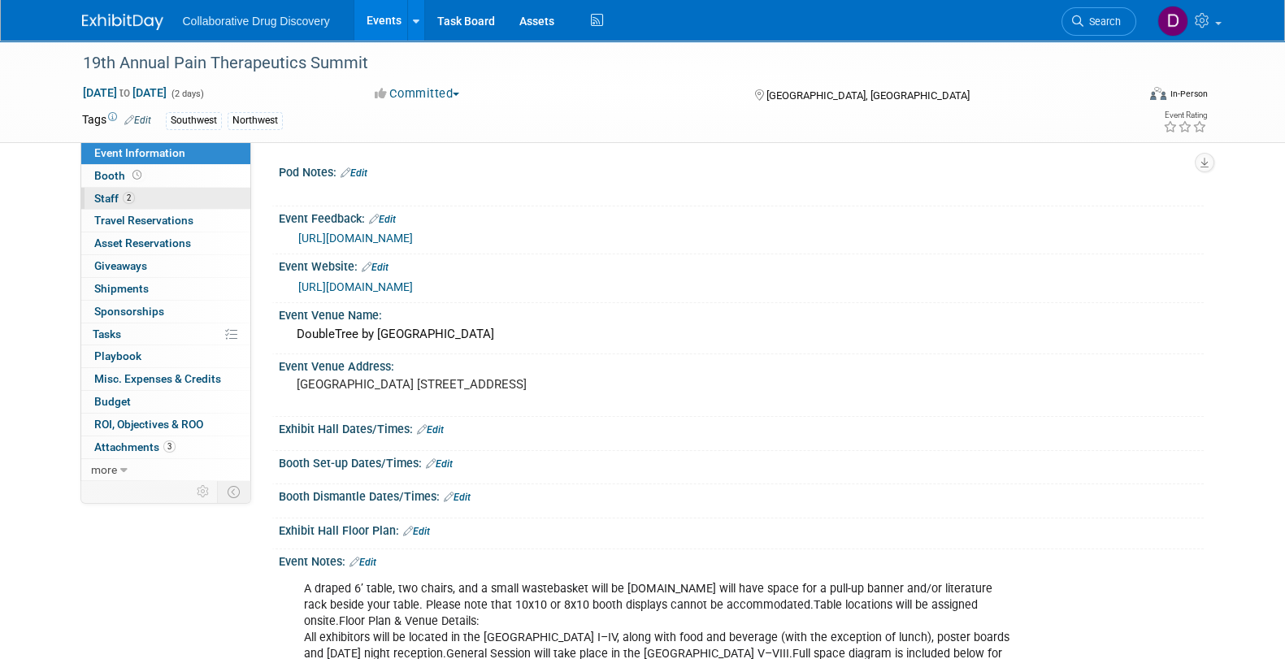
click at [141, 205] on link "2 Staff 2" at bounding box center [165, 199] width 169 height 22
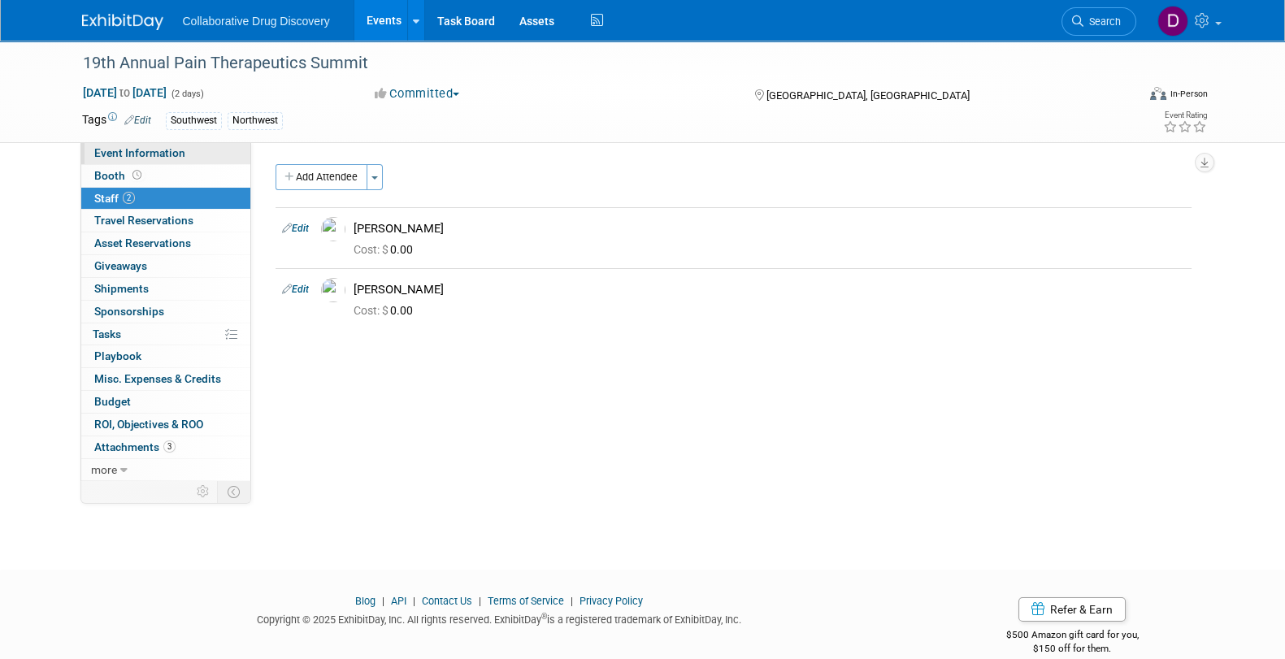
click at [146, 154] on span "Event Information" at bounding box center [139, 152] width 91 height 13
